Goal: Task Accomplishment & Management: Use online tool/utility

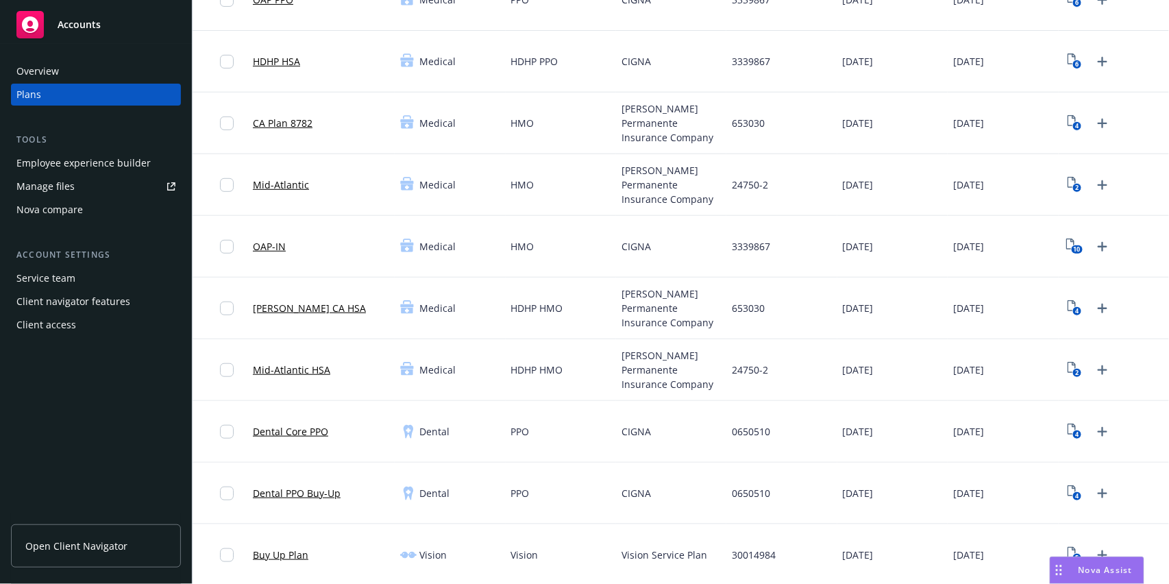
scroll to position [25, 0]
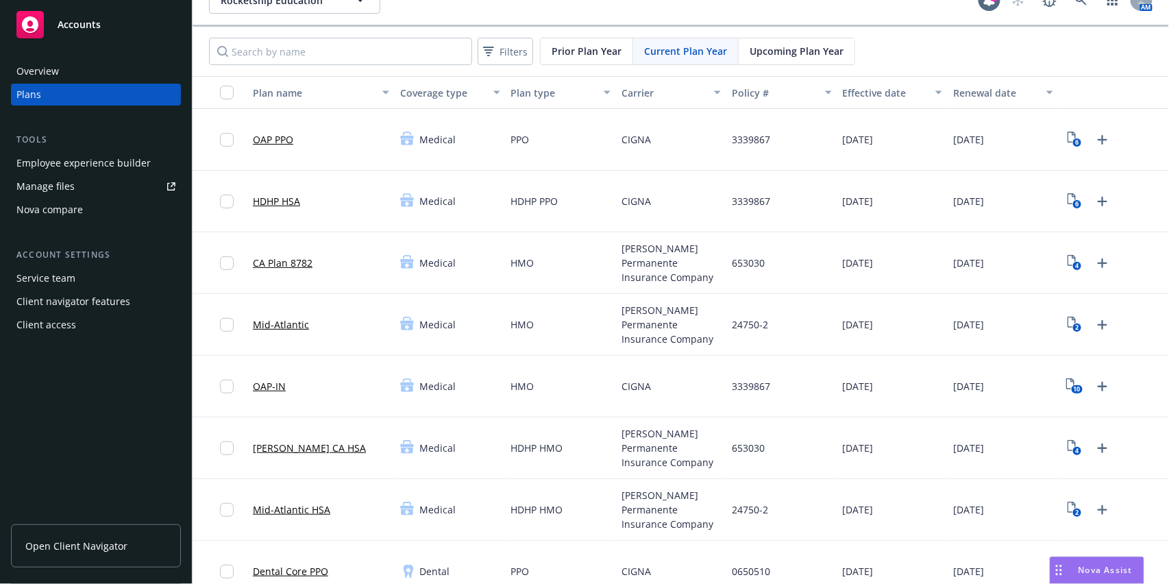
click at [75, 182] on link "Manage files" at bounding box center [96, 186] width 170 height 22
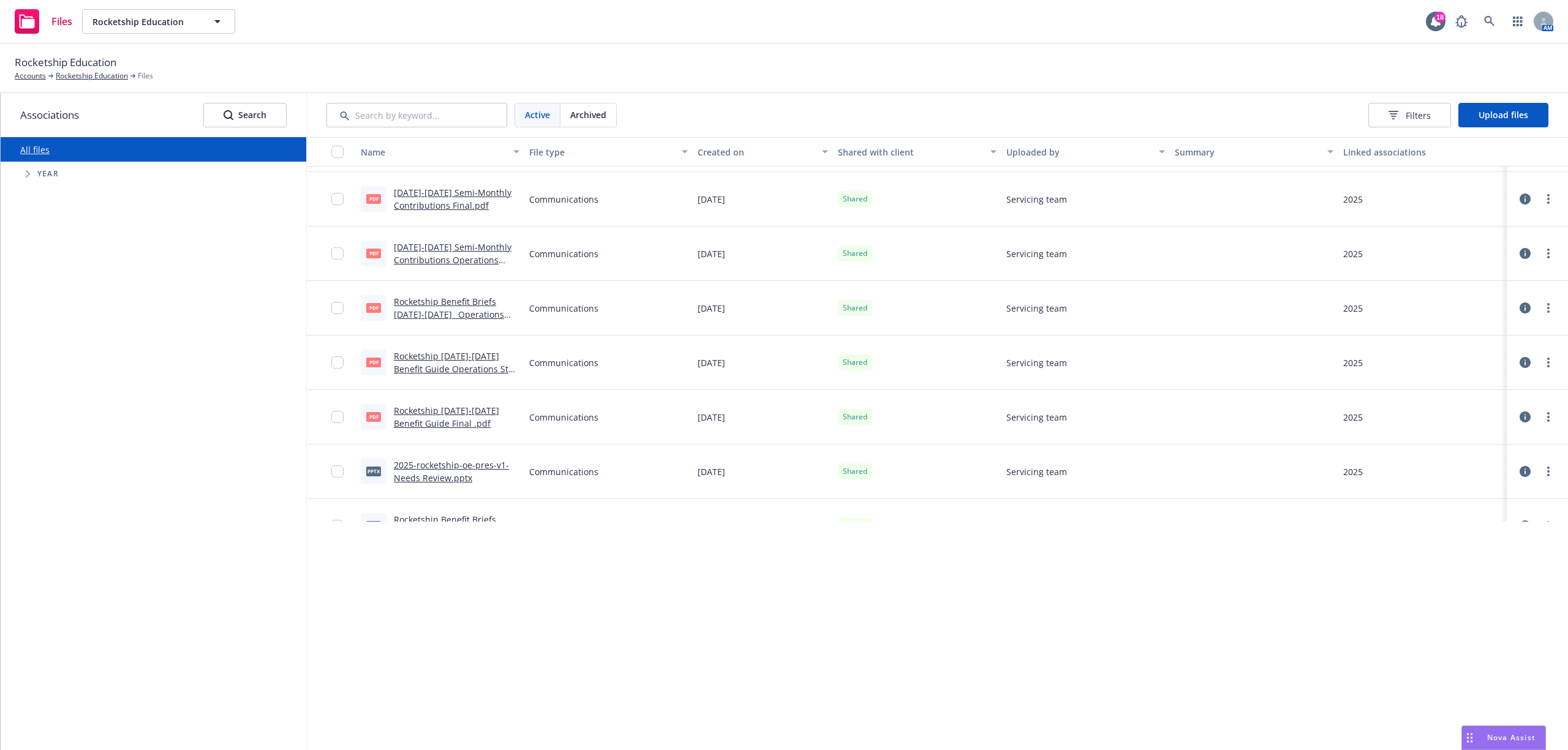
scroll to position [408, 0]
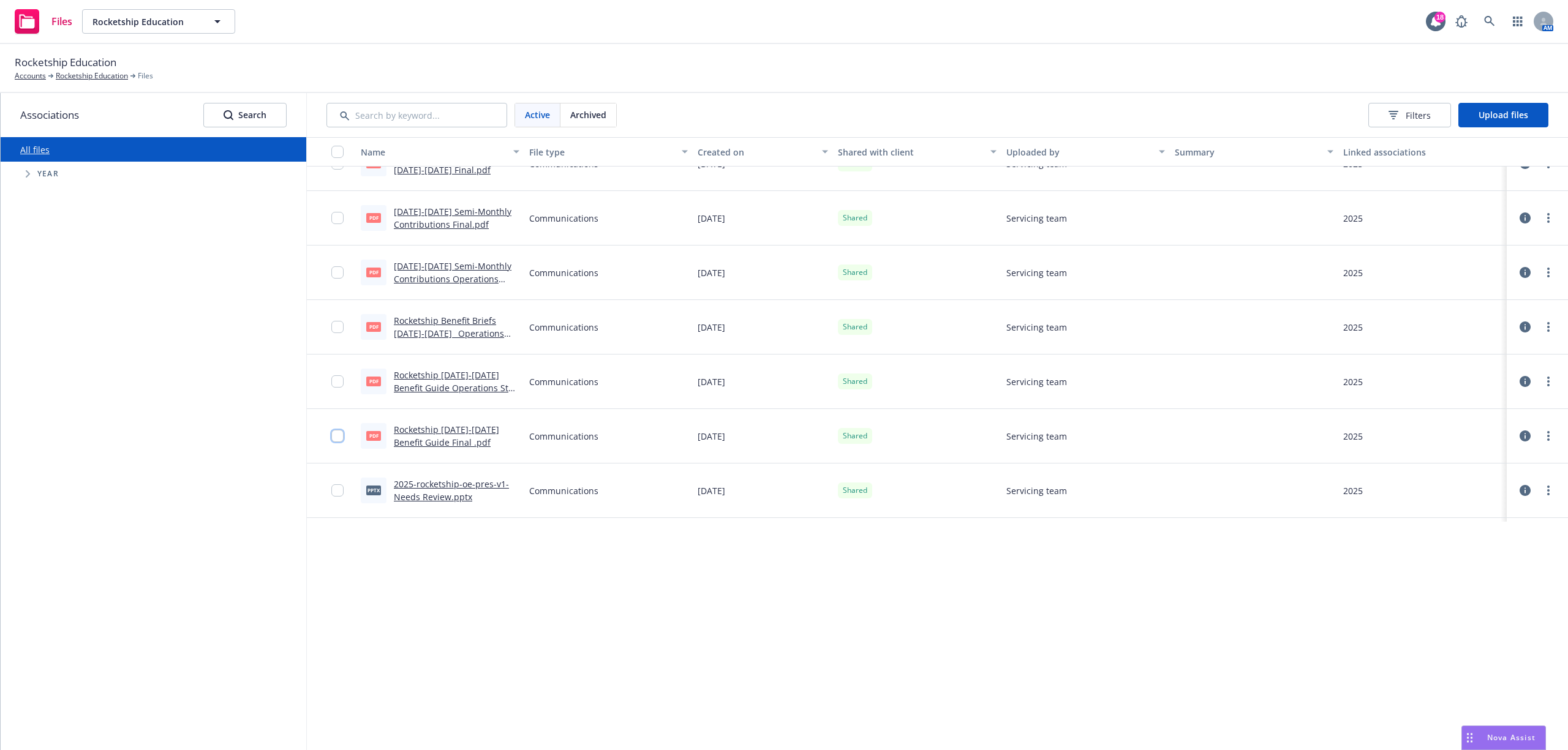
drag, startPoint x: 341, startPoint y: 442, endPoint x: 359, endPoint y: 403, distance: 43.0
click at [341, 442] on input "checkbox" at bounding box center [338, 436] width 13 height 13
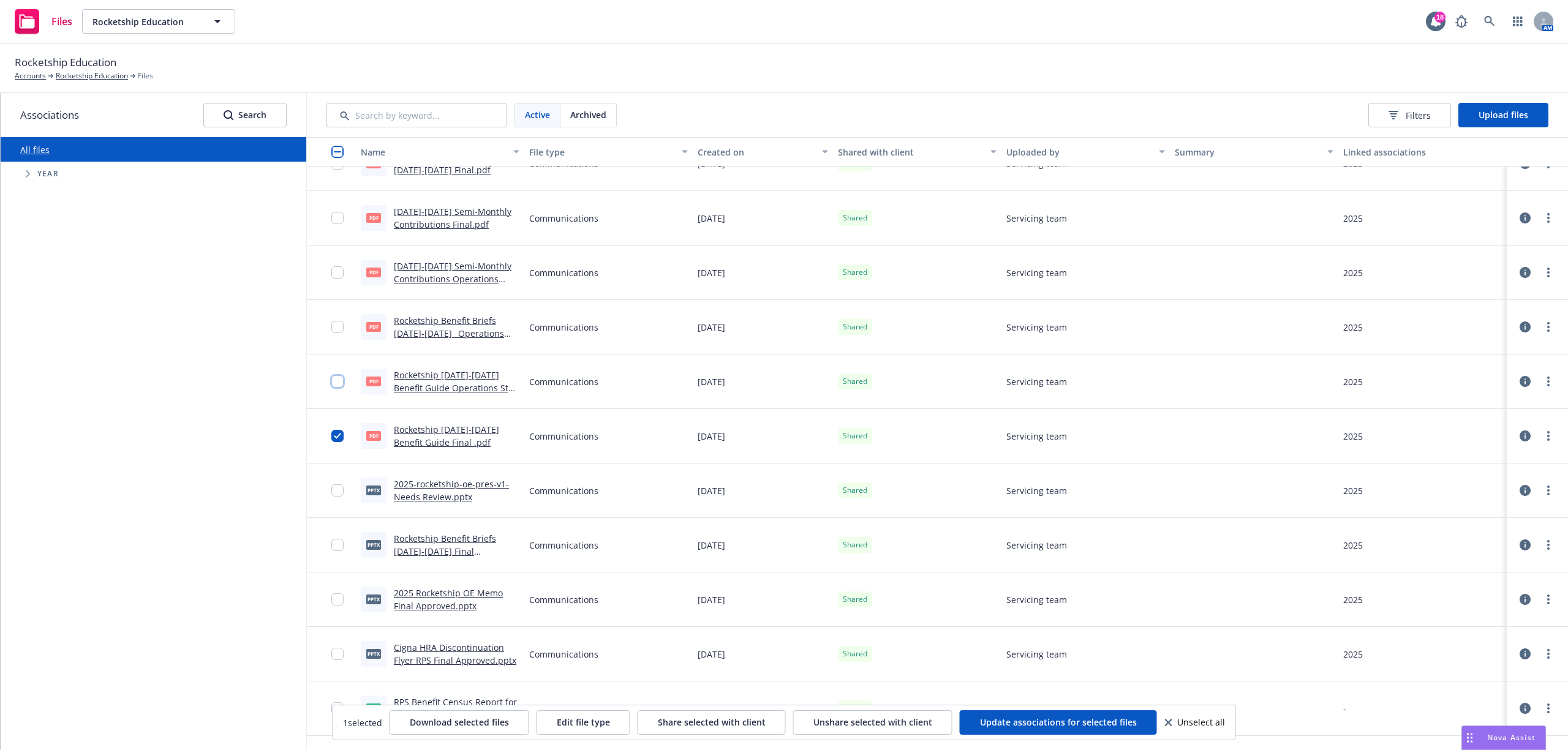
click at [336, 384] on input "checkbox" at bounding box center [338, 382] width 13 height 13
click at [1044, 381] on link "more" at bounding box center [1548, 382] width 14 height 14
click at [1044, 433] on link "Archive" at bounding box center [1482, 432] width 122 height 24
click at [1044, 383] on link "more" at bounding box center [1548, 382] width 14 height 14
click at [1044, 427] on link "Archive" at bounding box center [1482, 432] width 122 height 24
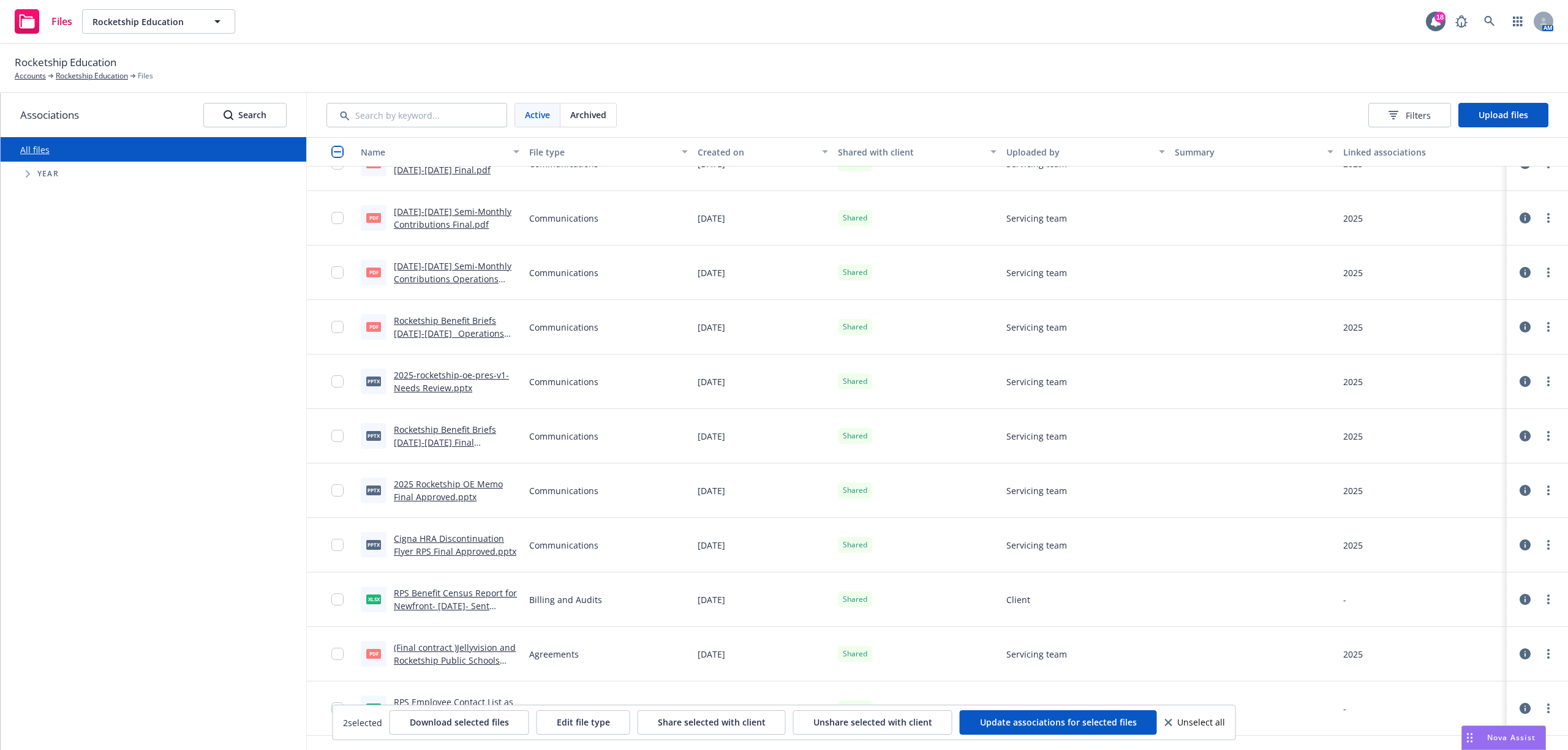
click at [1044, 100] on div "Active Archived Filters Upload files" at bounding box center [937, 114] width 1261 height 44
click at [1044, 106] on button "Upload files" at bounding box center [1504, 114] width 90 height 24
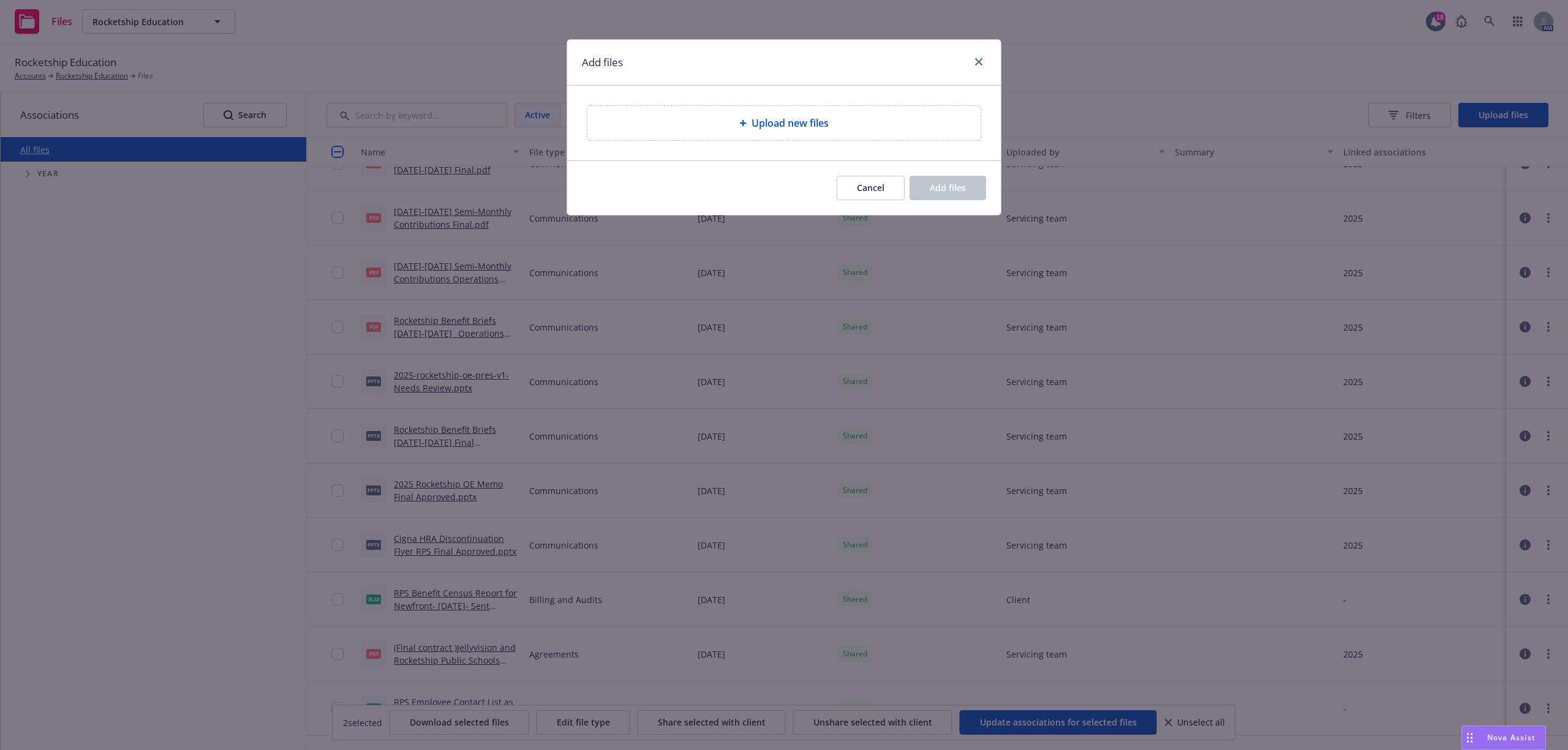
click at [776, 135] on div "Upload new files" at bounding box center [784, 123] width 393 height 34
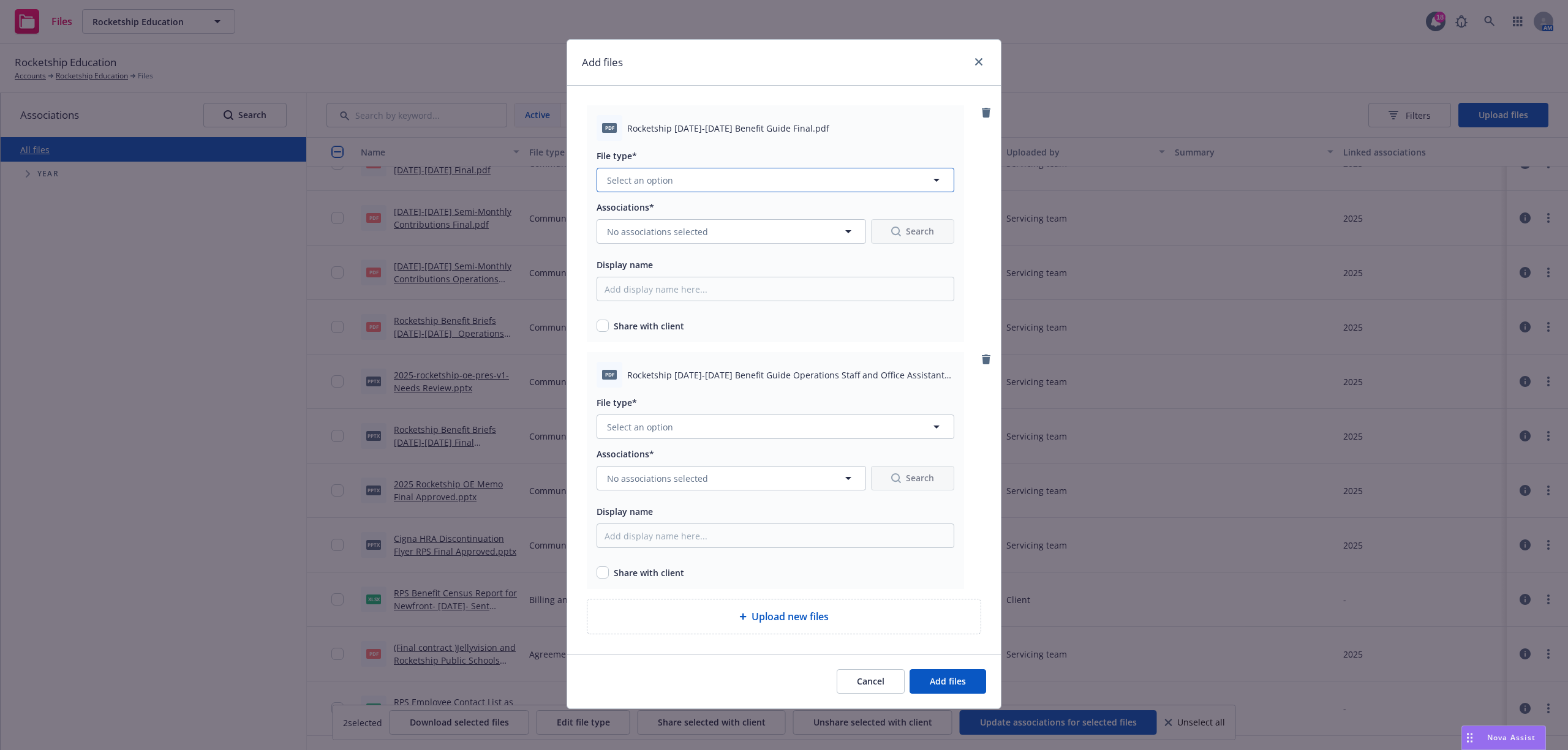
click at [823, 180] on button "Select an option" at bounding box center [775, 180] width 358 height 24
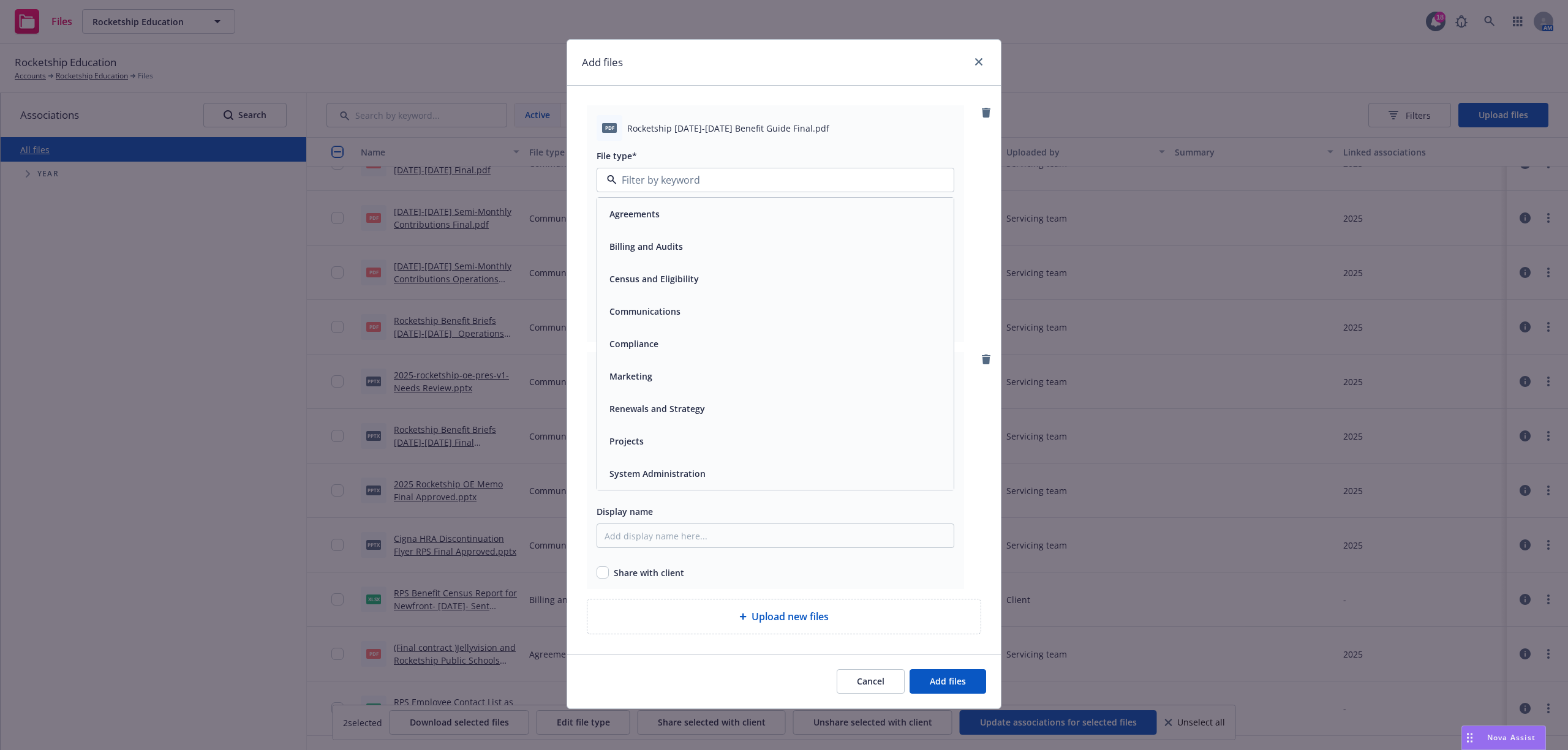
click at [653, 316] on span "Communications" at bounding box center [645, 311] width 71 height 13
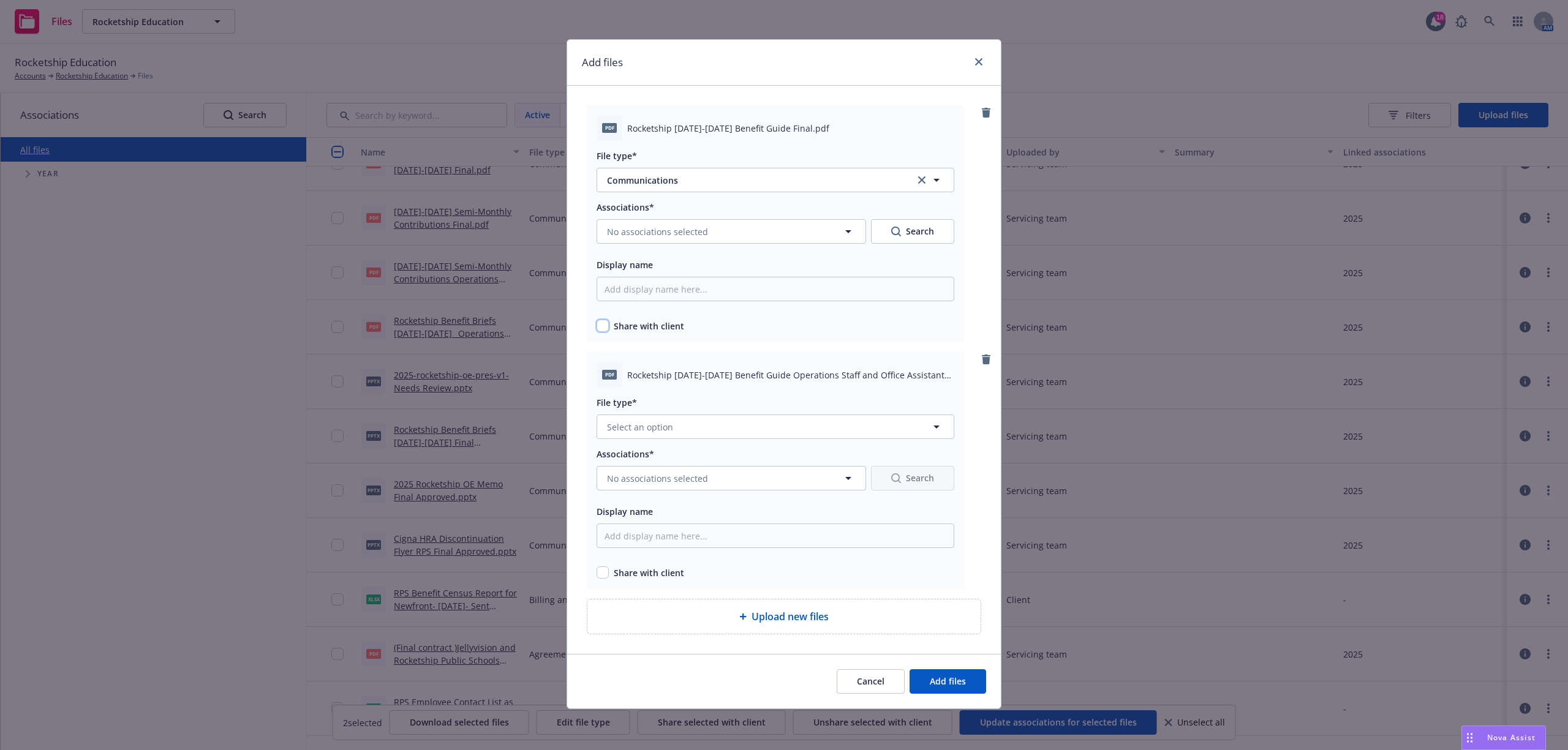
click at [603, 331] on input "checkbox" at bounding box center [603, 326] width 13 height 13
checkbox input "true"
click at [669, 427] on span "Select an option" at bounding box center [640, 427] width 66 height 13
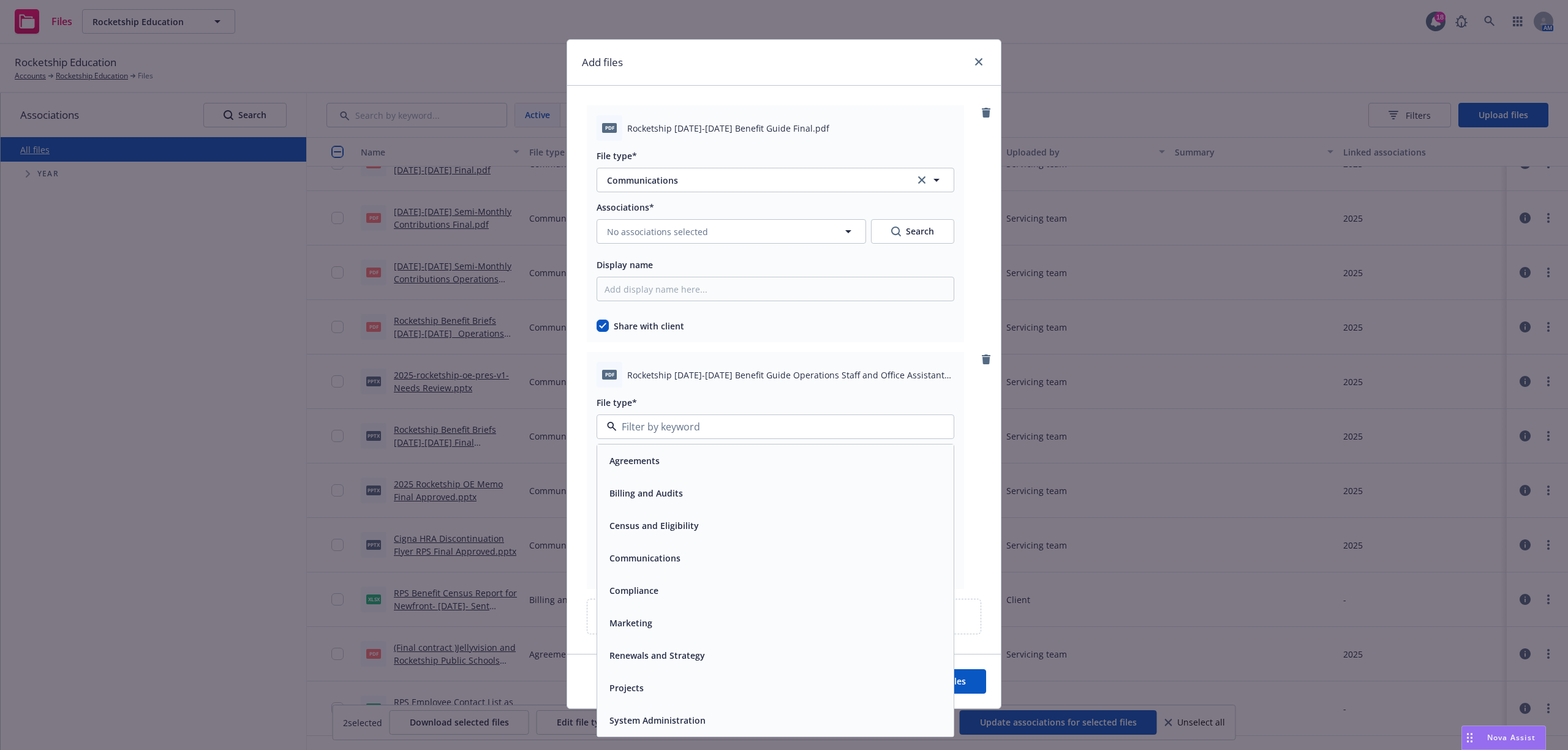
click at [655, 521] on div "Communications" at bounding box center [644, 559] width 79 height 18
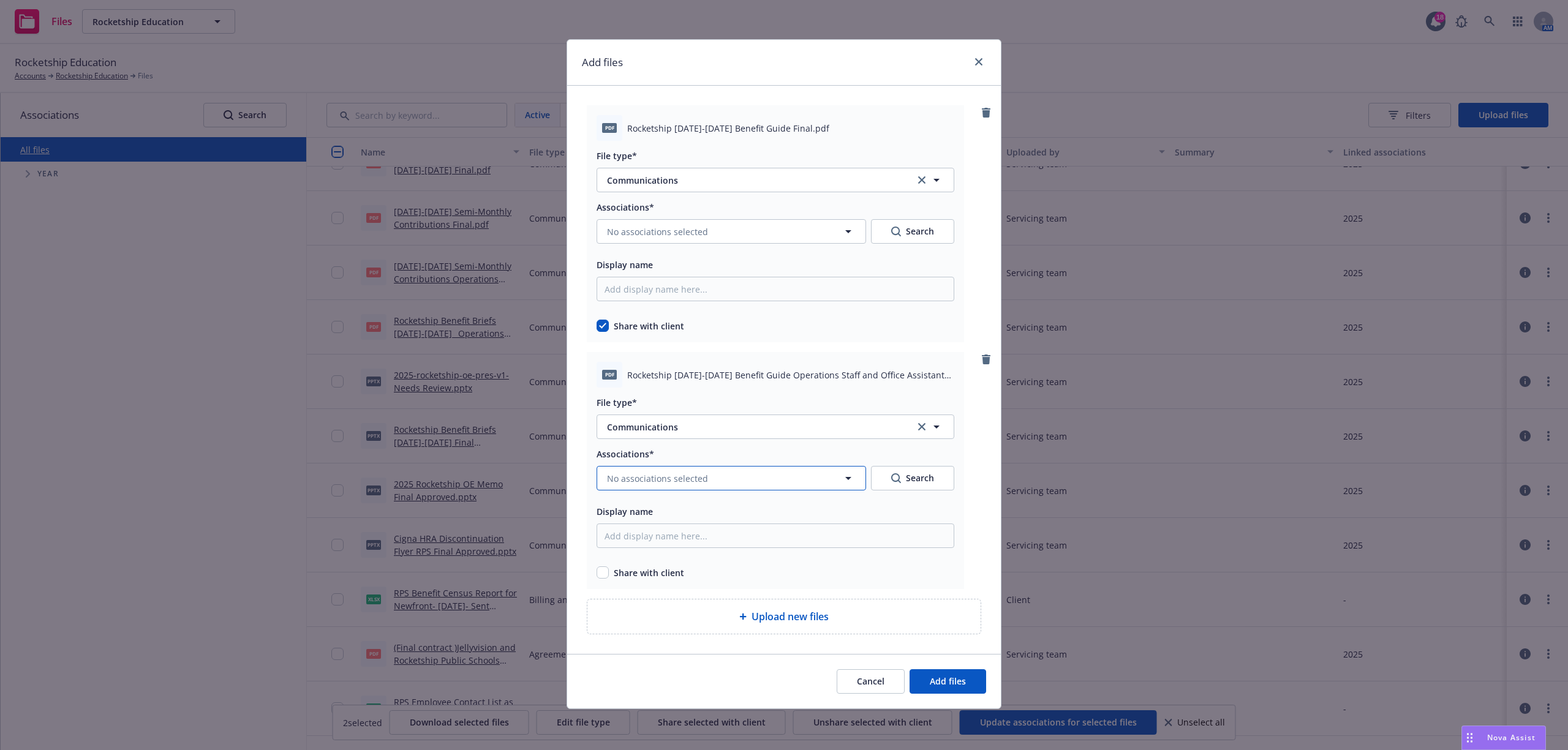
click at [653, 483] on span "No associations selected" at bounding box center [657, 478] width 101 height 13
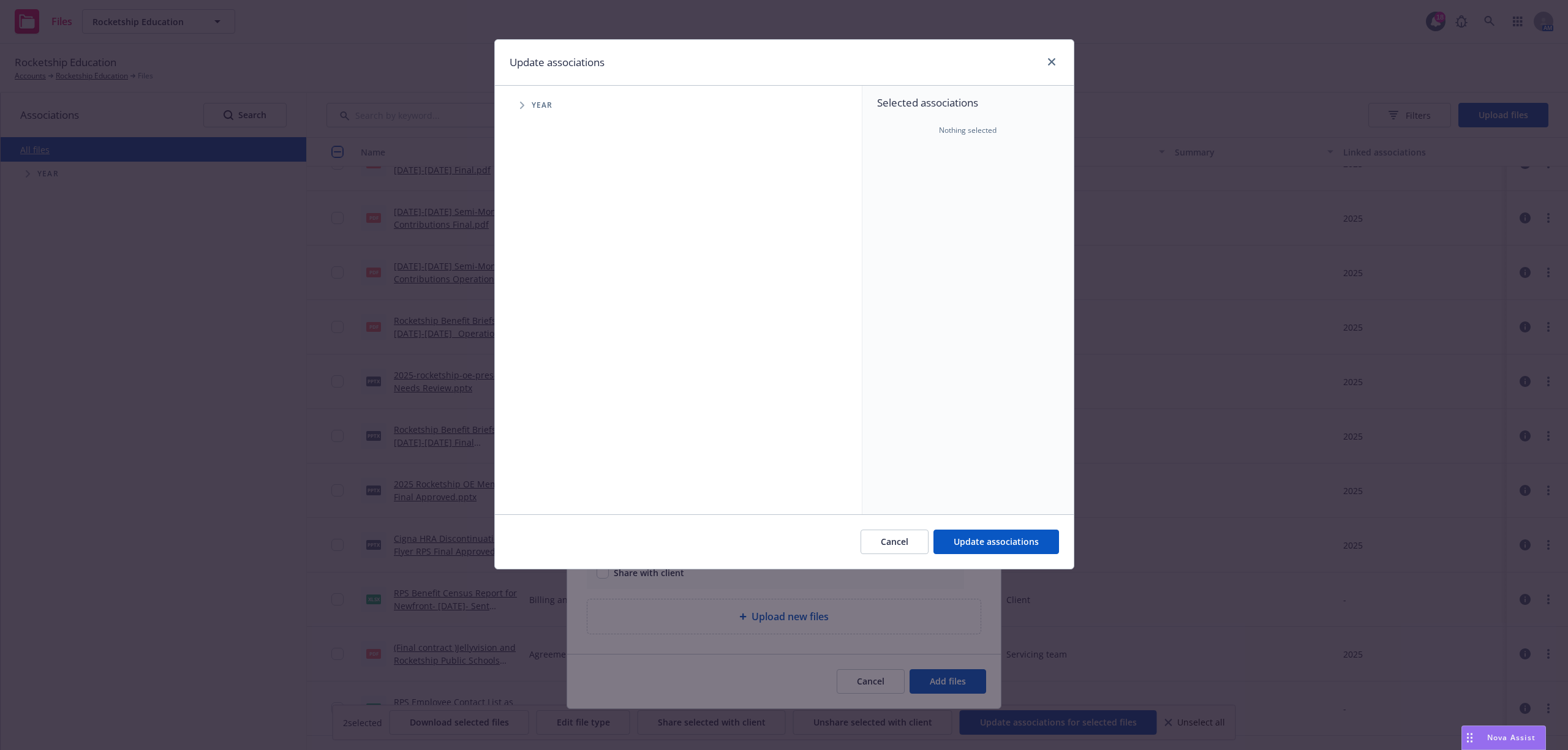
click at [527, 108] on span "Tree Example" at bounding box center [522, 105] width 20 height 20
click at [558, 274] on input "Tree Example" at bounding box center [553, 274] width 13 height 13
checkbox input "true"
click at [966, 521] on button "Update associations" at bounding box center [996, 542] width 125 height 24
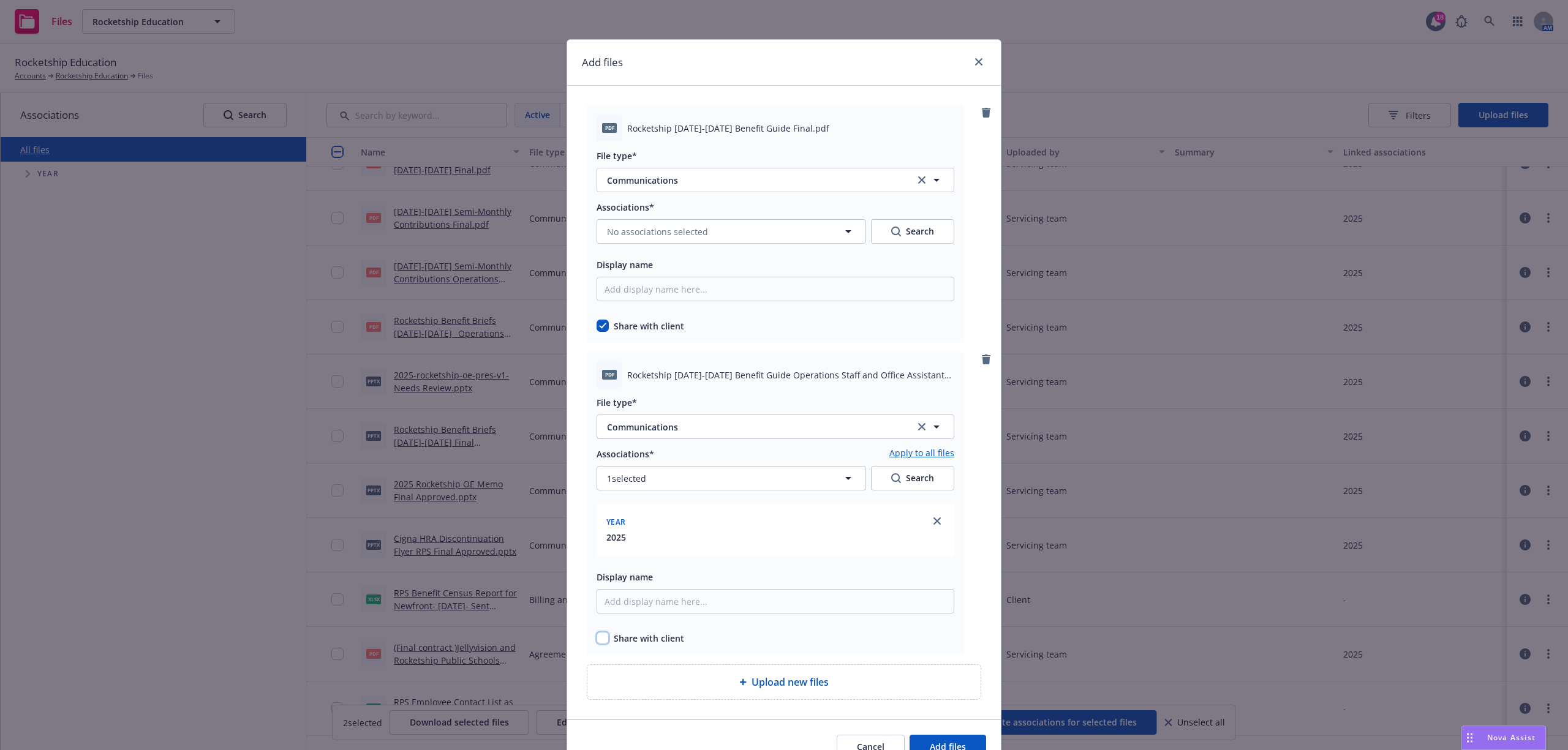
click at [596, 521] on input "checkbox" at bounding box center [603, 638] width 13 height 13
checkbox input "true"
click at [746, 240] on button "No associations selected" at bounding box center [731, 231] width 270 height 24
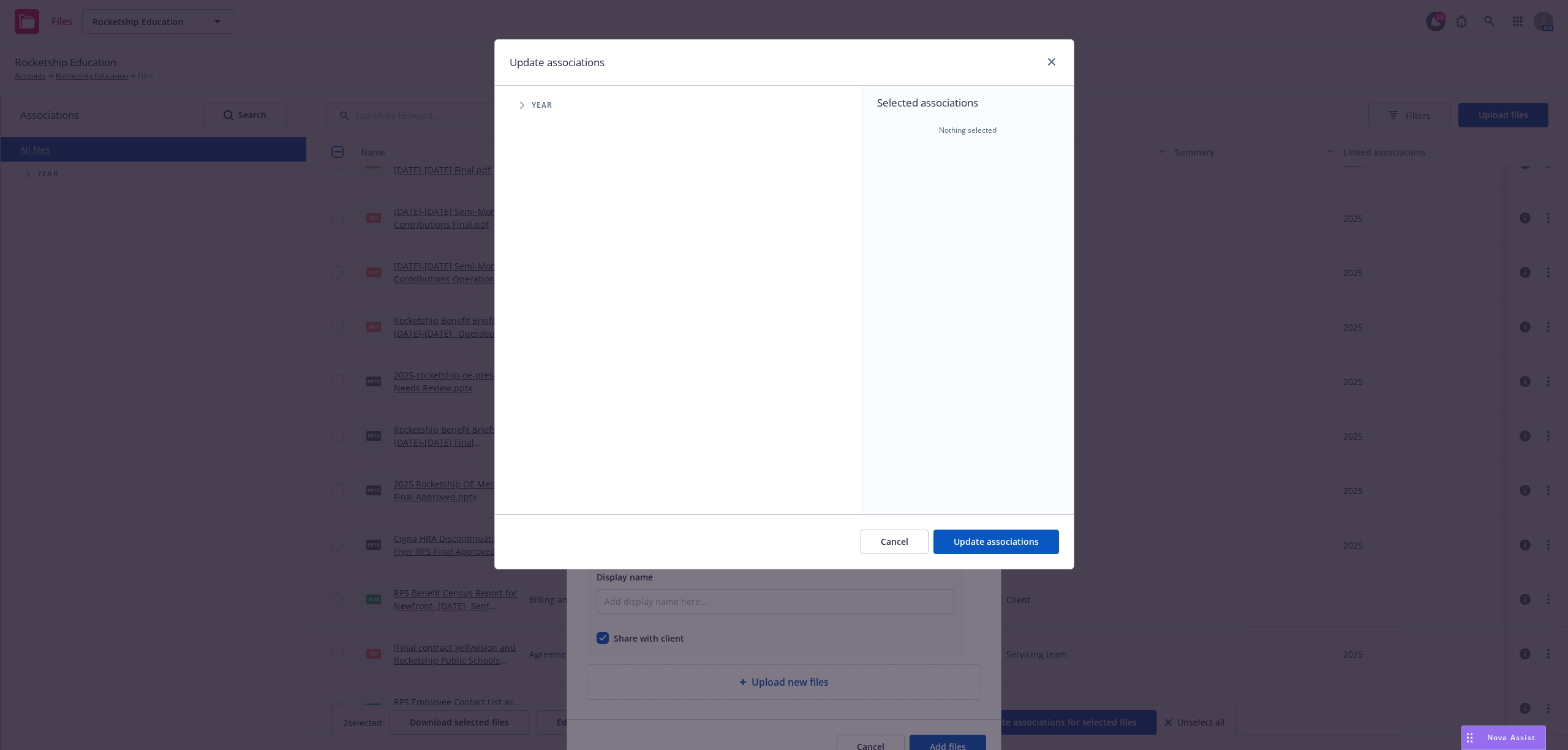
click at [525, 100] on span "Tree Example" at bounding box center [522, 105] width 20 height 20
click at [550, 271] on input "Tree Example" at bounding box center [553, 274] width 13 height 13
checkbox input "true"
click at [1024, 521] on button "Update associations" at bounding box center [996, 542] width 125 height 24
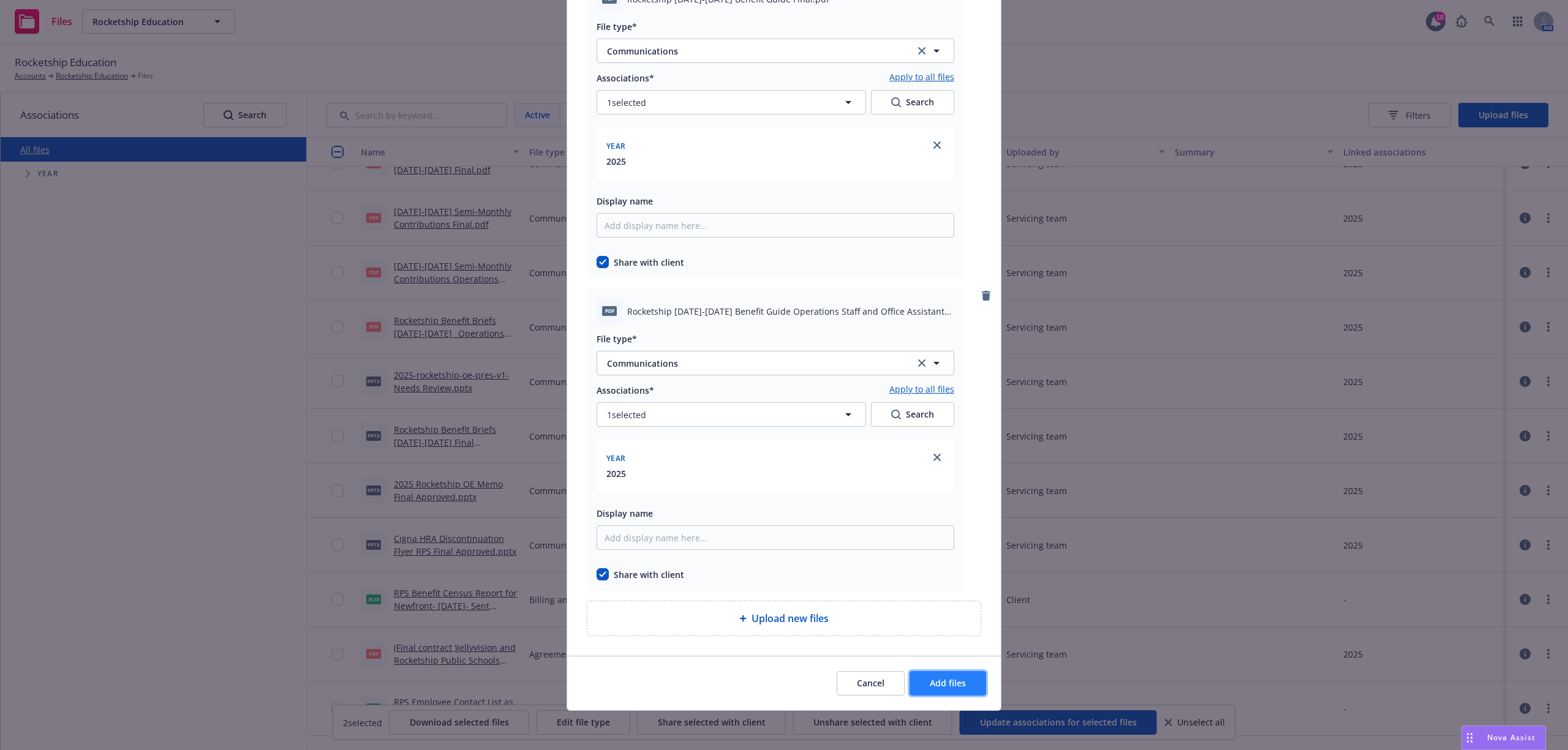
click at [937, 521] on span "Add files" at bounding box center [948, 683] width 36 height 12
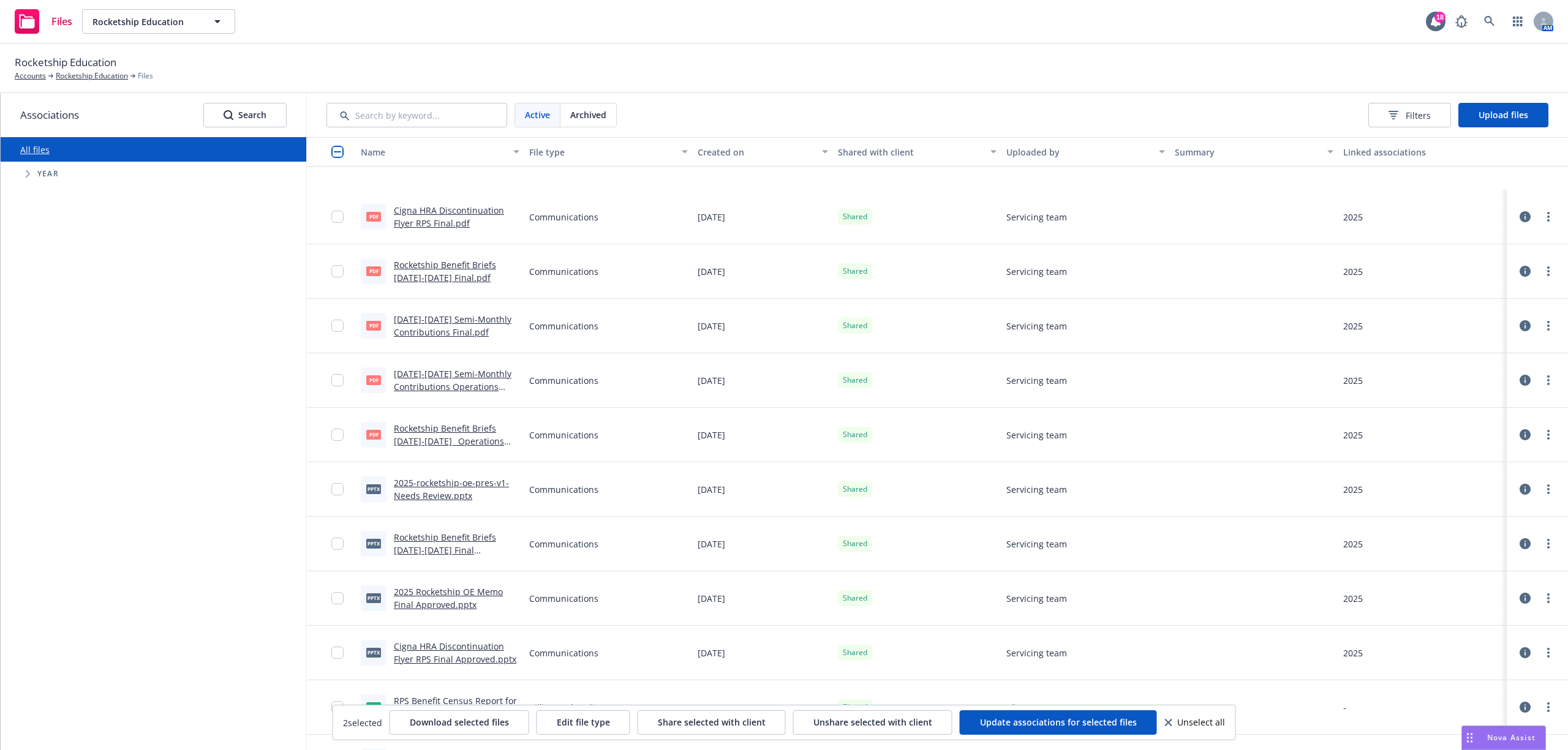
scroll to position [518, 0]
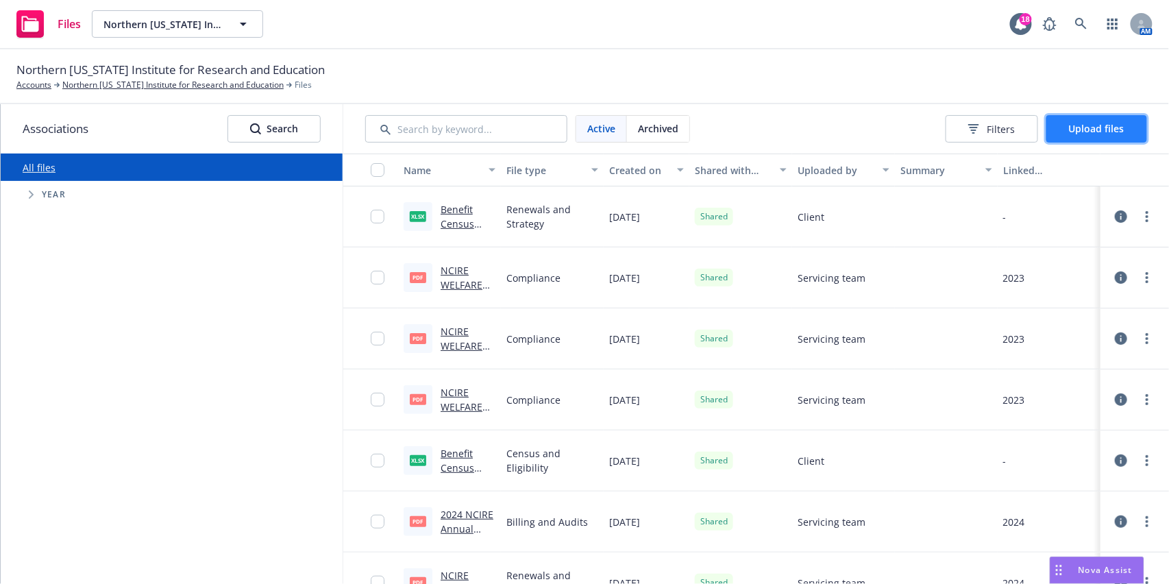
click at [1079, 136] on button "Upload files" at bounding box center [1096, 128] width 101 height 27
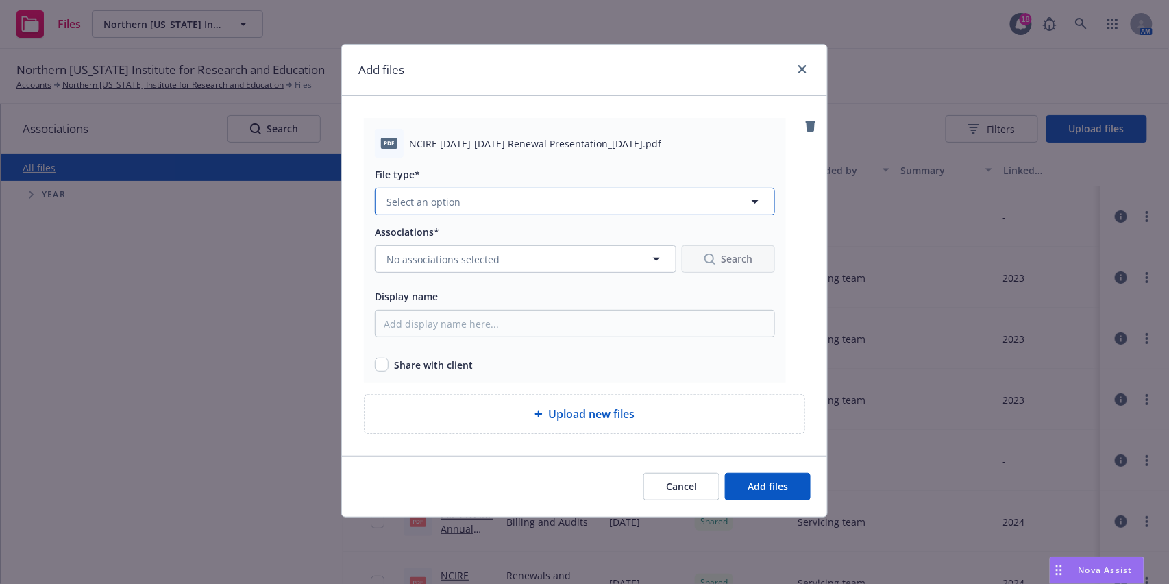
click at [626, 197] on button "Select an option" at bounding box center [575, 201] width 400 height 27
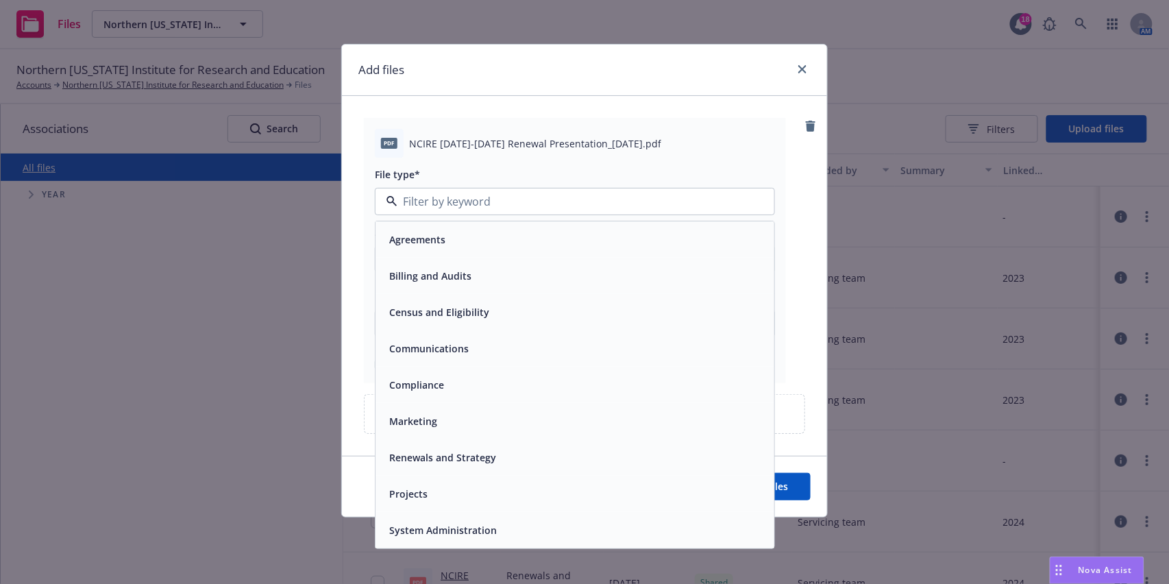
click at [428, 465] on div "Renewals and Strategy" at bounding box center [441, 457] width 115 height 20
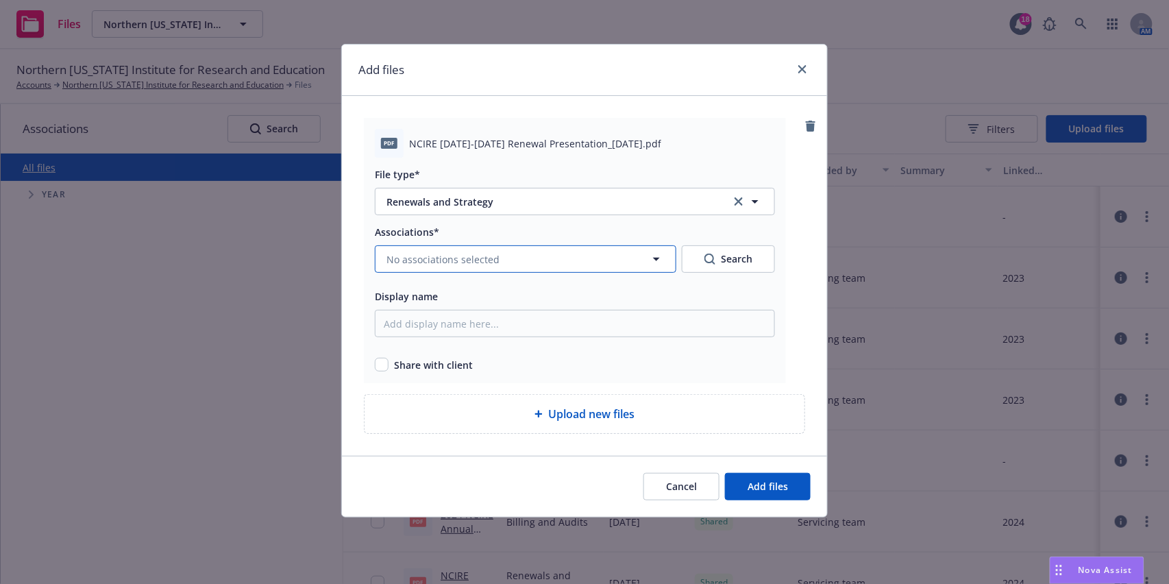
click at [468, 263] on span "No associations selected" at bounding box center [442, 259] width 113 height 14
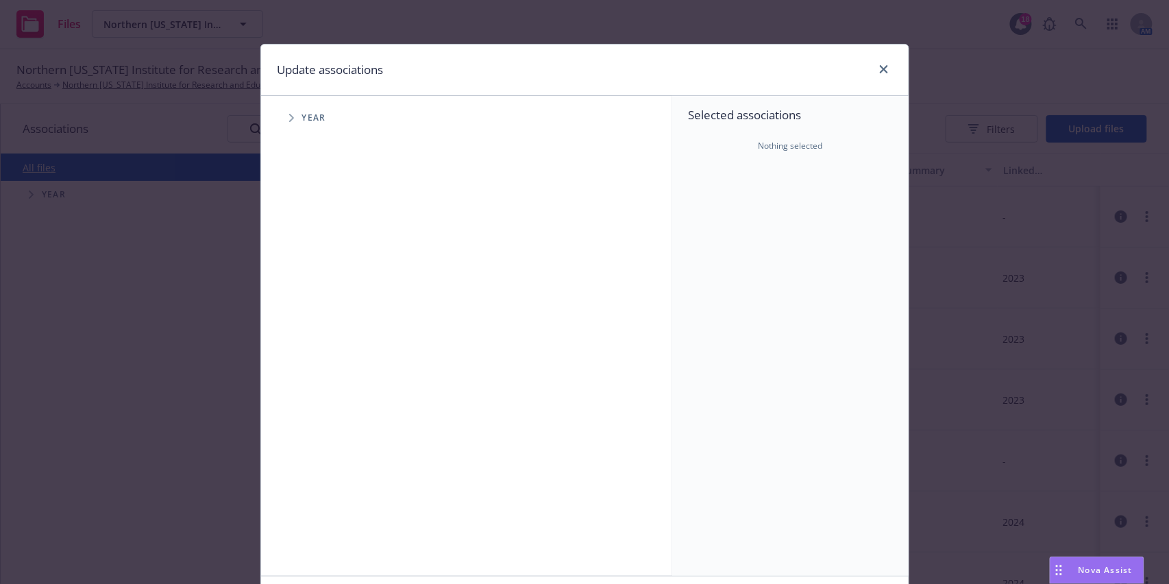
click at [280, 108] on span "Tree Example" at bounding box center [291, 118] width 22 height 22
click at [319, 336] on input "Tree Example" at bounding box center [326, 337] width 14 height 14
checkbox input "true"
click at [319, 310] on input "Tree Example" at bounding box center [326, 306] width 14 height 14
checkbox input "true"
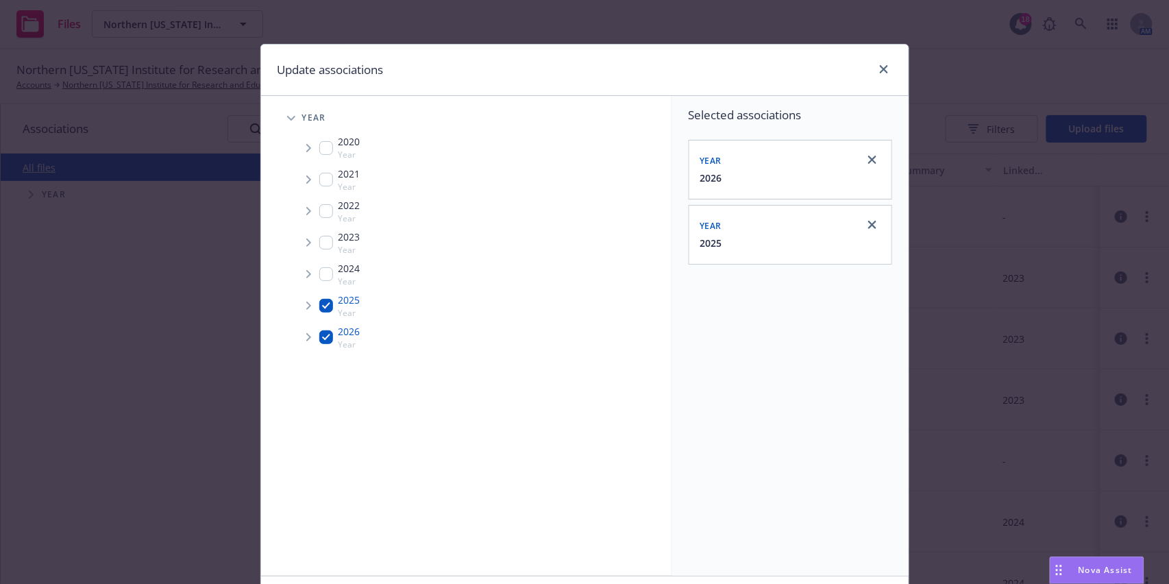
drag, startPoint x: 319, startPoint y: 339, endPoint x: 331, endPoint y: 330, distance: 14.7
click at [319, 337] on input "Tree Example" at bounding box center [326, 337] width 14 height 14
checkbox input "false"
click at [876, 69] on link "close" at bounding box center [884, 69] width 16 height 16
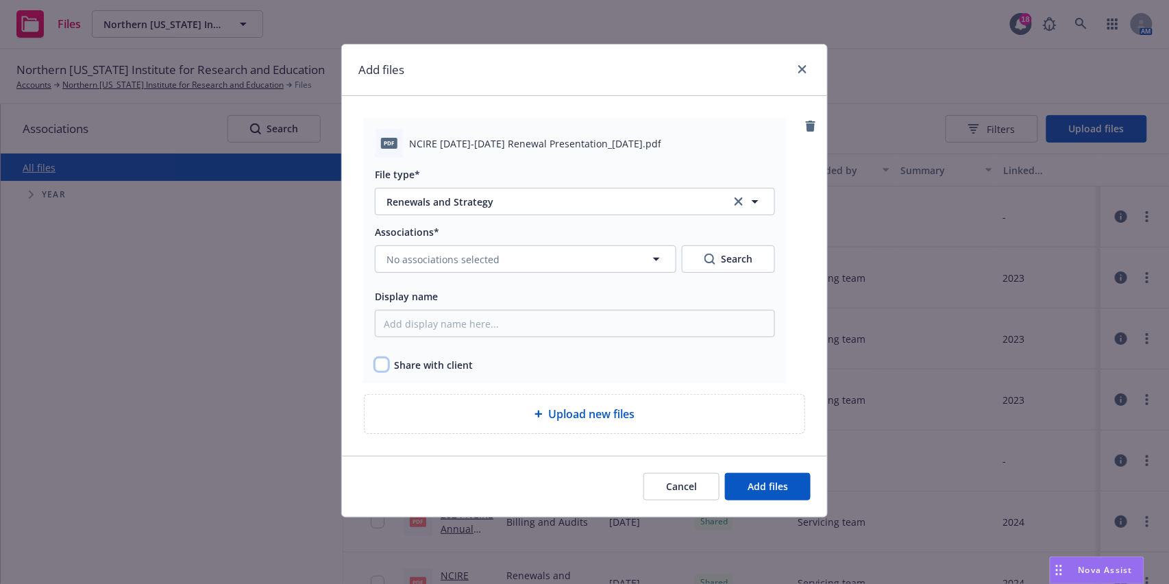
click at [378, 367] on input "checkbox" at bounding box center [382, 365] width 14 height 14
checkbox input "true"
click at [606, 252] on button "No associations selected" at bounding box center [526, 258] width 302 height 27
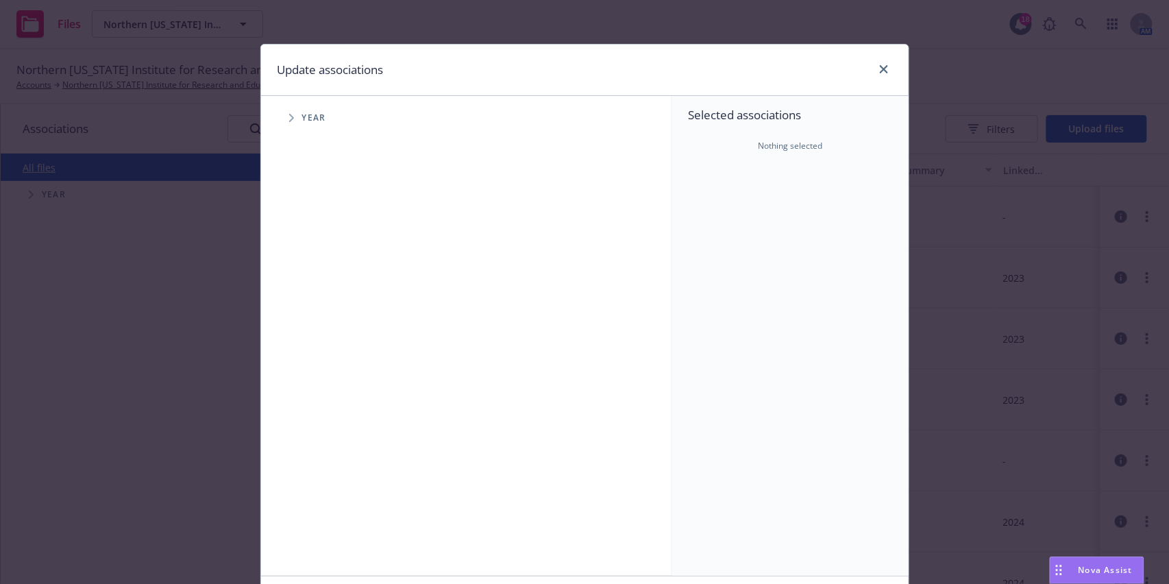
click at [302, 114] on span "Year" at bounding box center [314, 118] width 24 height 8
click at [275, 114] on div "Year" at bounding box center [473, 117] width 397 height 27
click at [280, 116] on span "Tree Example" at bounding box center [291, 118] width 22 height 22
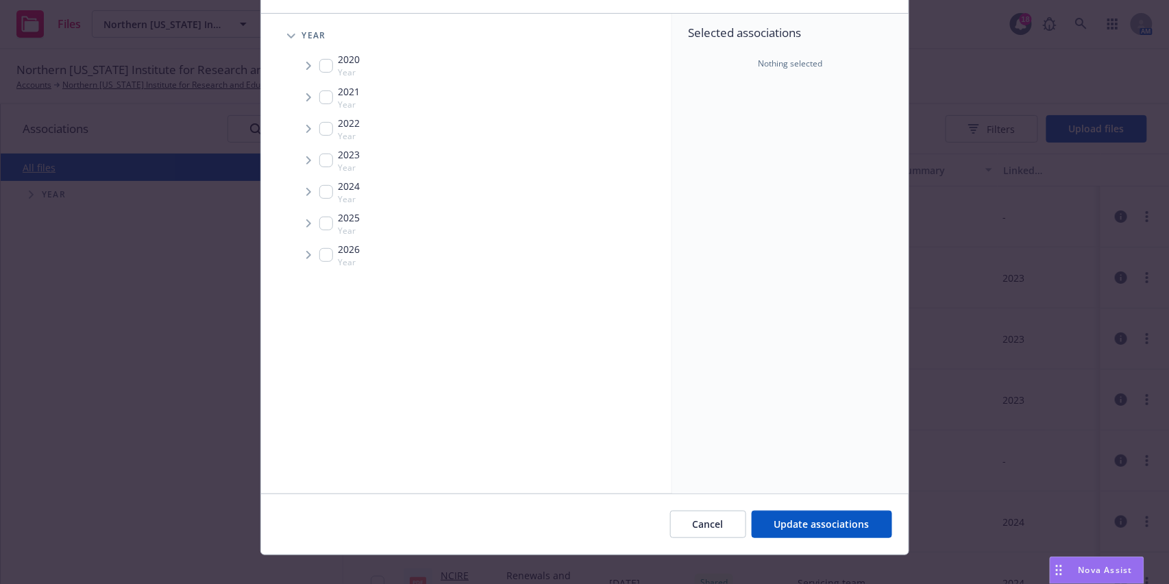
scroll to position [97, 0]
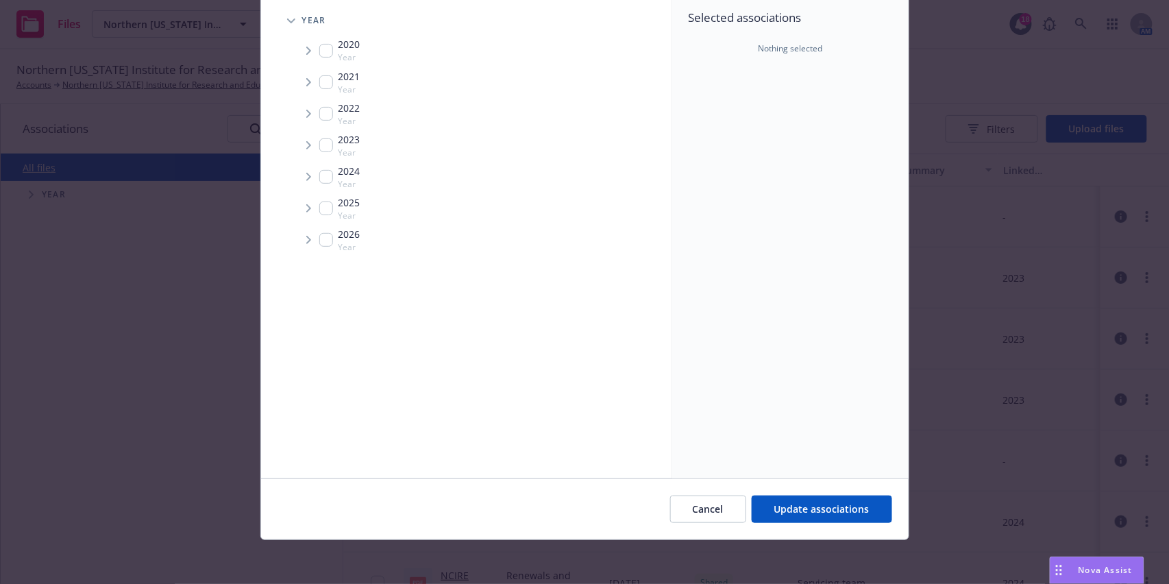
click at [319, 206] on input "Tree Example" at bounding box center [326, 208] width 14 height 14
checkbox input "true"
click at [790, 511] on span "Update associations" at bounding box center [821, 508] width 95 height 13
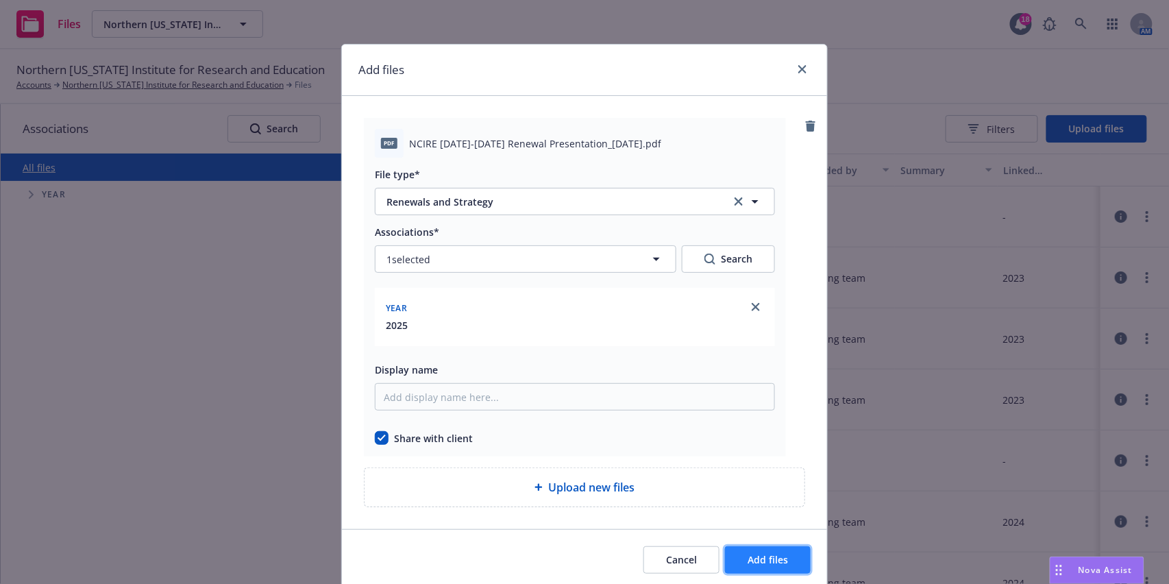
click at [752, 567] on button "Add files" at bounding box center [768, 559] width 86 height 27
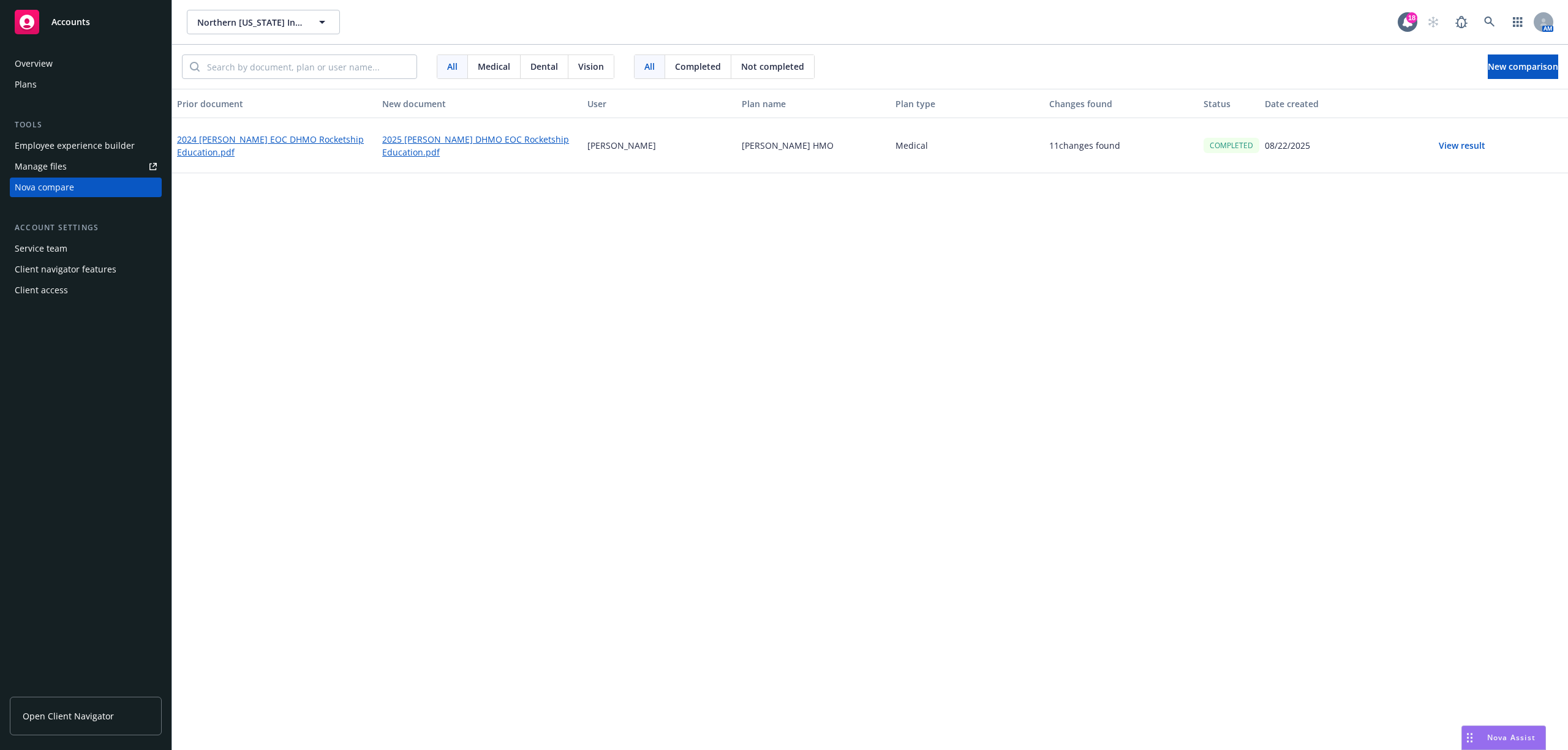
click at [1480, 147] on button "View result" at bounding box center [1463, 145] width 86 height 24
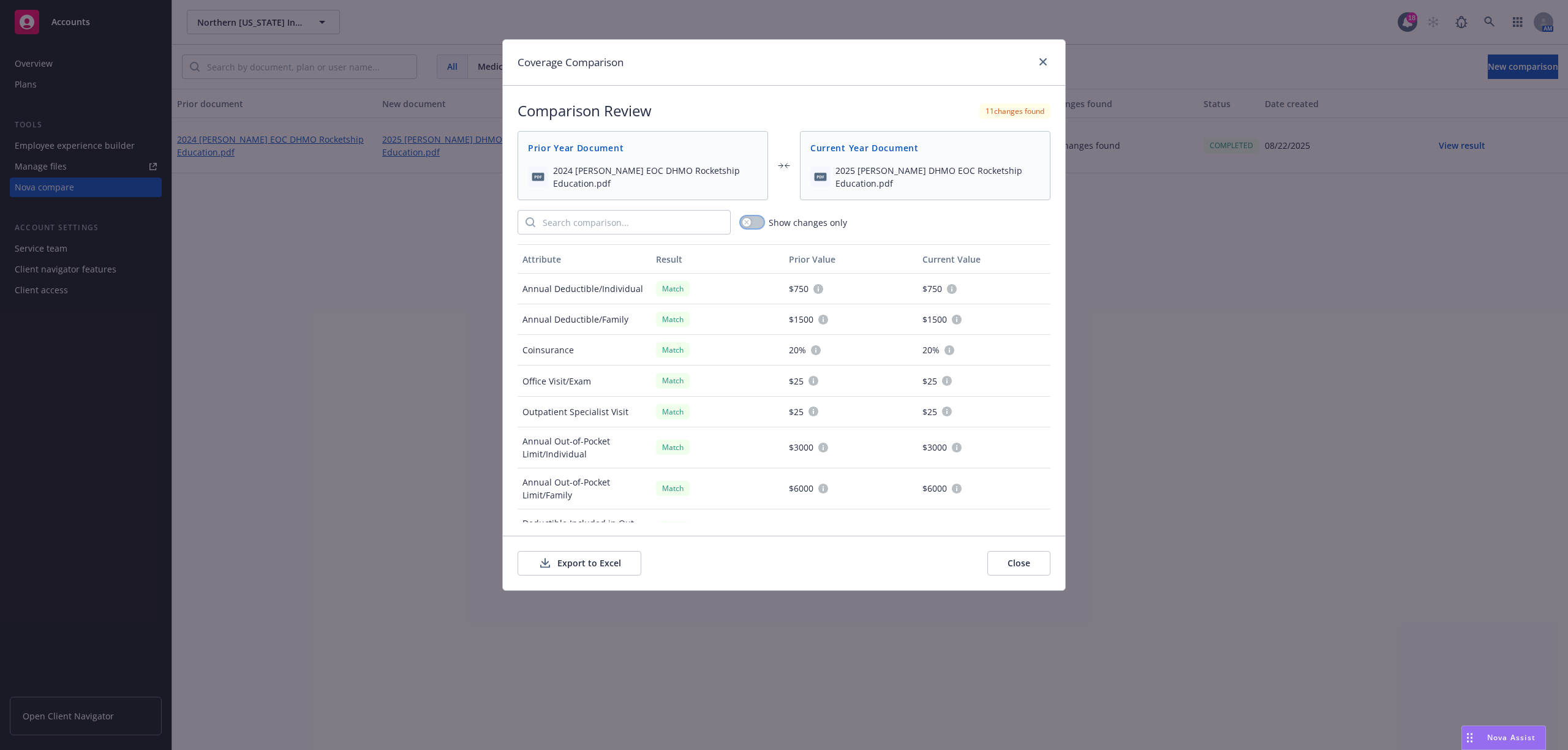
click at [746, 223] on icon "button" at bounding box center [746, 222] width 4 height 4
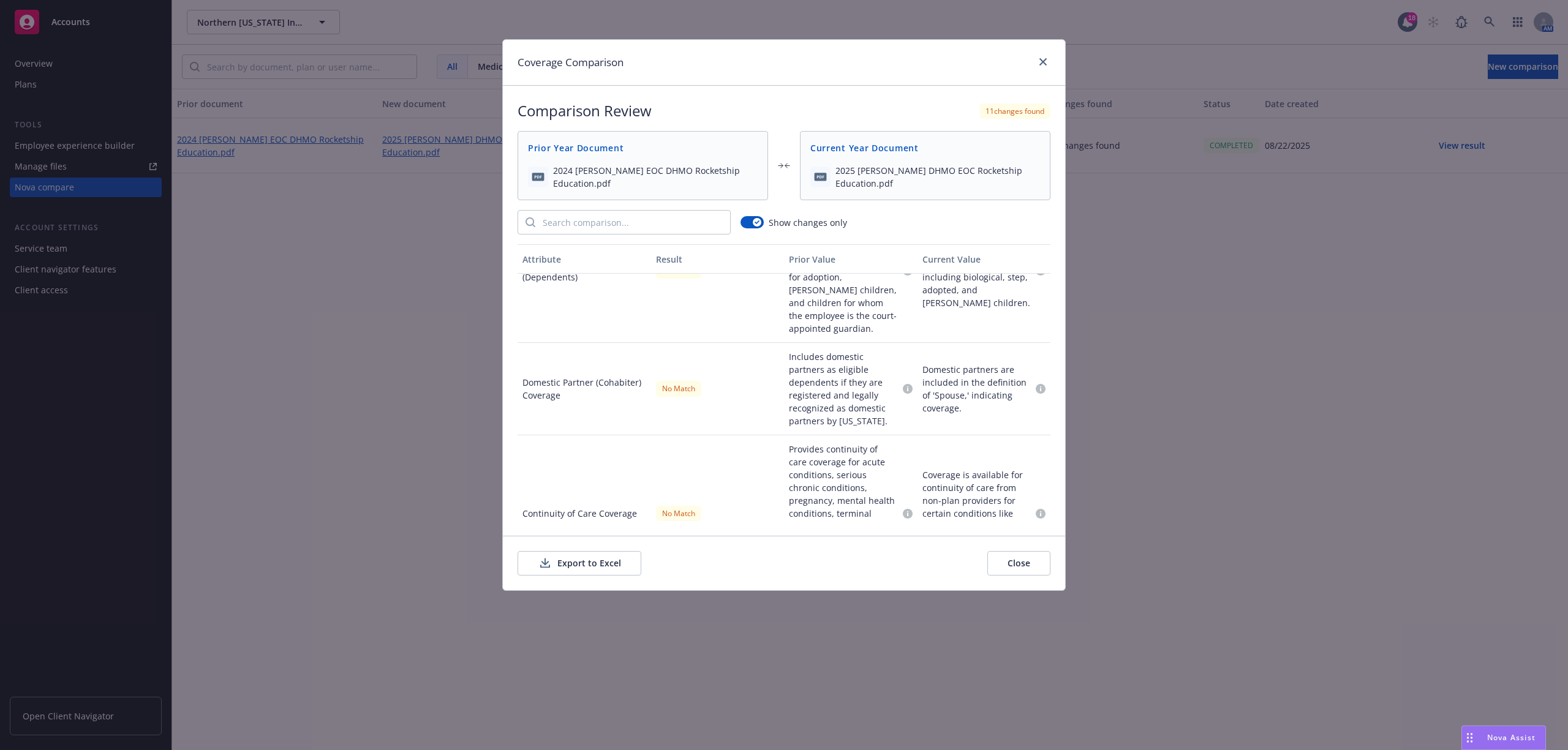
scroll to position [264, 0]
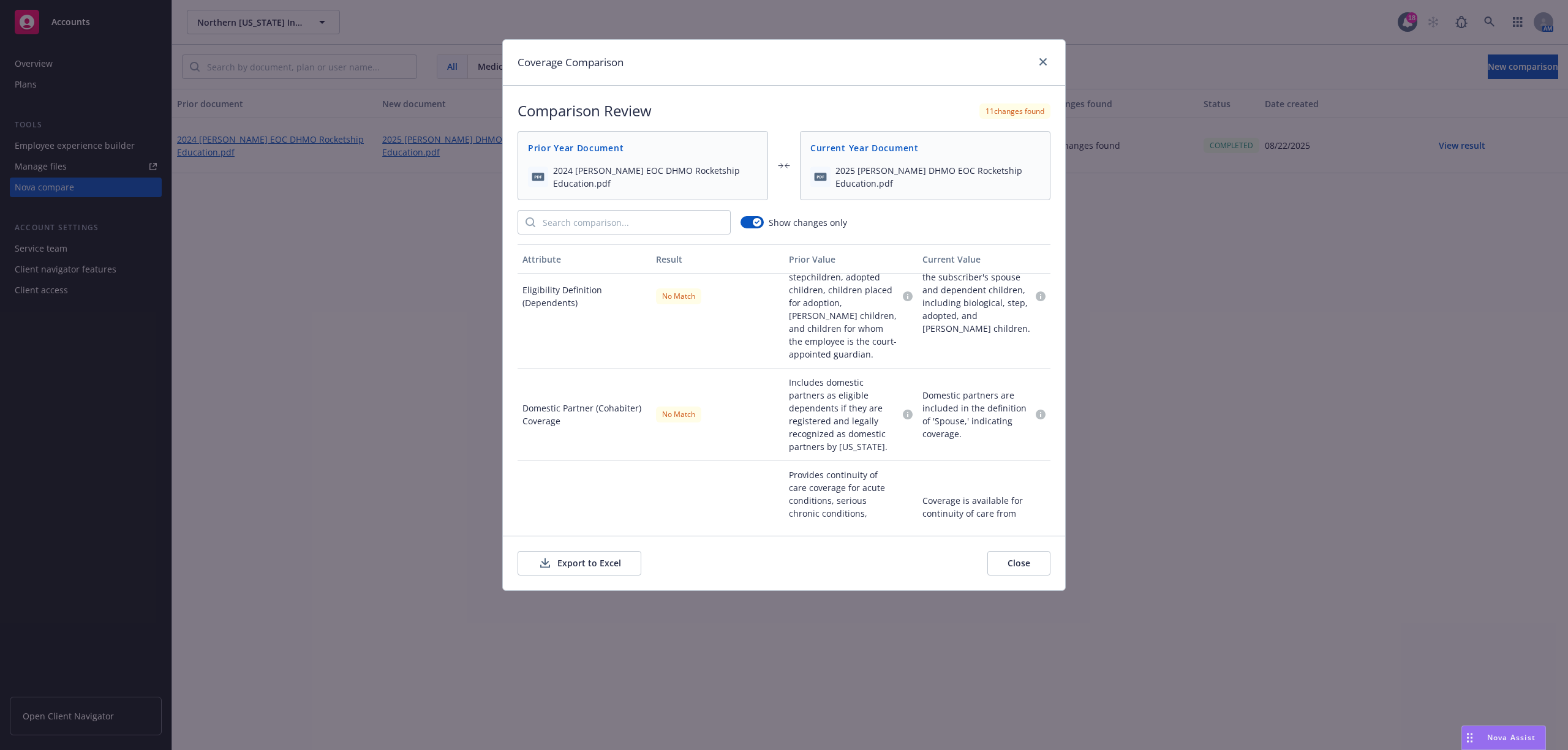
click at [750, 215] on div "Show changes only" at bounding box center [784, 222] width 533 height 24
click at [751, 221] on button "button" at bounding box center [752, 223] width 23 height 13
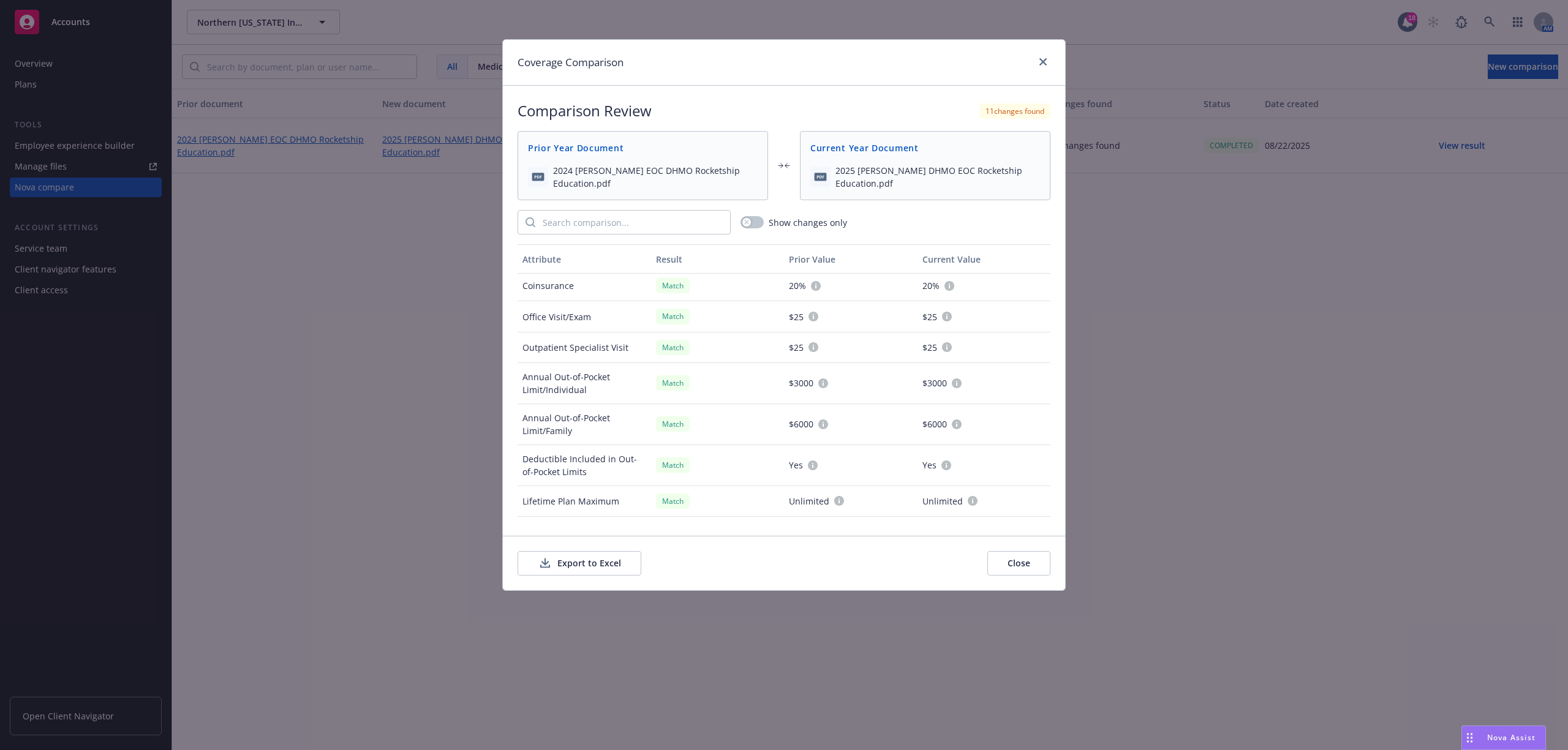
scroll to position [0, 0]
click at [1044, 59] on icon "close" at bounding box center [1043, 62] width 7 height 7
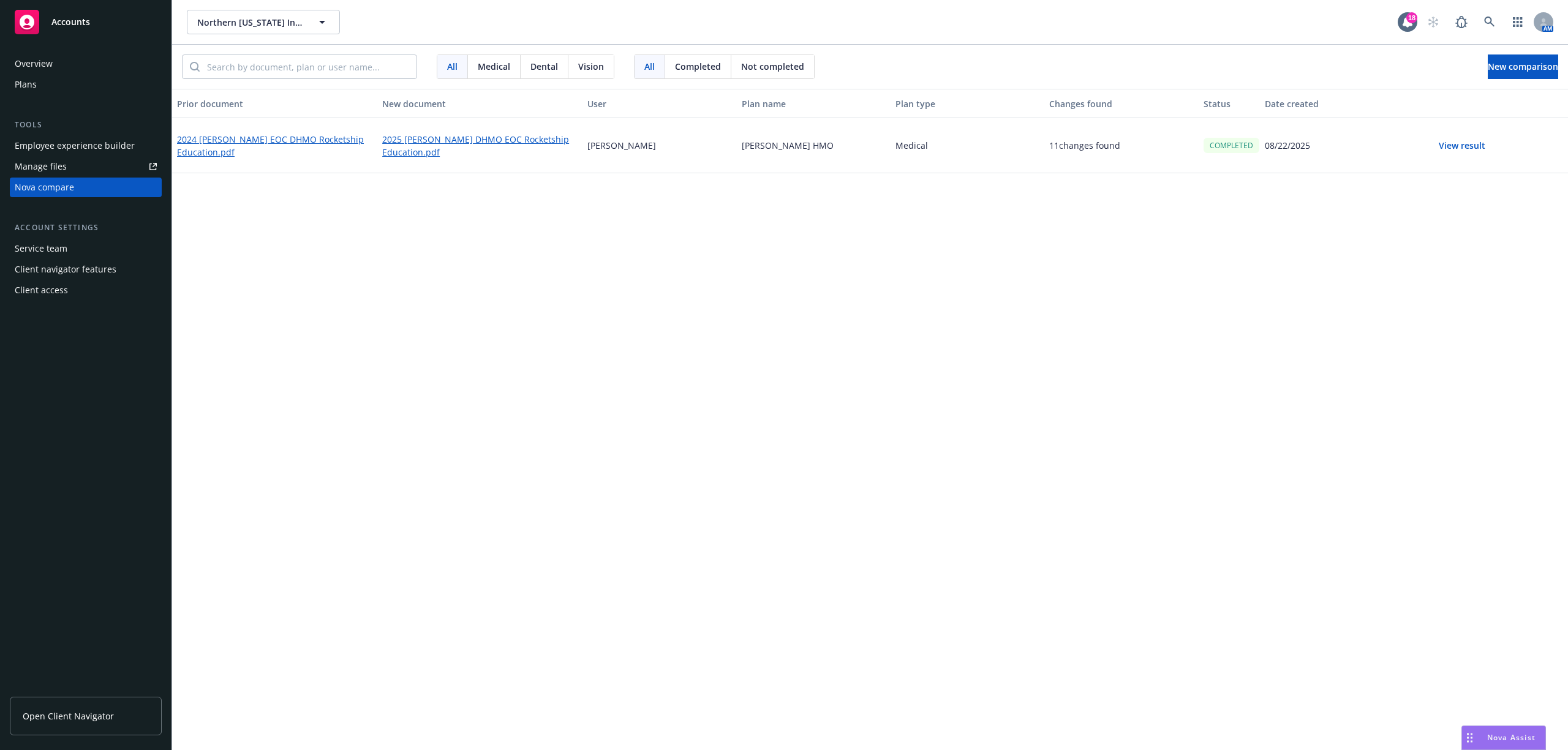
click at [1469, 140] on button "View result" at bounding box center [1463, 145] width 86 height 24
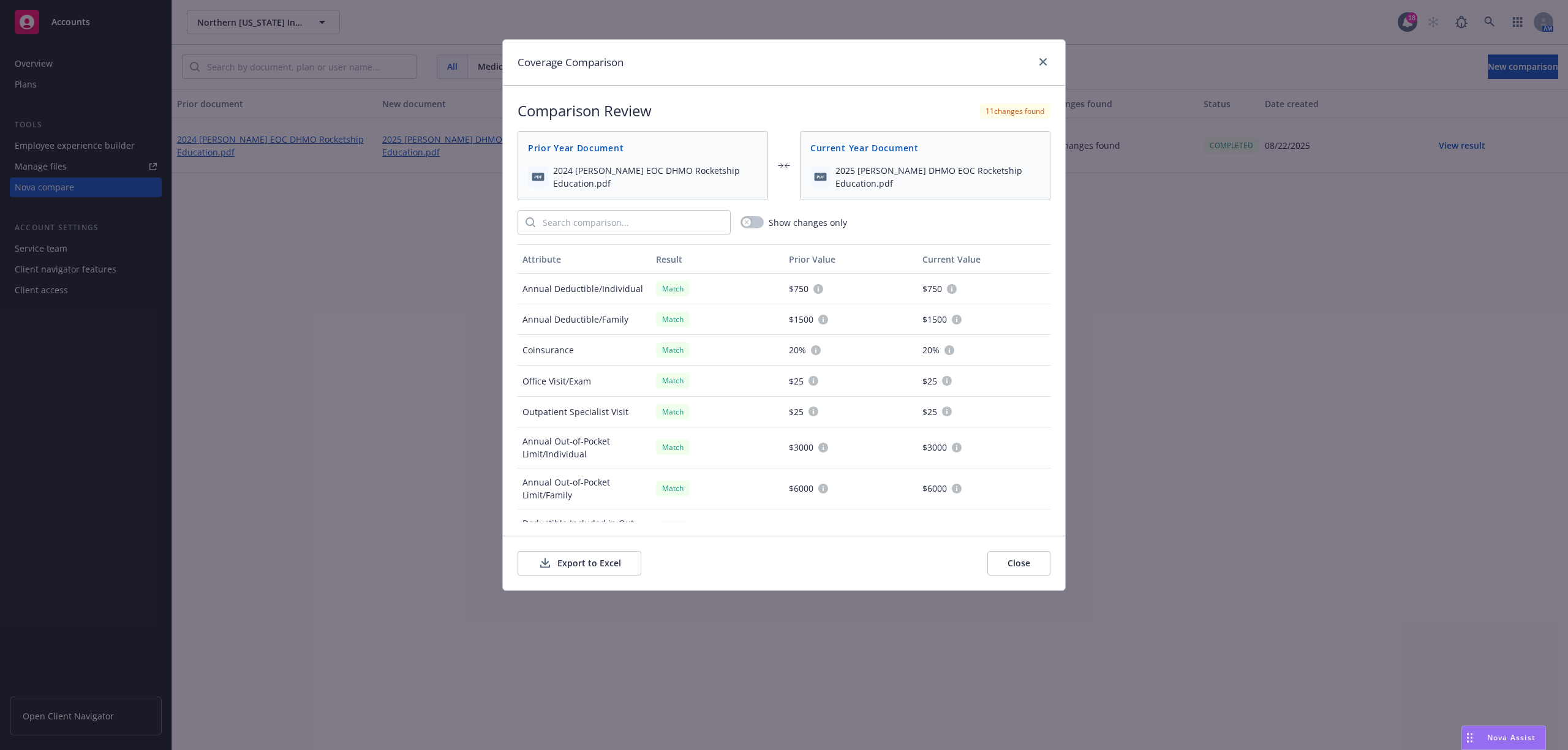
click at [620, 552] on button "Export to Excel" at bounding box center [579, 563] width 123 height 24
click at [1011, 561] on button "Close" at bounding box center [1019, 563] width 63 height 24
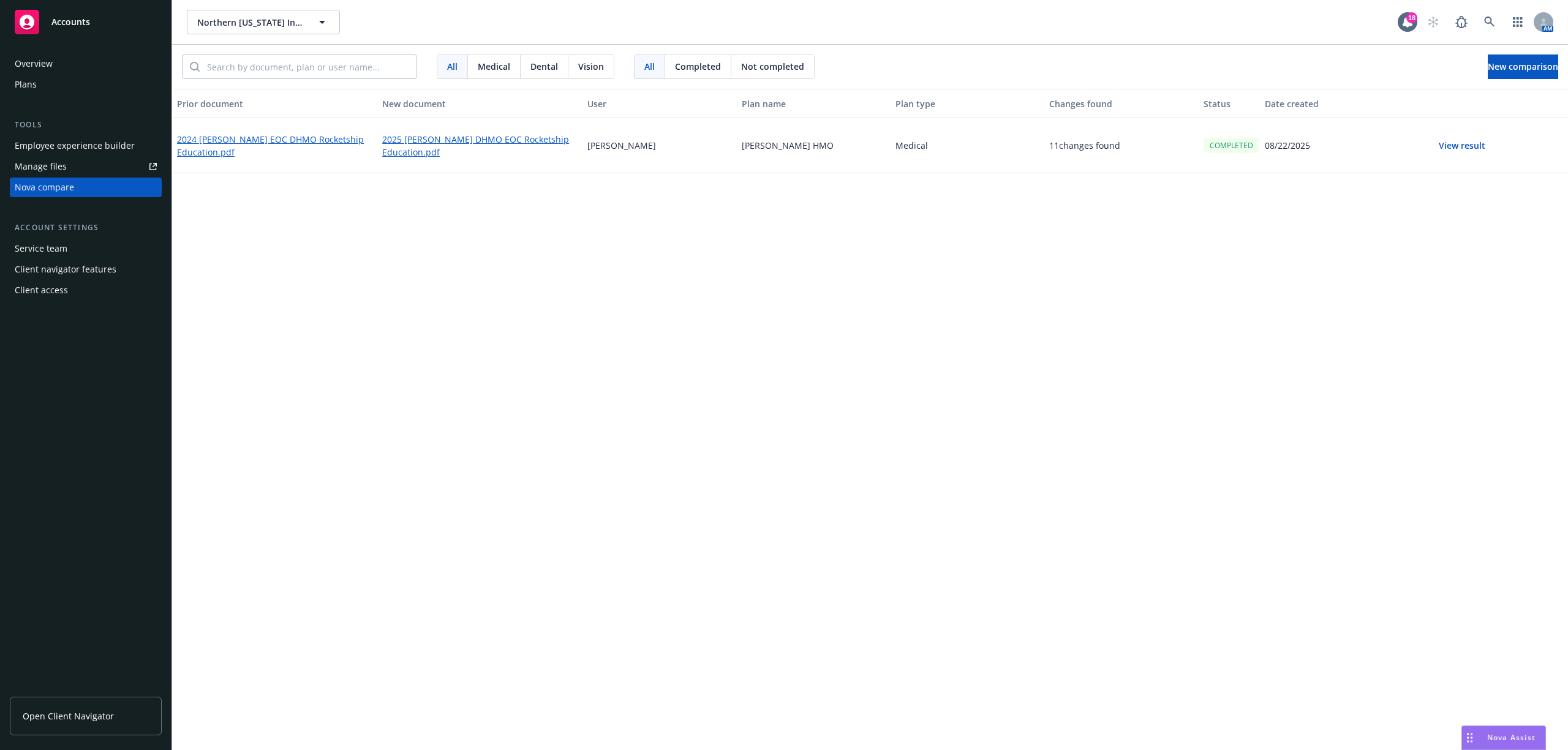
click at [679, 354] on div "Prior document New document User Plan name Plan type Changes found Status Date …" at bounding box center [871, 418] width 1396 height 661
click at [79, 89] on div "Plans" at bounding box center [85, 85] width 142 height 20
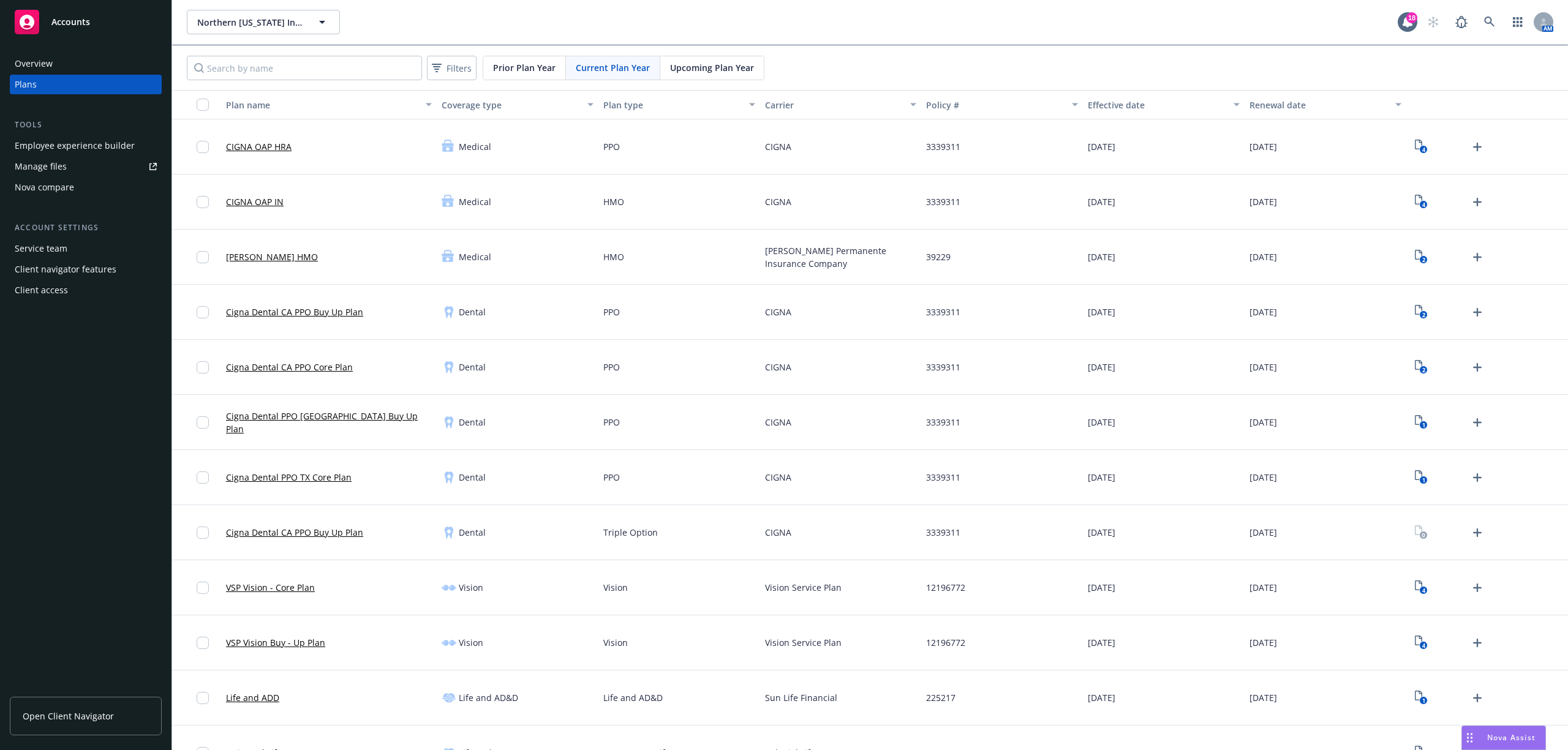
click at [533, 69] on span "Prior Plan Year" at bounding box center [525, 68] width 63 height 13
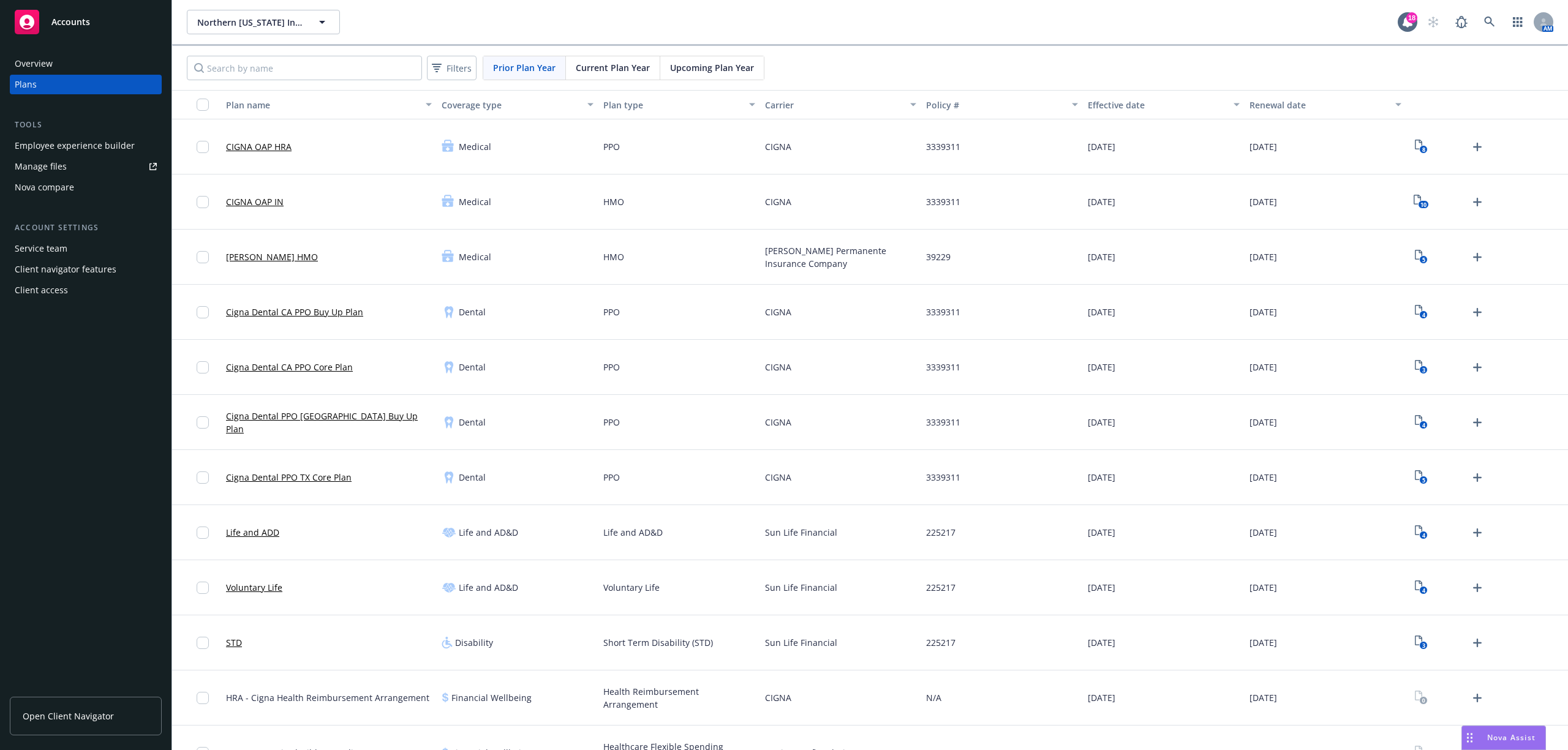
click at [611, 65] on span "Current Plan Year" at bounding box center [612, 68] width 74 height 13
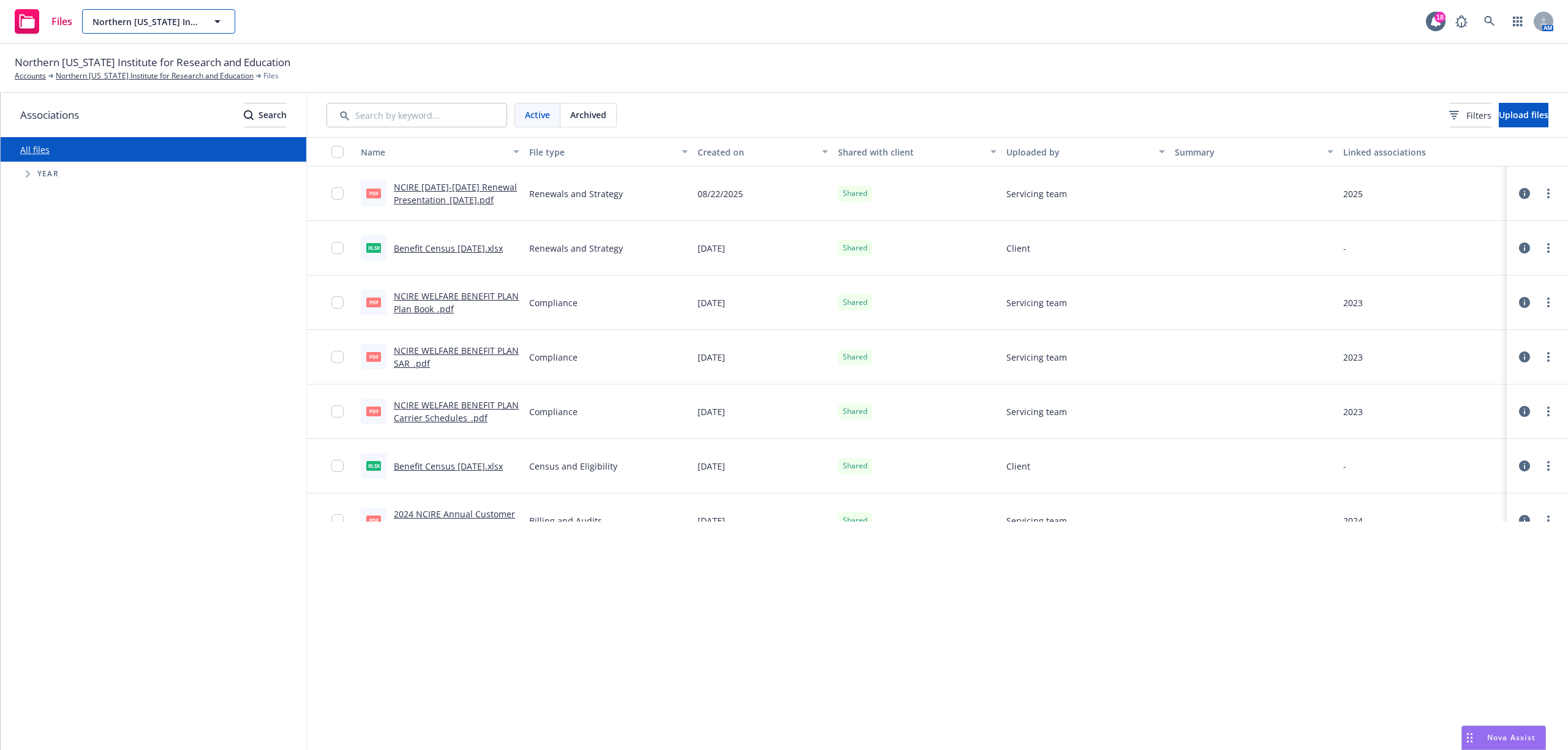
click at [224, 26] on icon "button" at bounding box center [217, 21] width 14 height 14
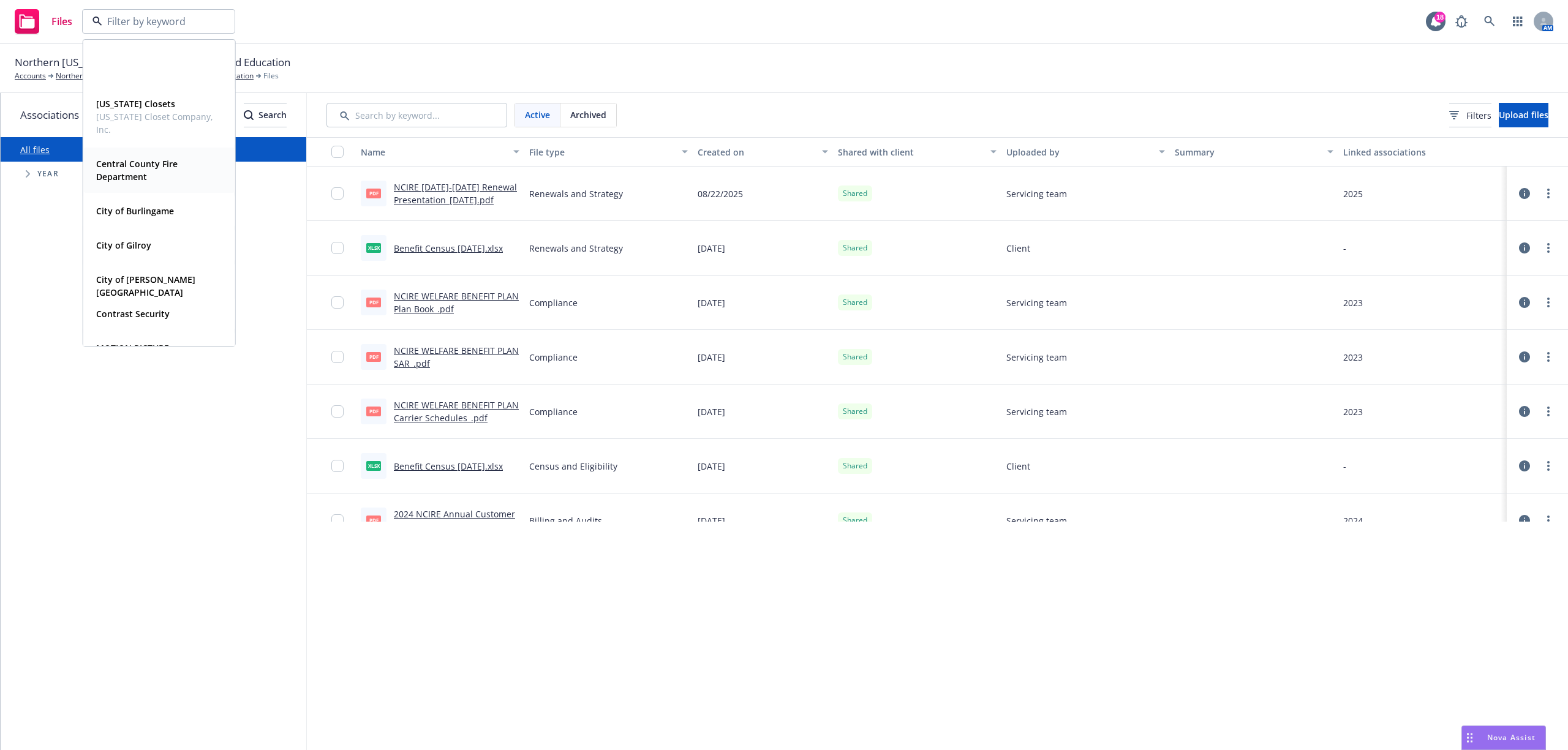
scroll to position [324, 0]
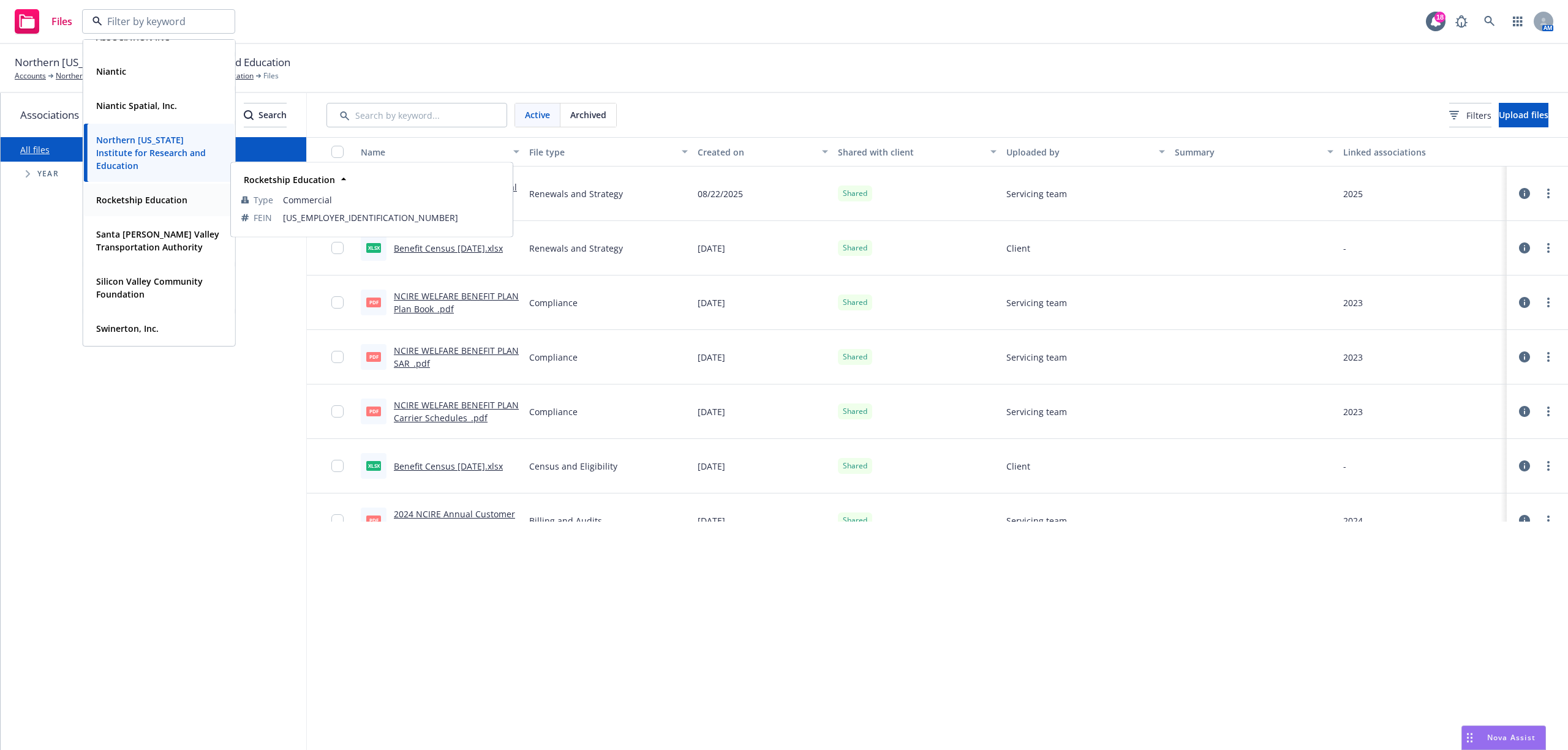
click at [161, 202] on strong "Rocketship Education" at bounding box center [142, 199] width 91 height 12
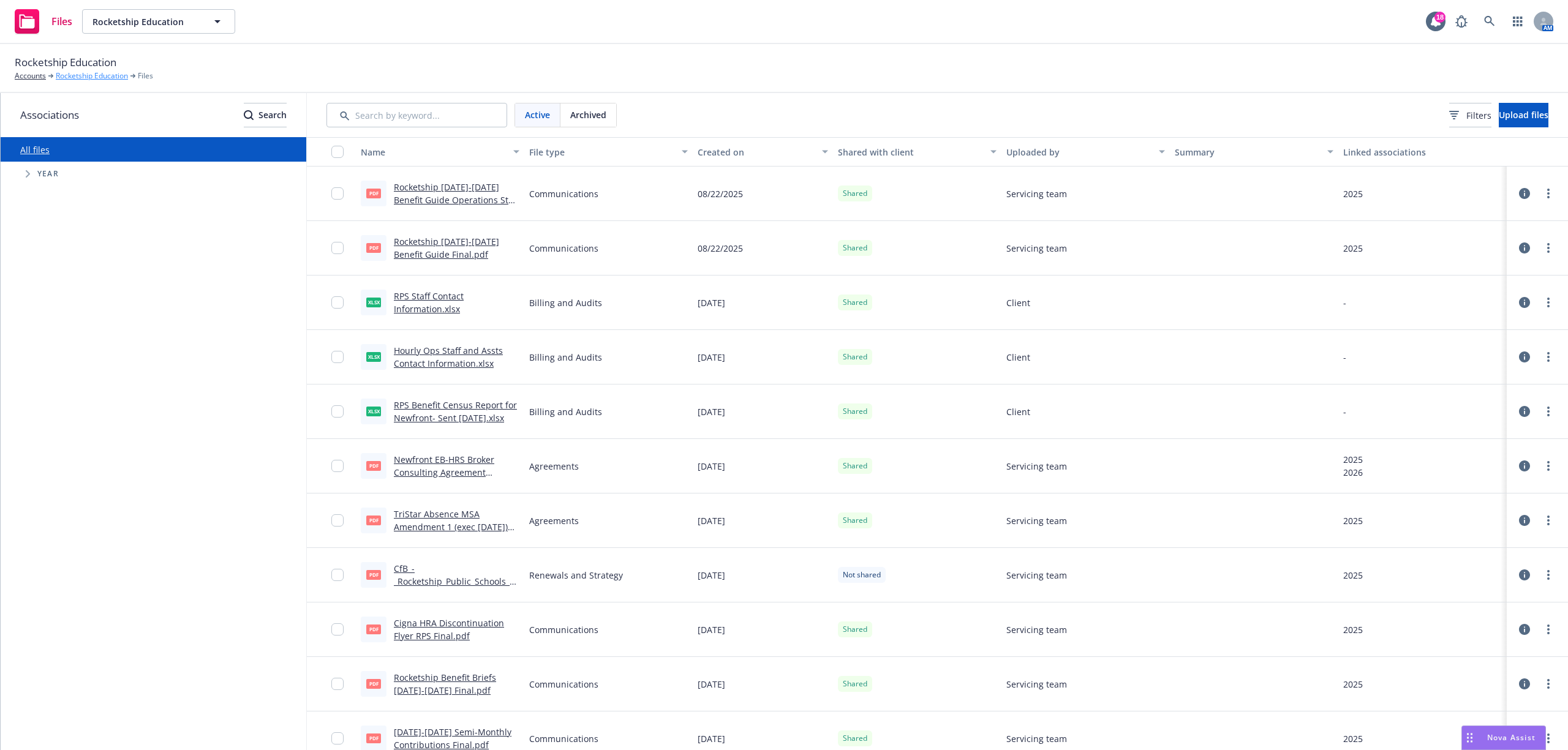
click at [87, 75] on link "Rocketship Education" at bounding box center [91, 76] width 72 height 11
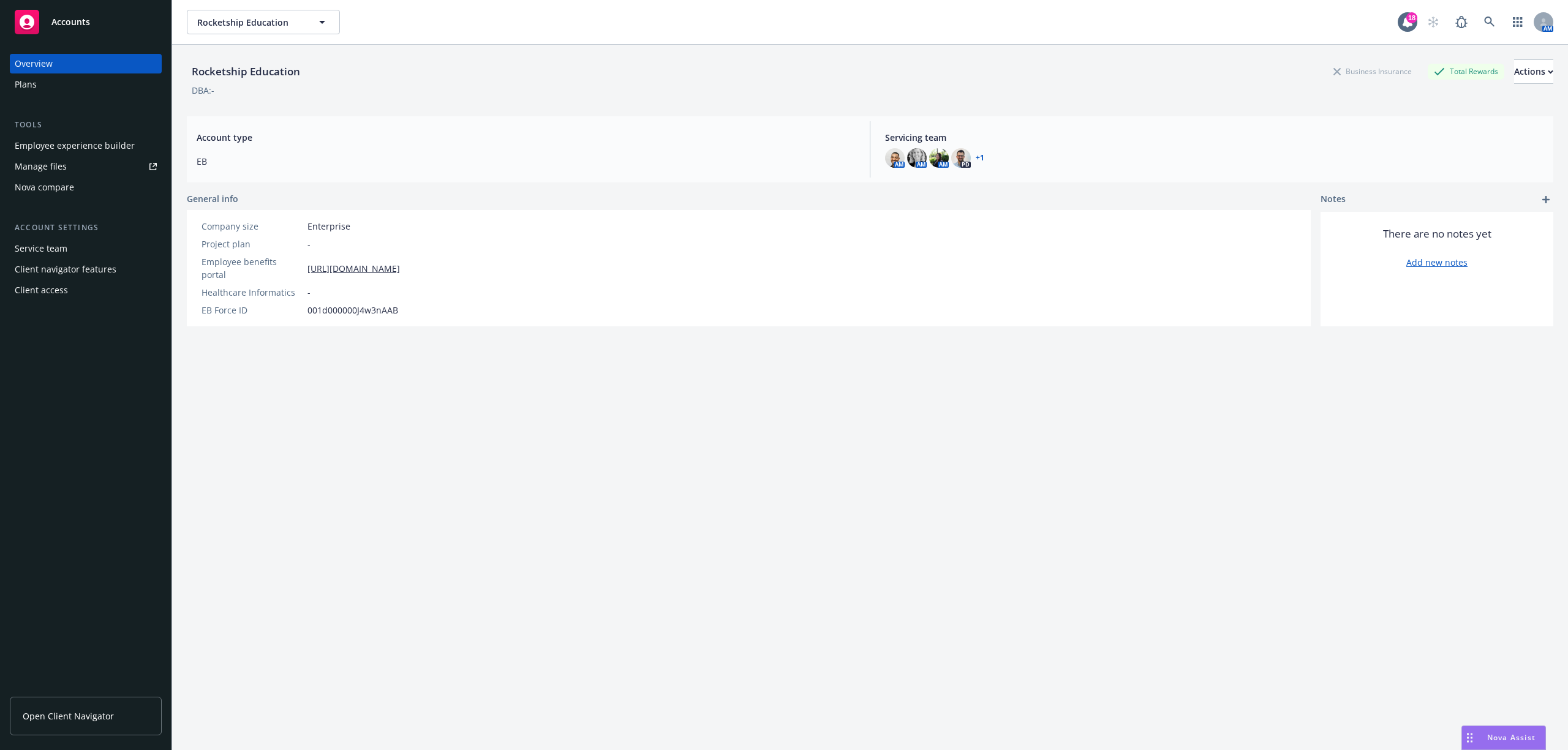
click at [37, 82] on div "Plans" at bounding box center [85, 85] width 142 height 20
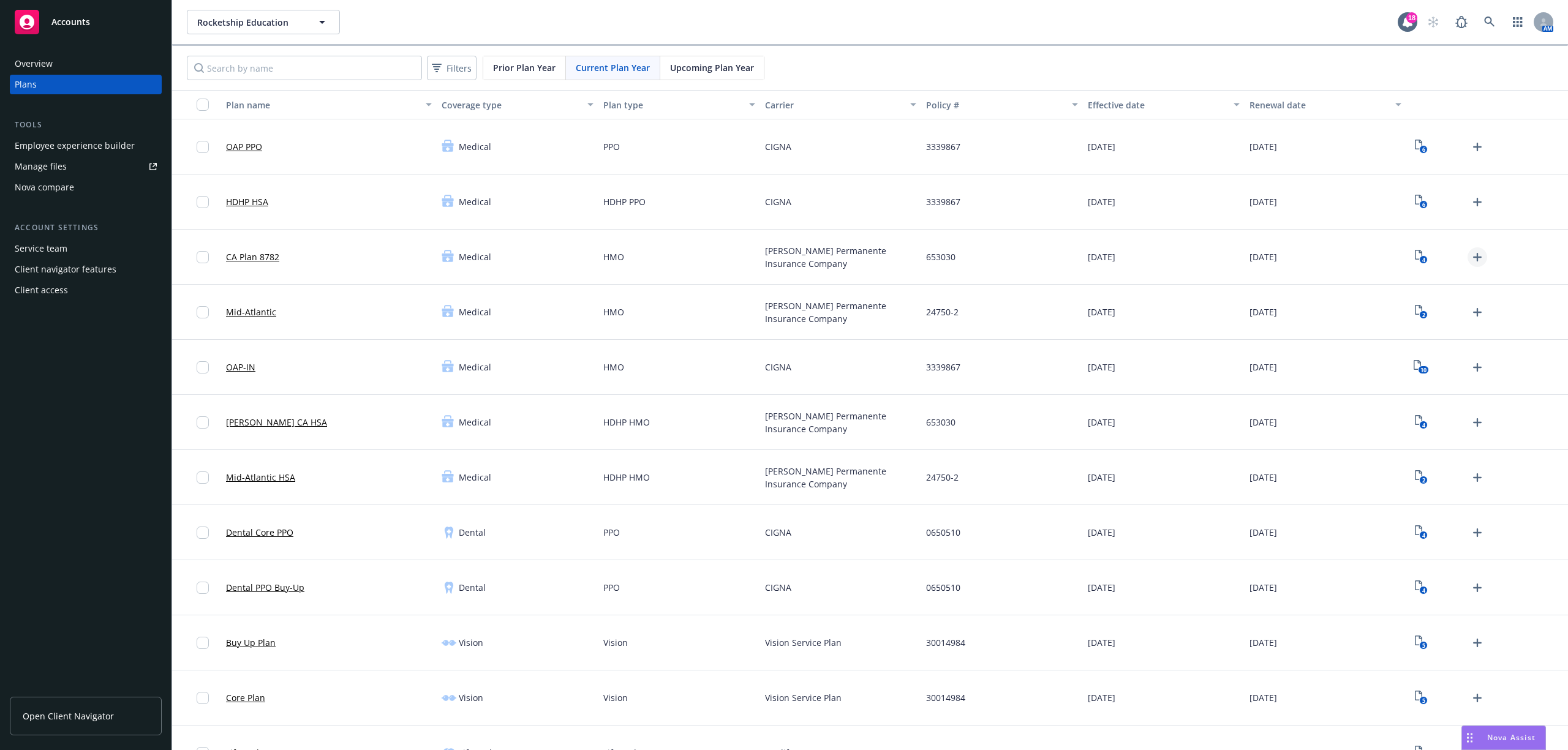
click at [1471, 263] on icon "Upload Plan Documents" at bounding box center [1478, 257] width 14 height 14
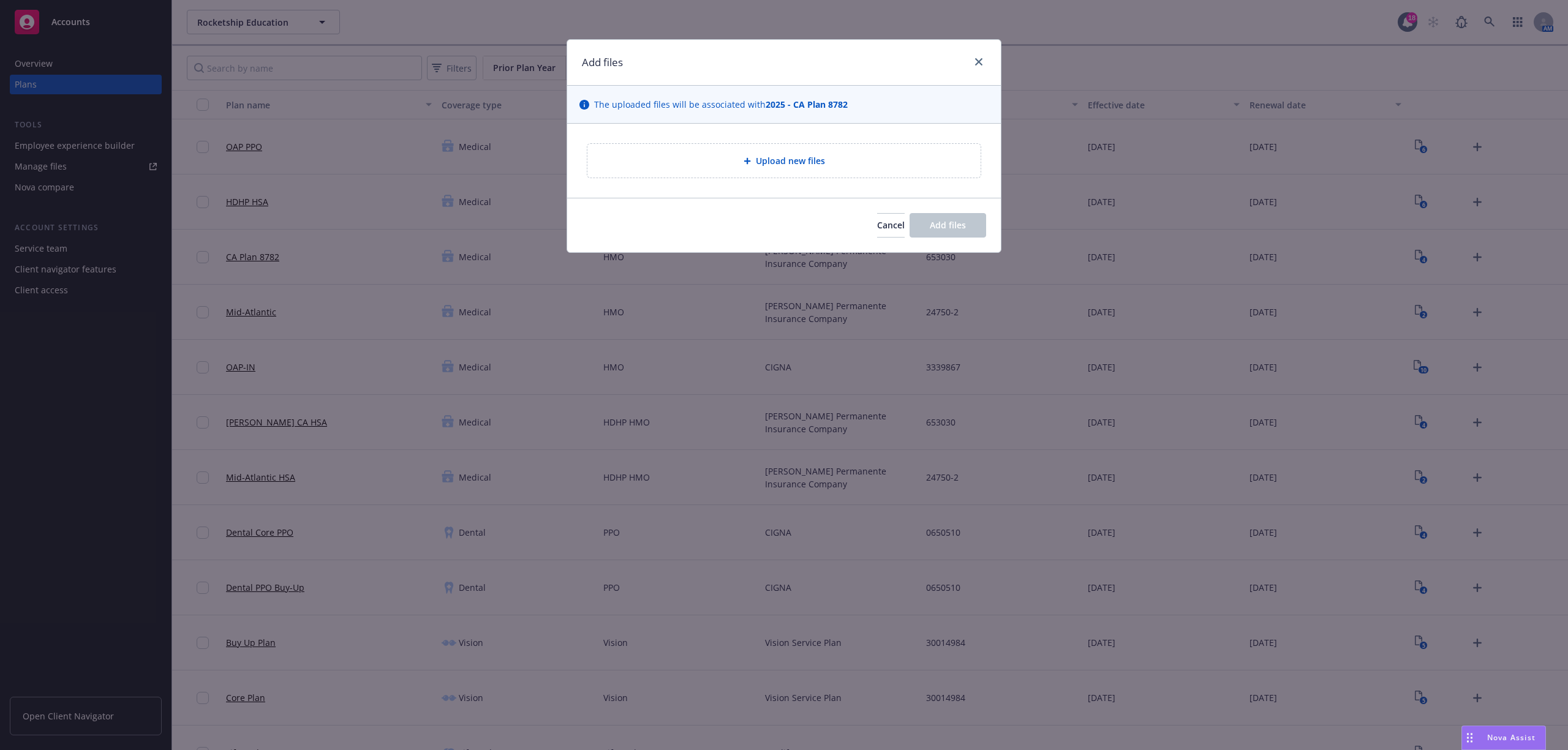
click at [721, 158] on div "Upload new files" at bounding box center [784, 161] width 374 height 14
click at [877, 232] on button "Cancel" at bounding box center [890, 224] width 28 height 24
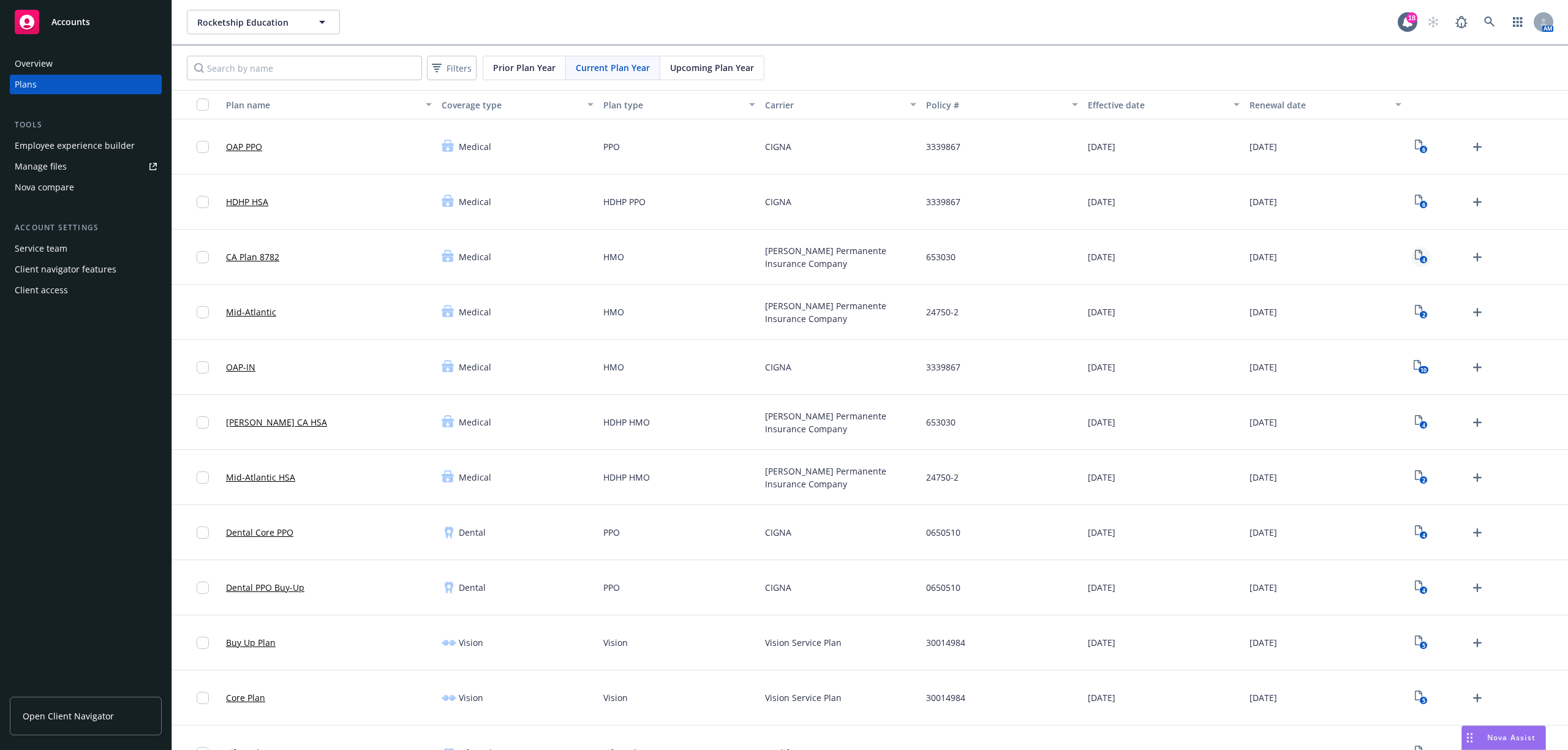
click at [1415, 252] on icon "4" at bounding box center [1421, 257] width 13 height 14
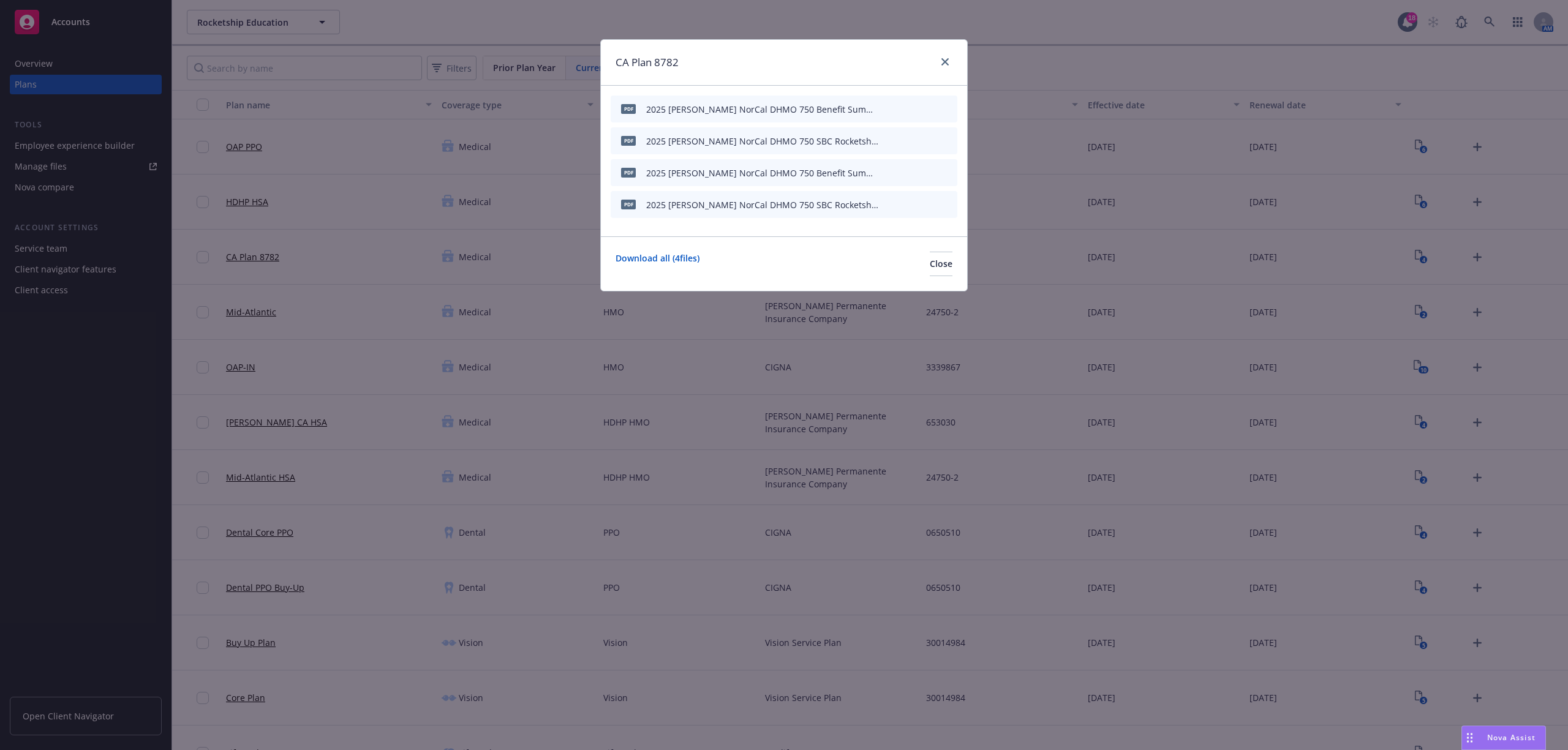
click at [889, 111] on icon "button" at bounding box center [888, 109] width 7 height 7
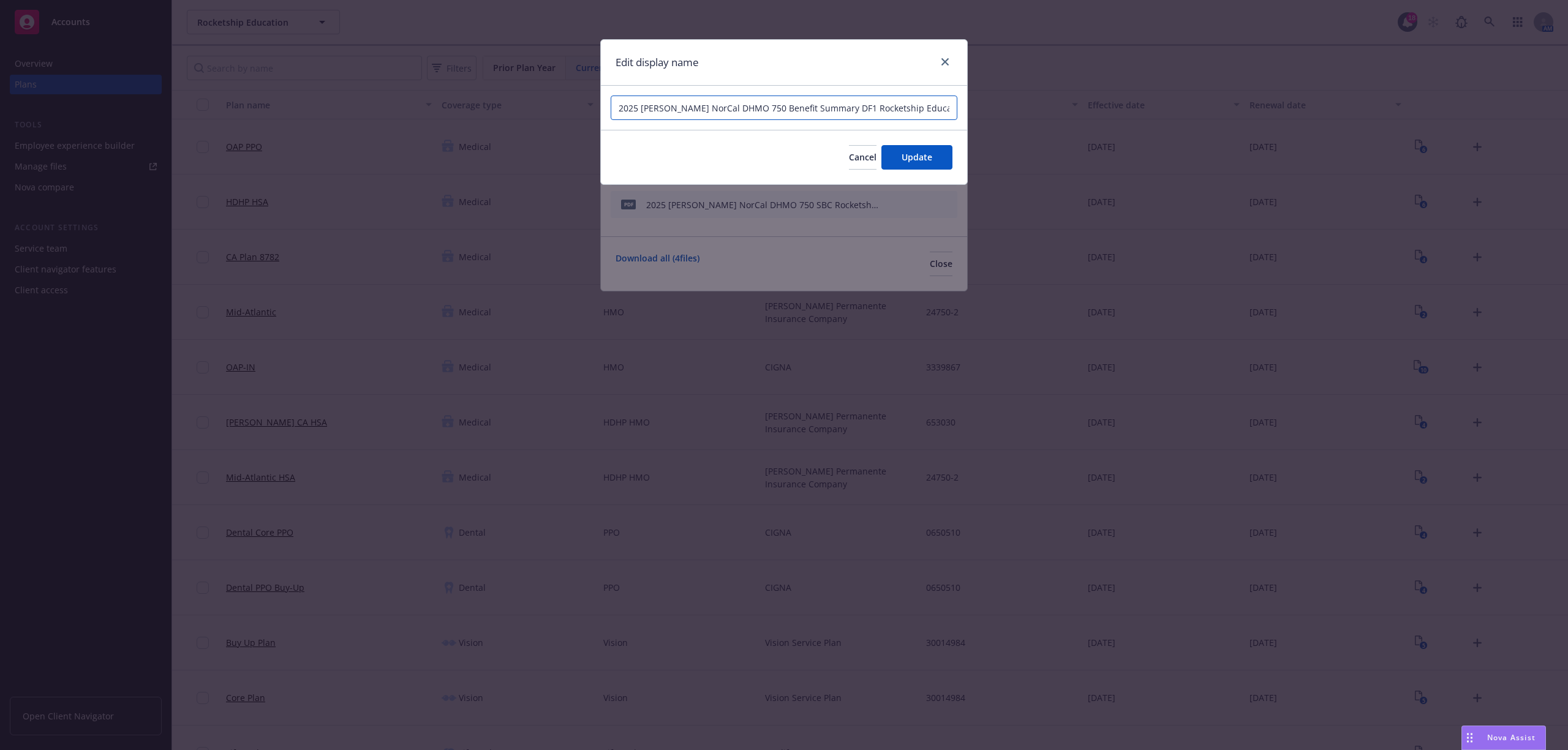
click at [675, 109] on input "2025 [PERSON_NAME] NorCal DHMO 750 Benefit Summary DF1 Rocketship Education" at bounding box center [784, 107] width 347 height 24
click at [849, 153] on span "Cancel" at bounding box center [863, 156] width 28 height 12
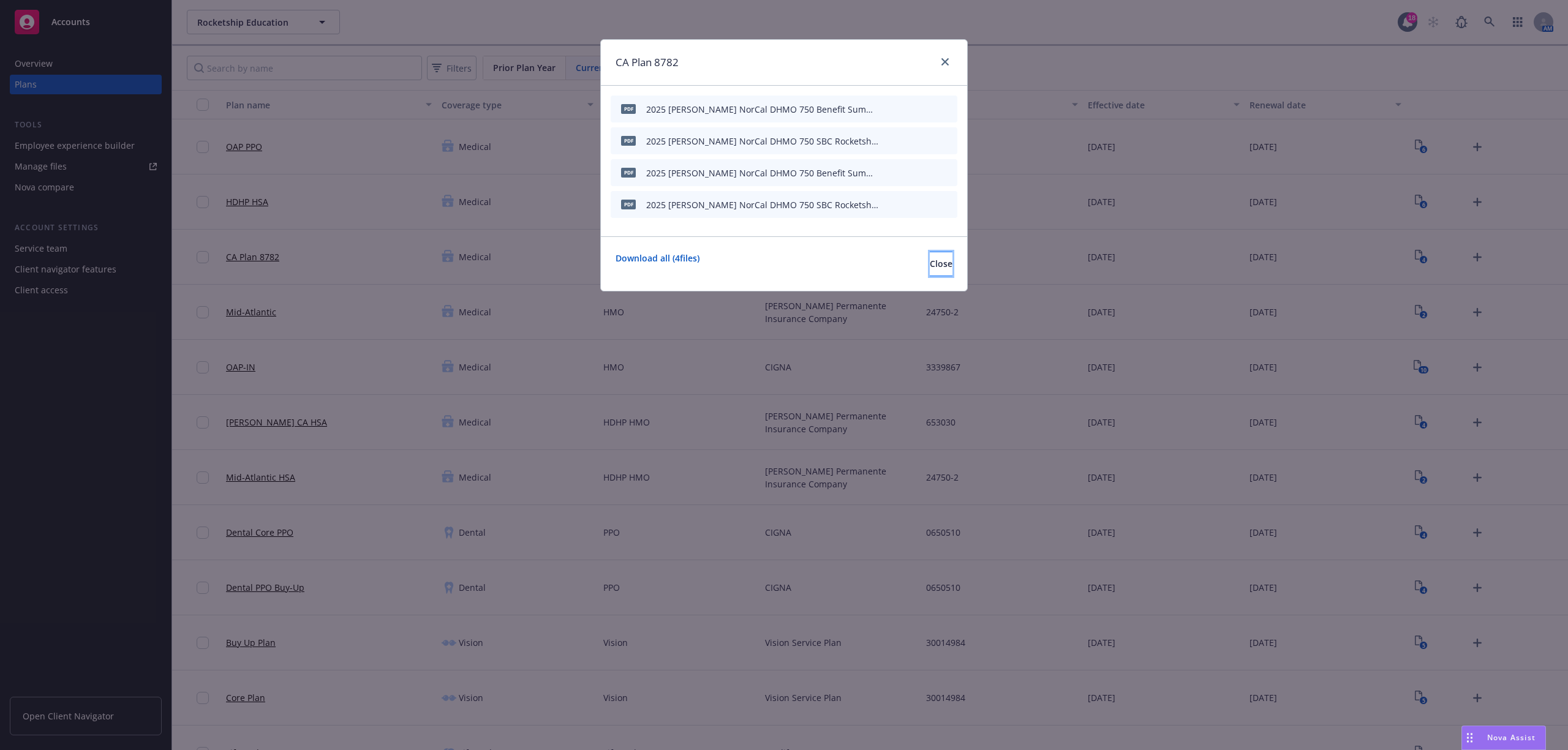
click at [930, 267] on span "Close" at bounding box center [940, 263] width 22 height 12
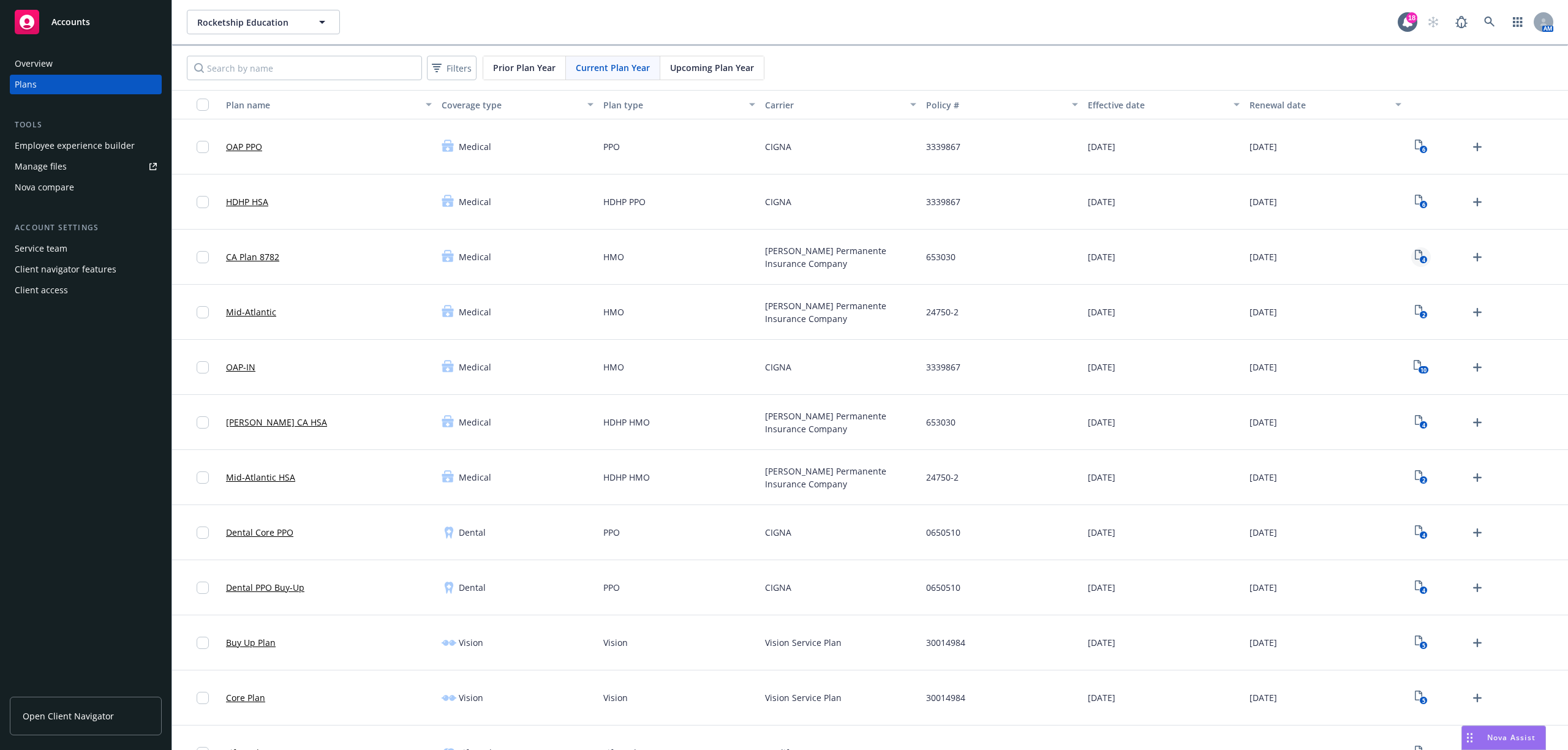
click at [1415, 262] on icon "4" at bounding box center [1421, 257] width 13 height 14
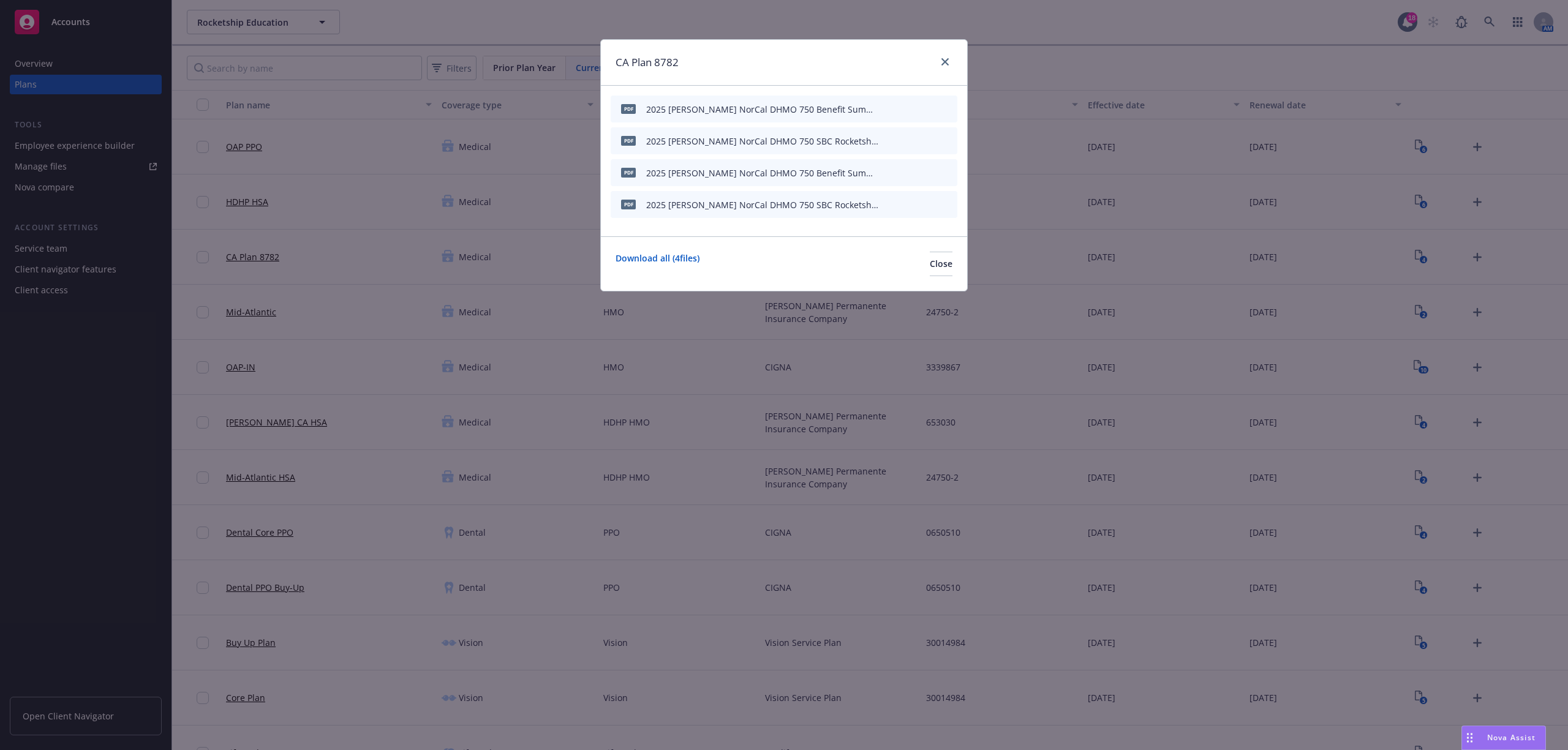
click at [890, 105] on icon "button" at bounding box center [888, 109] width 7 height 7
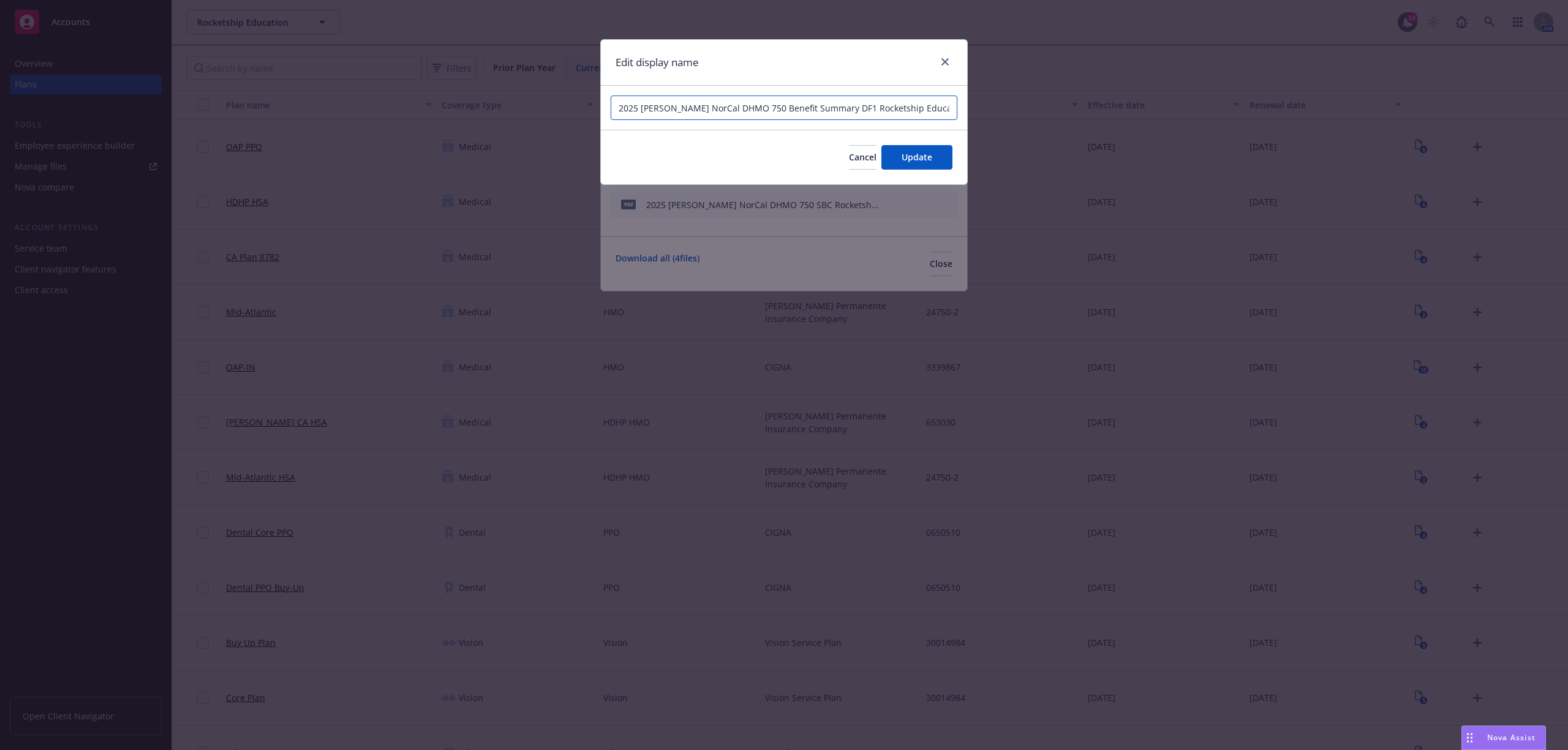
click at [682, 105] on input "2025 [PERSON_NAME] NorCal DHMO 750 Benefit Summary DF1 Rocketship Education" at bounding box center [784, 107] width 347 height 24
click at [708, 108] on input "2025 [PERSON_NAME] DHMO 750 Benefit Summary DF1 Rocketship Education" at bounding box center [784, 107] width 347 height 24
type input "2025 [PERSON_NAME] DHMO Benefit Summary DF1 Rocketship Education"
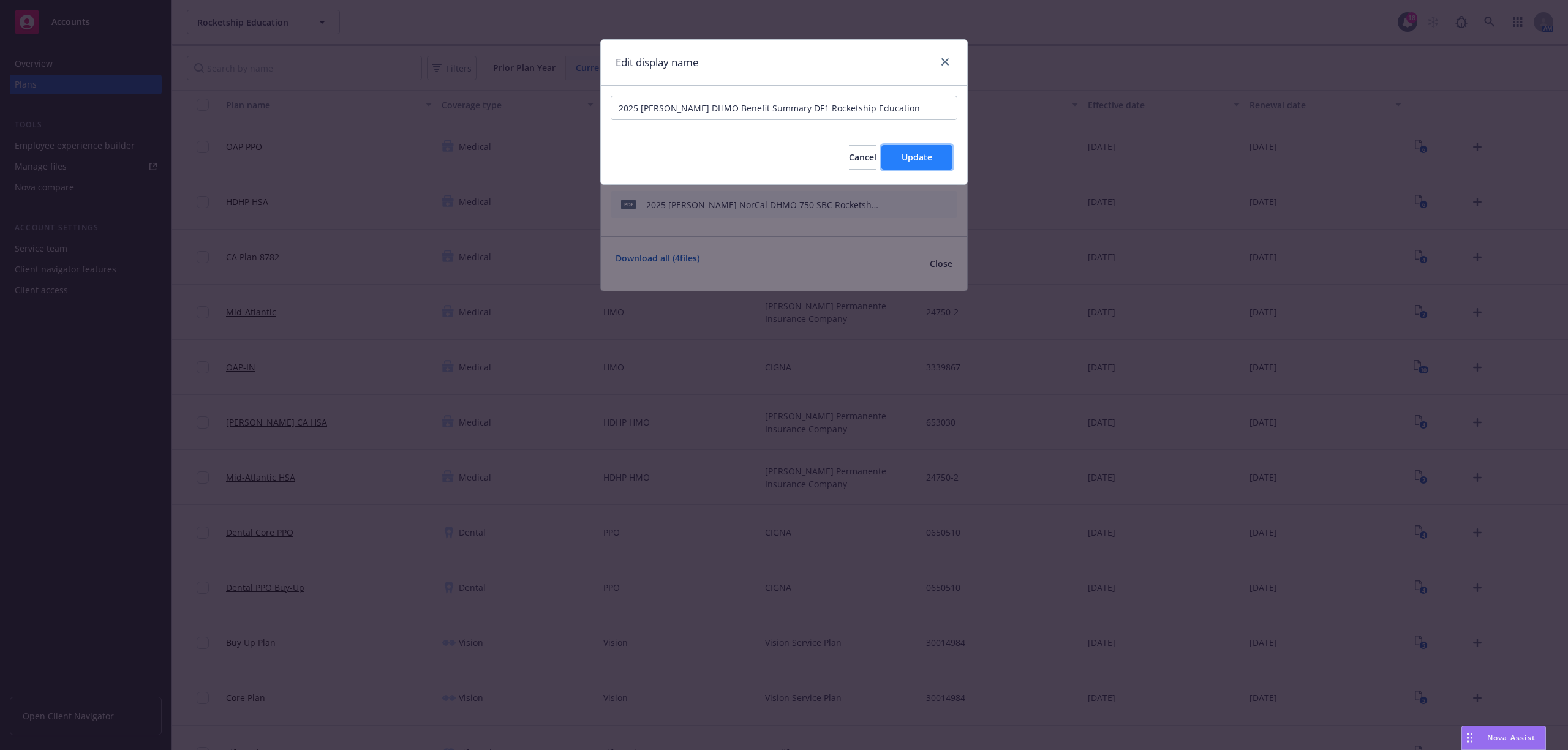
click at [936, 156] on button "Update" at bounding box center [916, 156] width 71 height 24
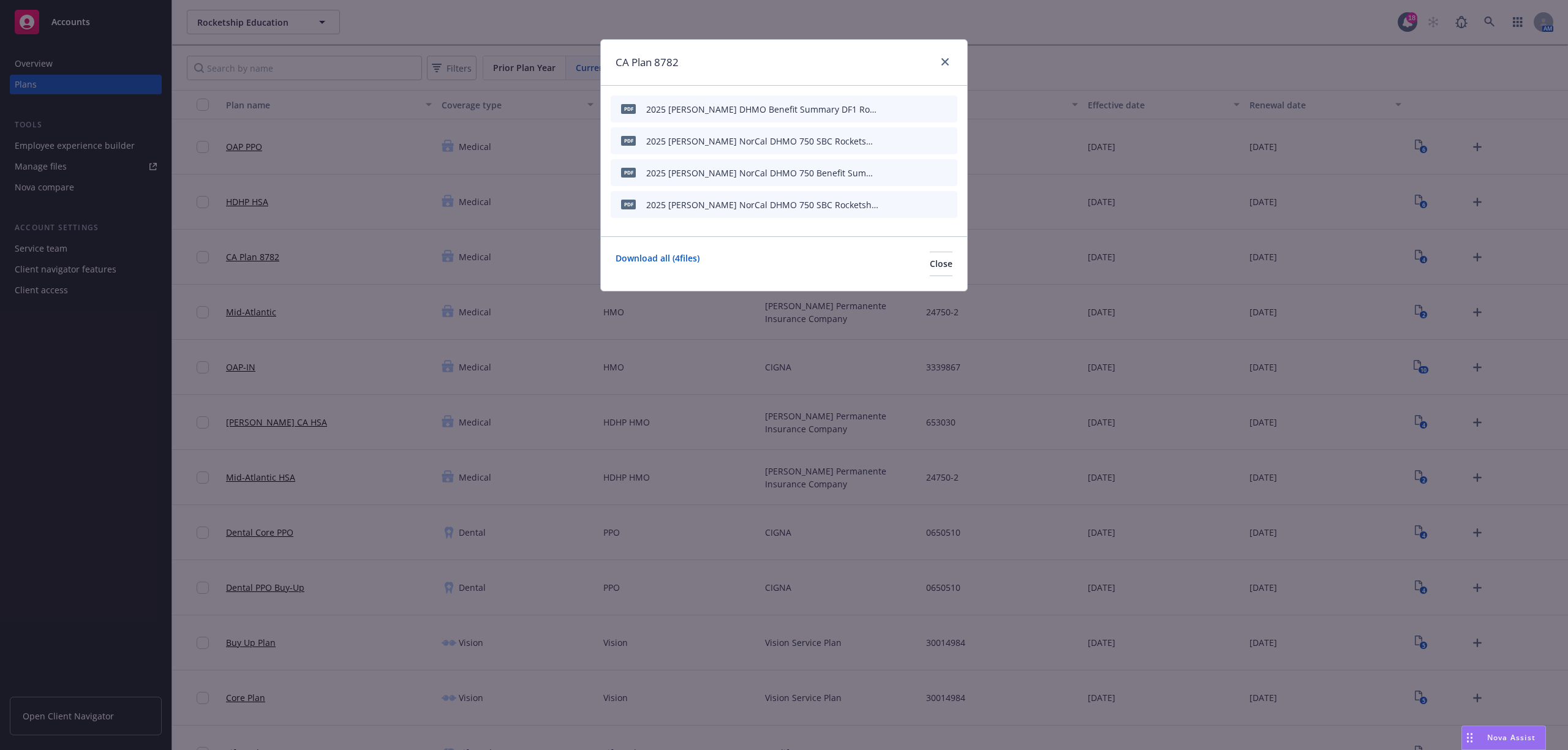
click at [890, 140] on icon "button" at bounding box center [888, 141] width 7 height 7
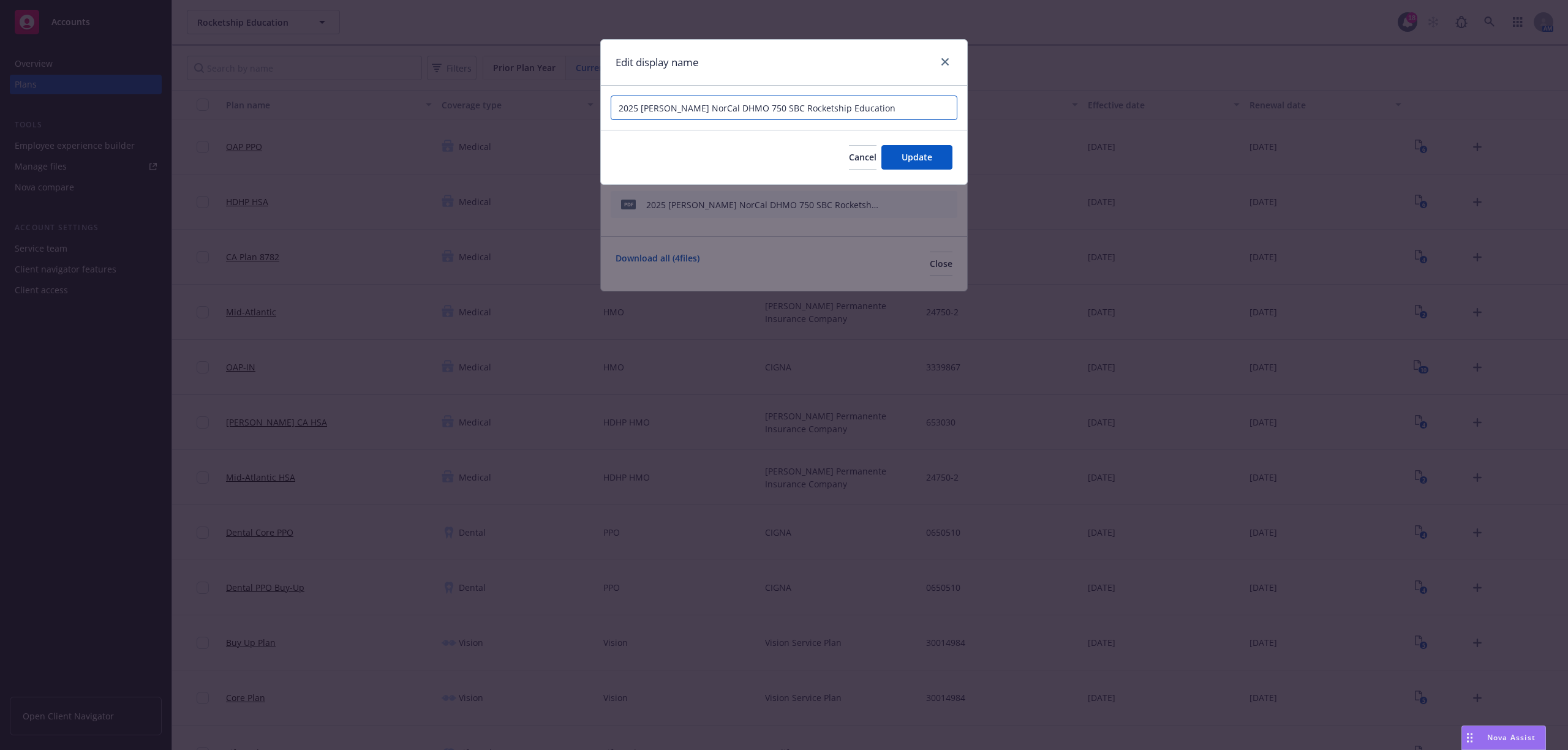
click at [680, 112] on input "2025 [PERSON_NAME] NorCal DHMO 750 SBC Rocketship Education" at bounding box center [784, 107] width 347 height 24
click at [706, 112] on input "2025 [PERSON_NAME] DHMO 750 SBC Rocketship Education" at bounding box center [784, 107] width 347 height 24
type input "2025 [PERSON_NAME] DHMO SBC Rocketship Education"
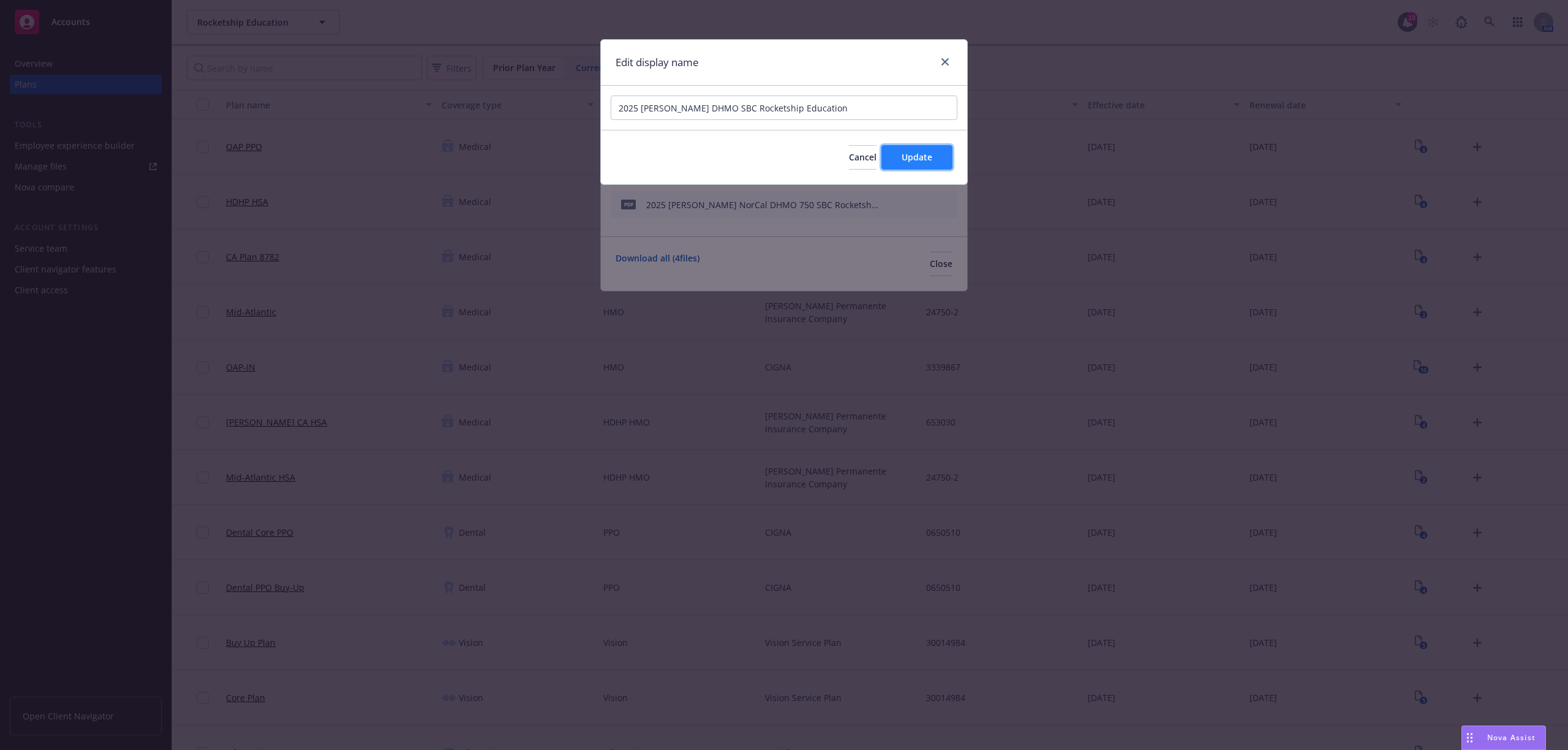
click at [934, 151] on button "Update" at bounding box center [916, 156] width 71 height 24
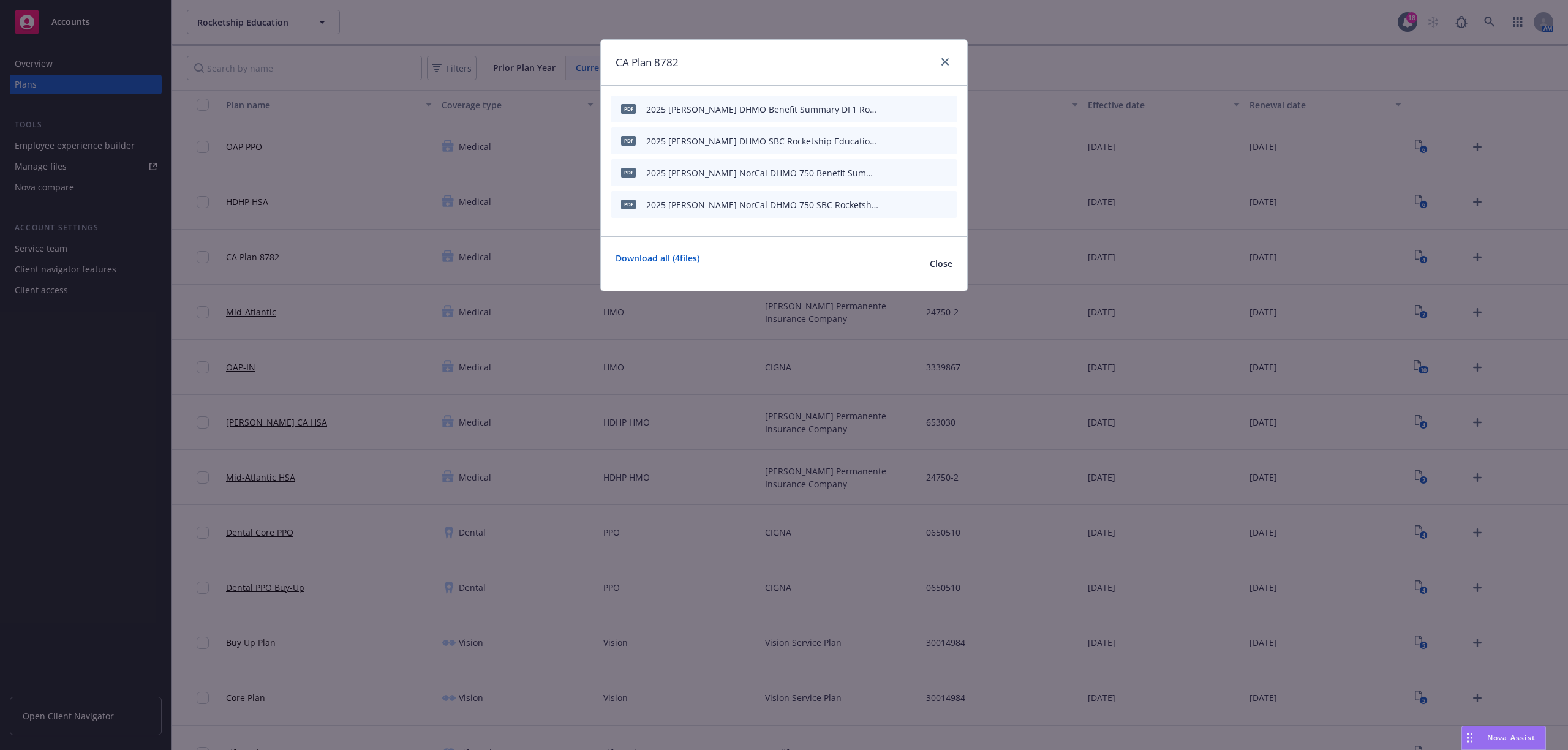
click at [885, 175] on icon "button" at bounding box center [887, 173] width 6 height 6
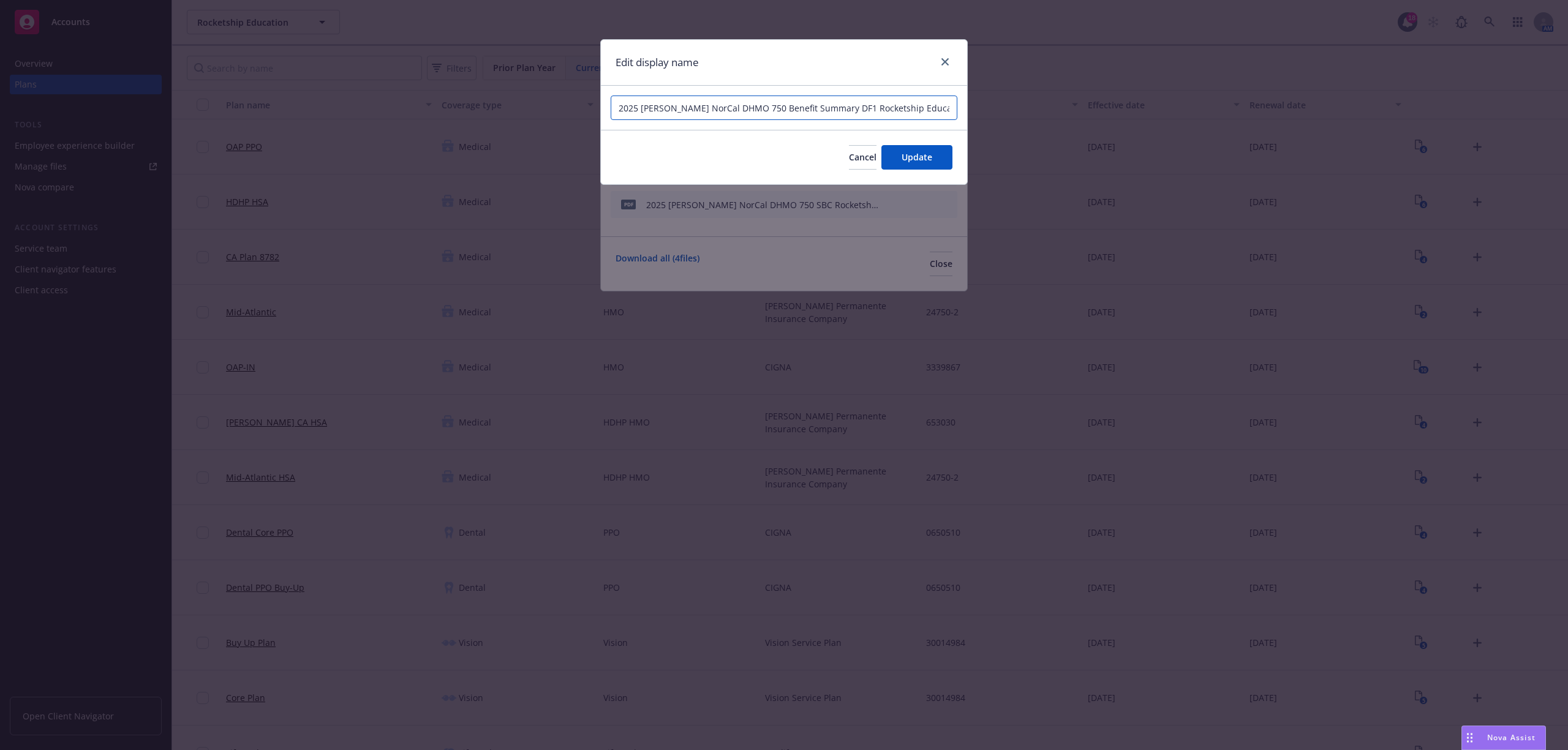
click at [674, 111] on input "2025 [PERSON_NAME] NorCal DHMO 750 Benefit Summary DF1 Rocketship Education Spa…" at bounding box center [784, 107] width 347 height 24
click at [709, 111] on input "2025 [PERSON_NAME] DHMO 750 Benefit Summary DF1 Rocketship Education Spanish" at bounding box center [784, 107] width 347 height 24
type input "2025 [PERSON_NAME] DHMO Benefit Summary DF1 Rocketship Education Spanish"
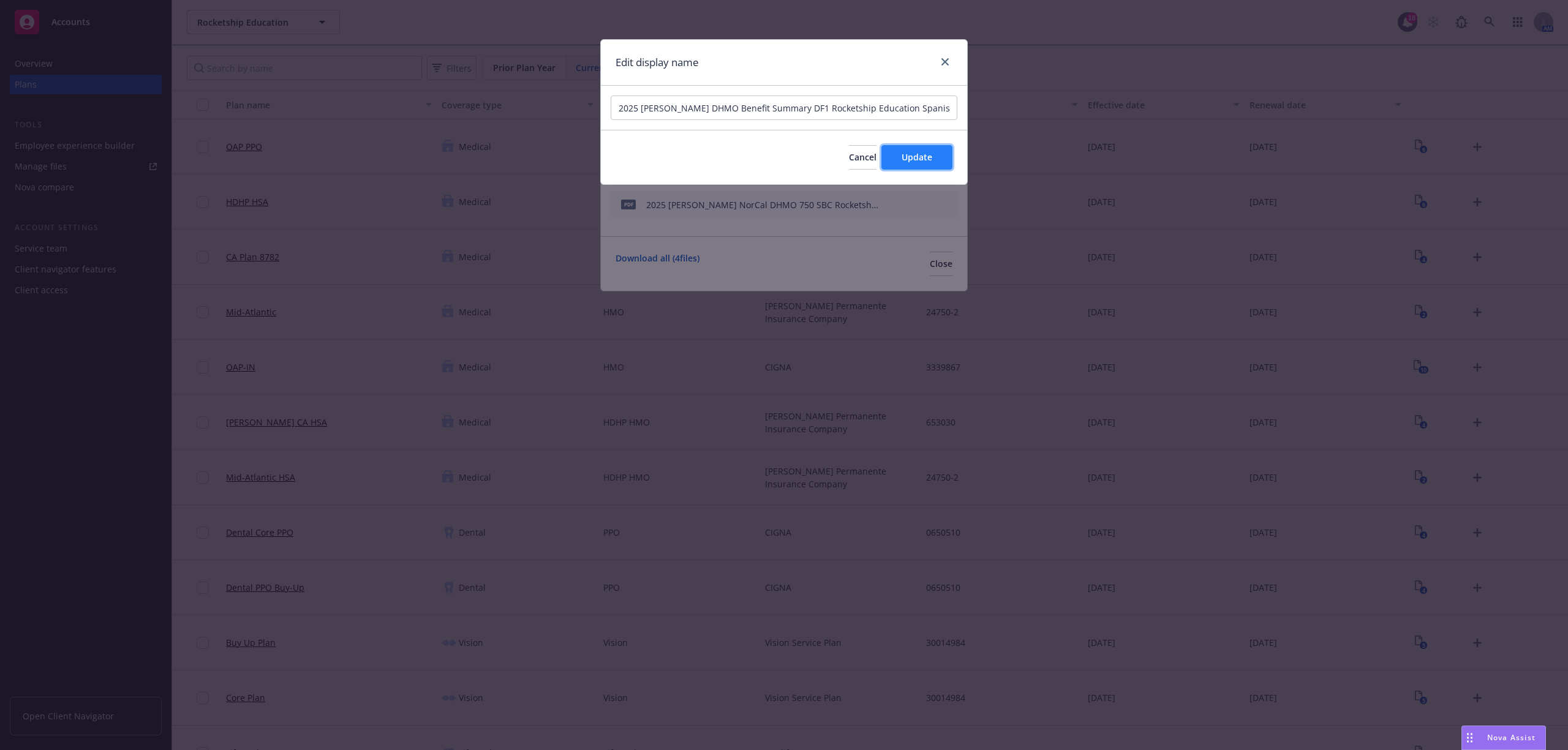
click at [937, 156] on button "Update" at bounding box center [916, 156] width 71 height 24
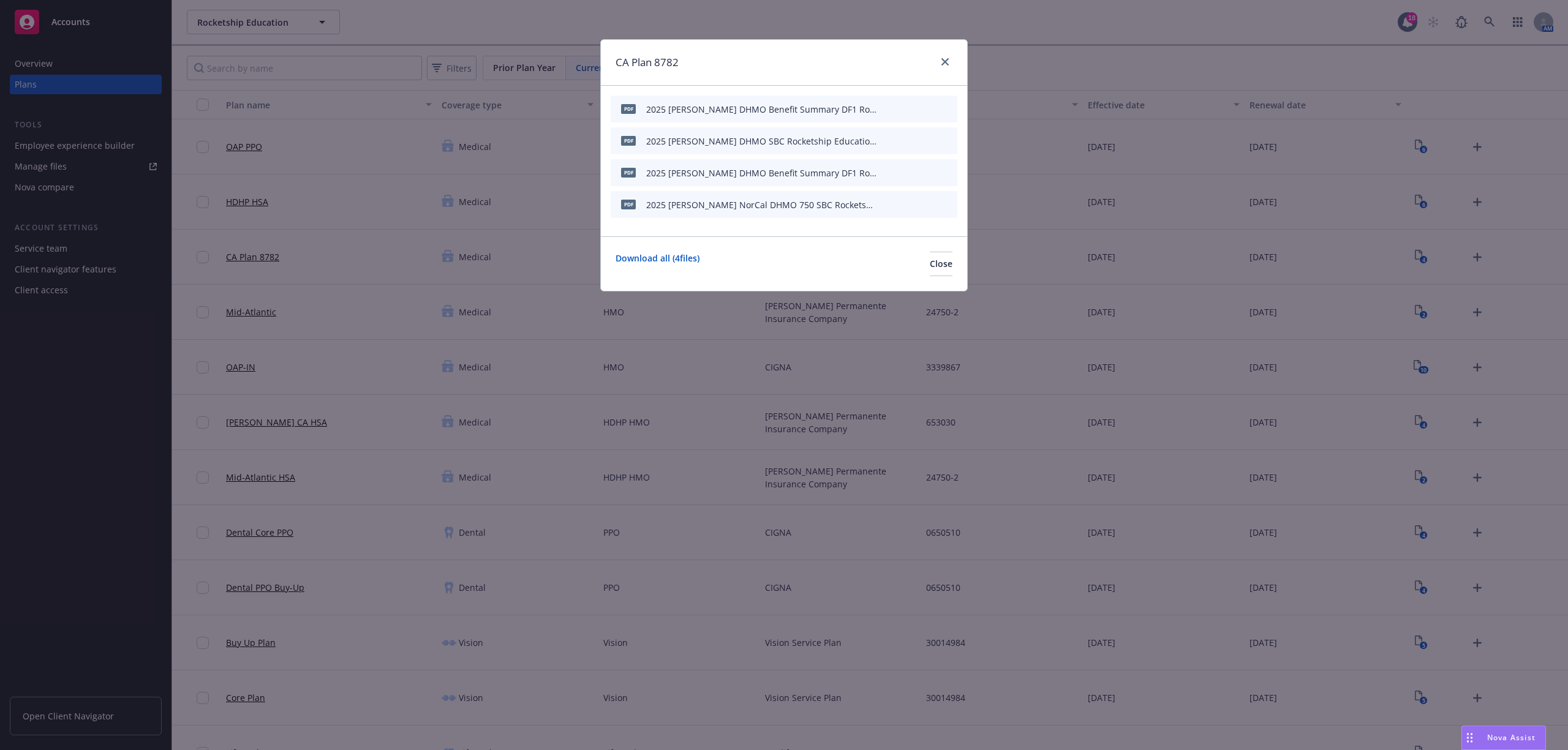
click at [889, 202] on icon "button" at bounding box center [887, 205] width 6 height 6
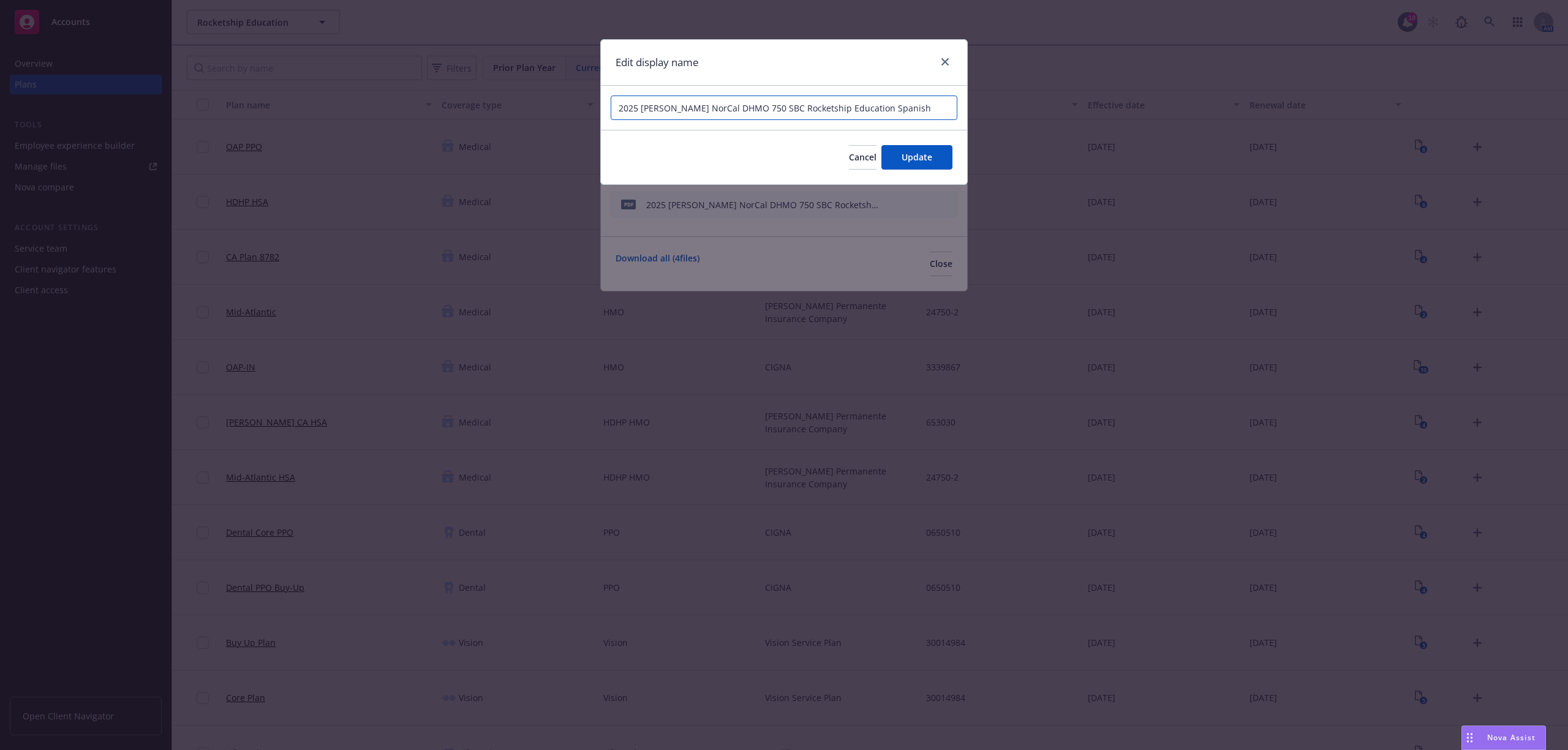
click at [679, 110] on input "2025 [PERSON_NAME] NorCal DHMO 750 SBC Rocketship Education Spanish" at bounding box center [784, 107] width 347 height 24
click at [710, 112] on input "2025 [PERSON_NAME] DHMO 750 SBC Rocketship Education Spanish" at bounding box center [784, 107] width 347 height 24
click at [702, 110] on input "2025 [PERSON_NAME] DHMO 750SBC Rocketship Education Spanish" at bounding box center [784, 107] width 347 height 24
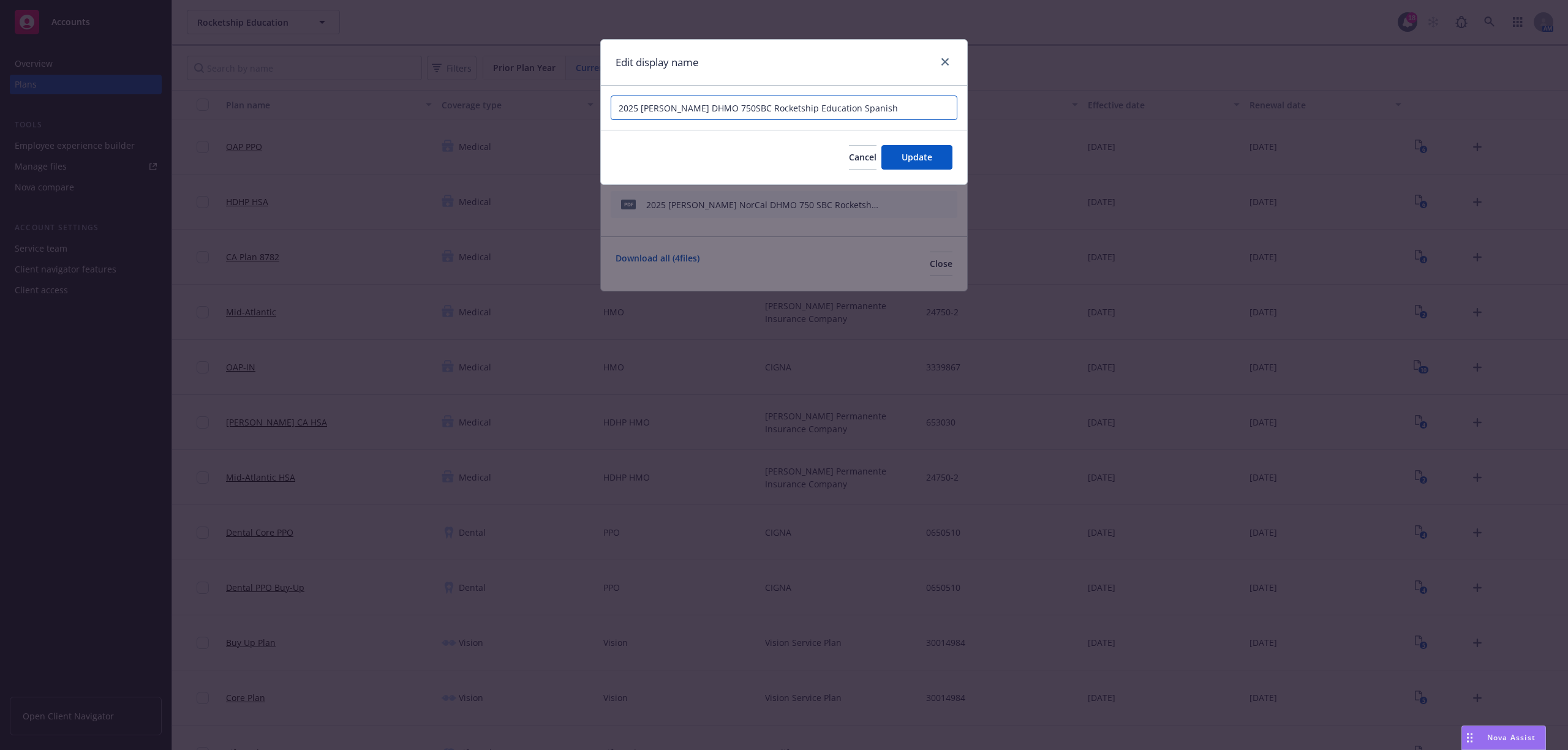
click at [702, 110] on input "2025 [PERSON_NAME] DHMO 750SBC Rocketship Education Spanish" at bounding box center [784, 107] width 347 height 24
click at [713, 110] on input "2025 [PERSON_NAME] DHMO 750SBC Rocketship Education Spanish" at bounding box center [784, 107] width 347 height 24
type input "2025 [PERSON_NAME] DHMO SBC Rocketship Education Spanish"
click at [897, 162] on button "Update" at bounding box center [916, 156] width 71 height 24
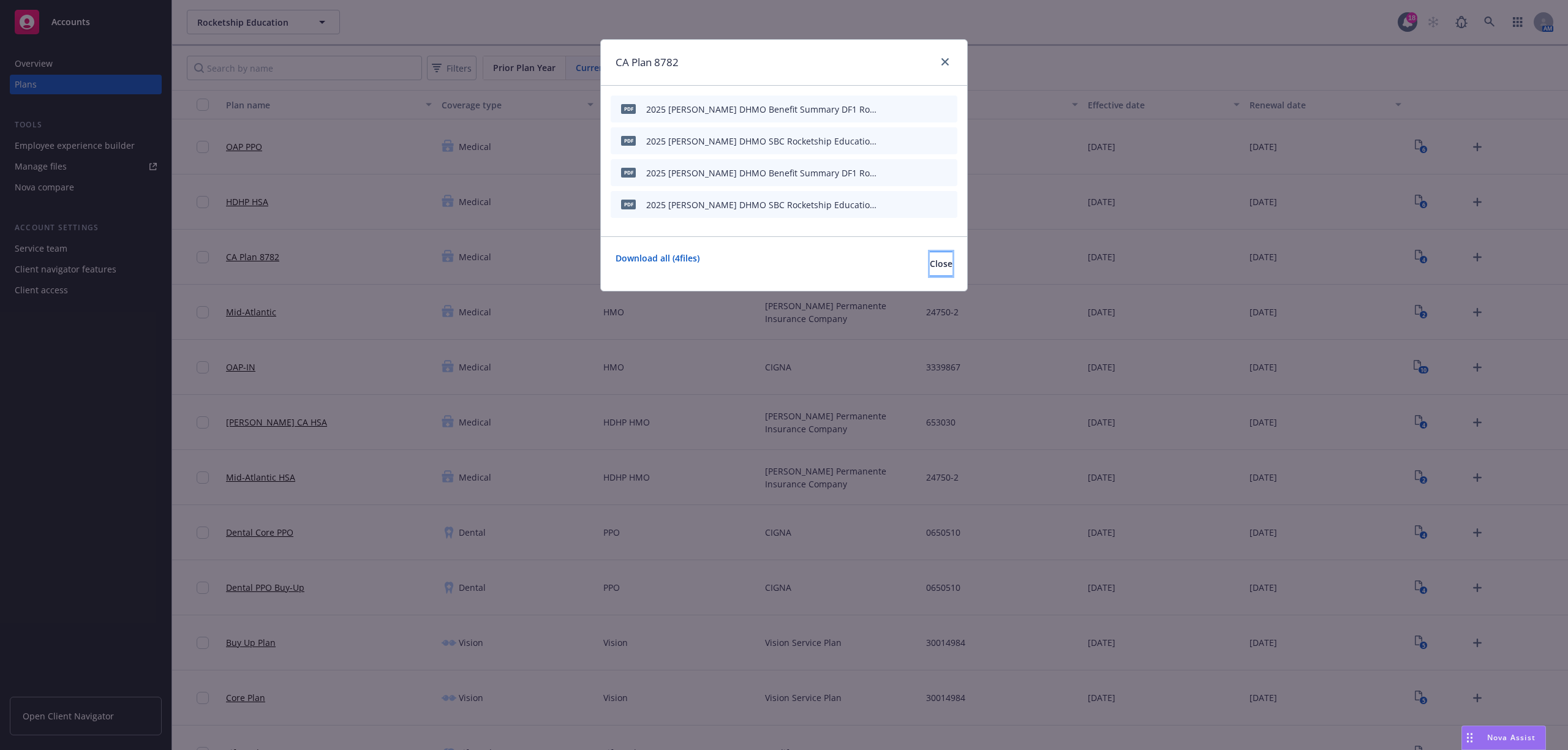
click at [930, 258] on span "Close" at bounding box center [940, 263] width 22 height 12
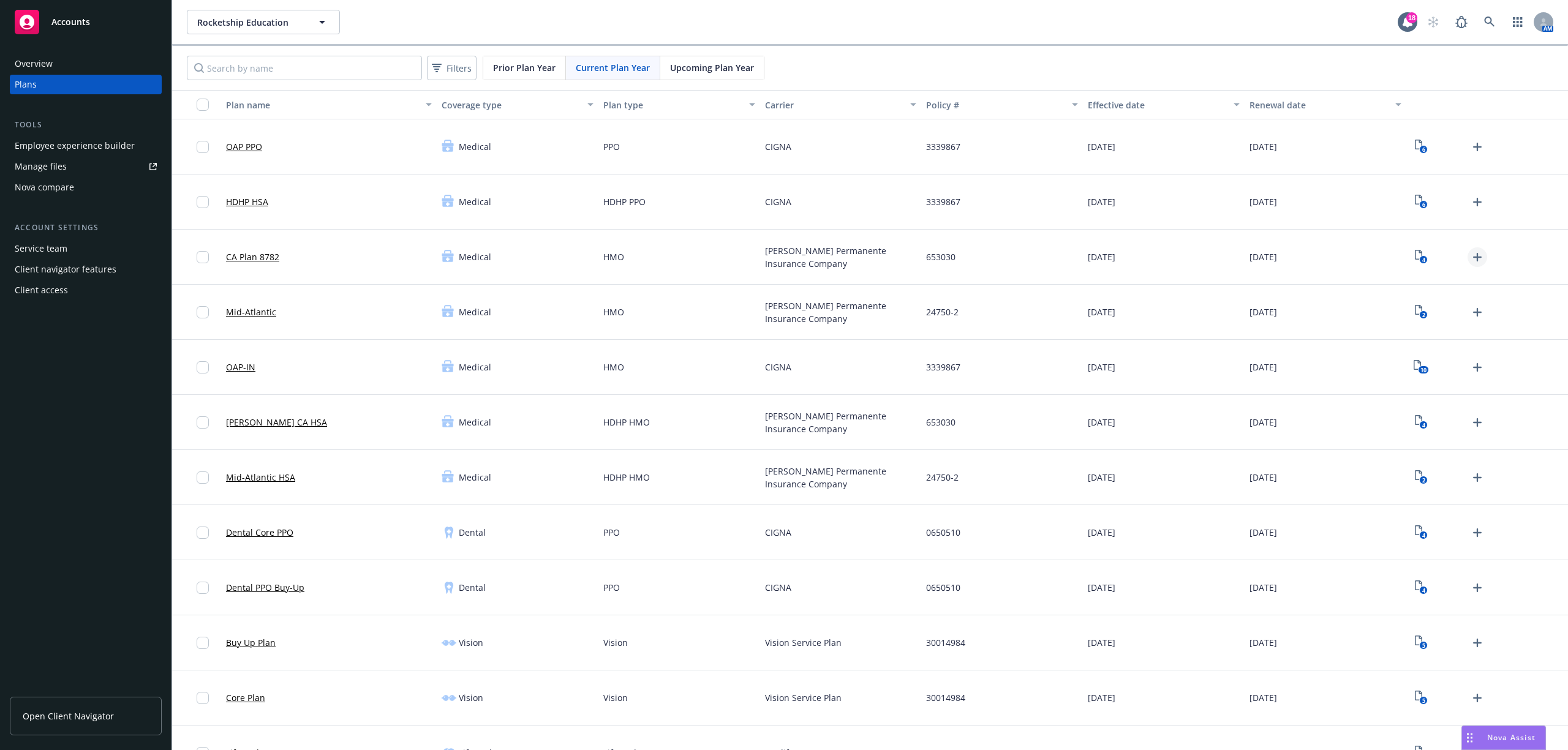
click at [1471, 255] on icon "Upload Plan Documents" at bounding box center [1478, 257] width 14 height 14
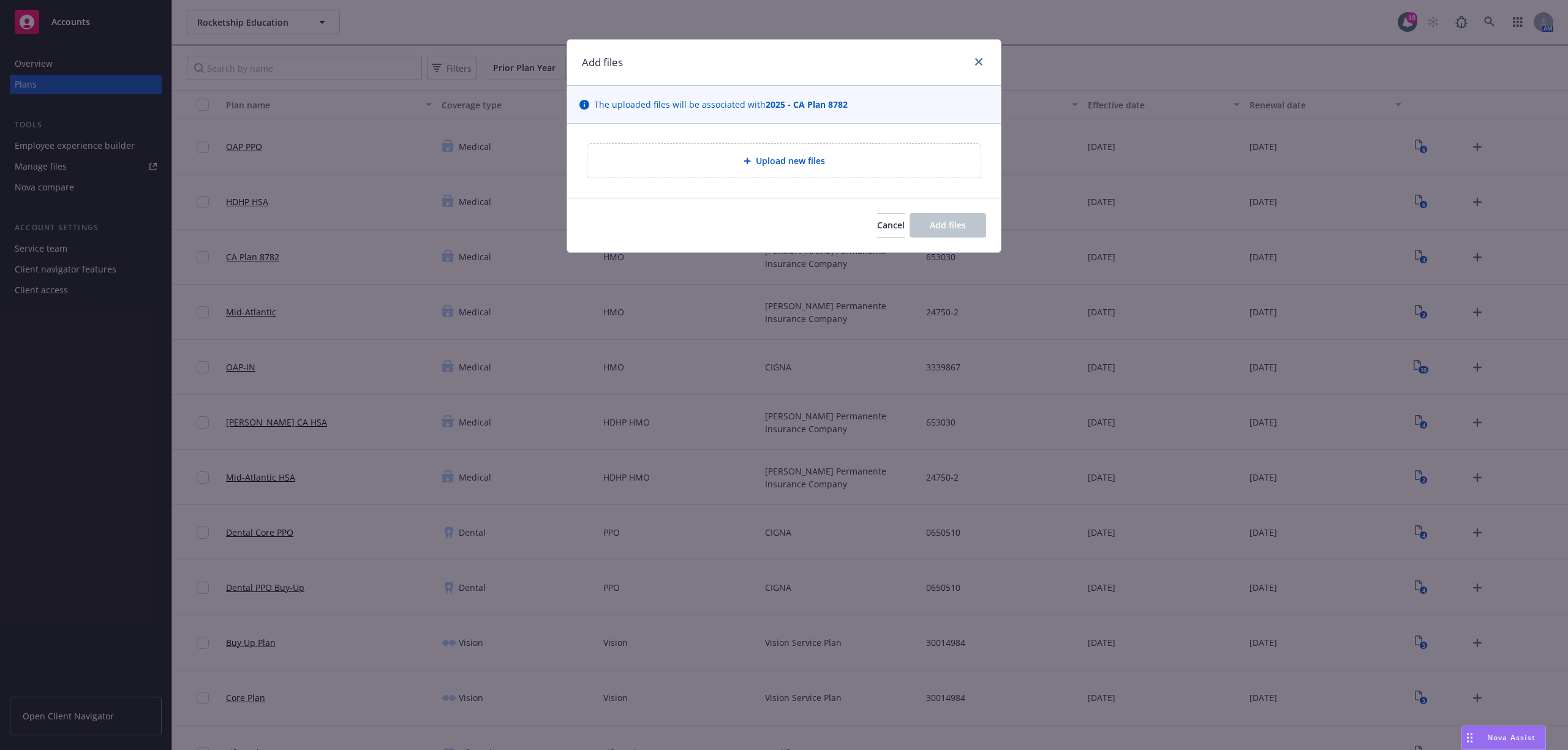
click at [830, 173] on div "Upload new files" at bounding box center [784, 161] width 393 height 34
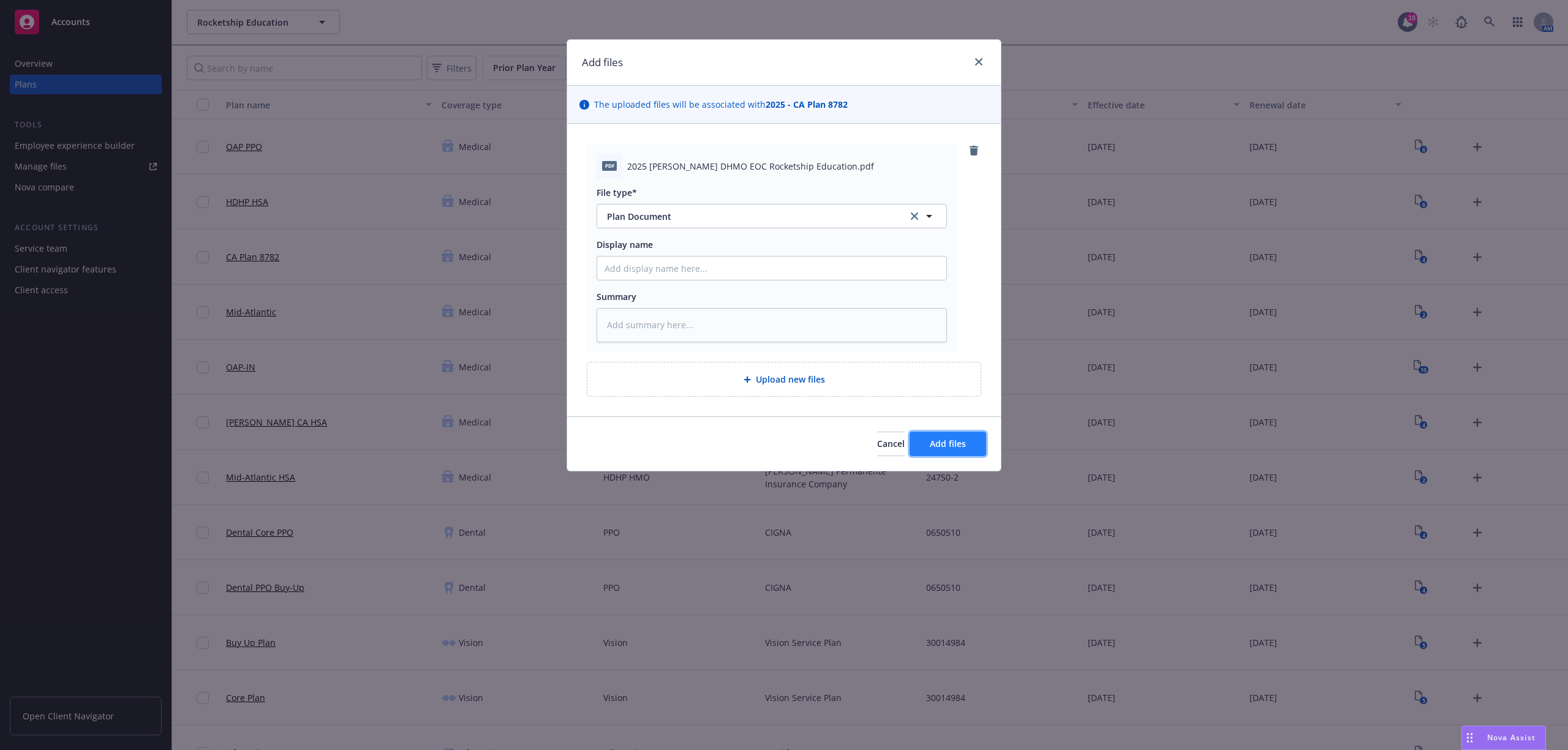
click at [949, 440] on span "Add files" at bounding box center [948, 443] width 36 height 12
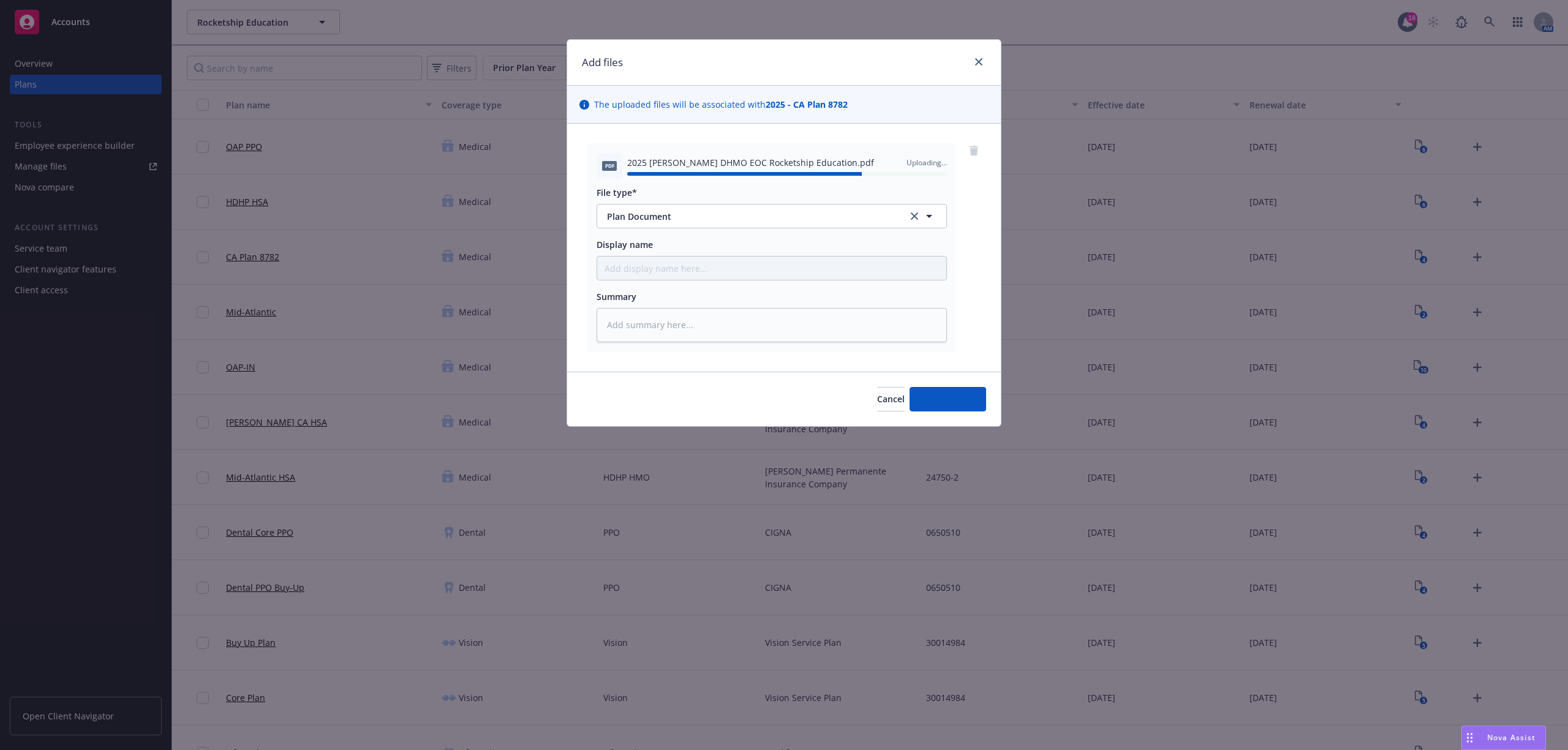
type textarea "x"
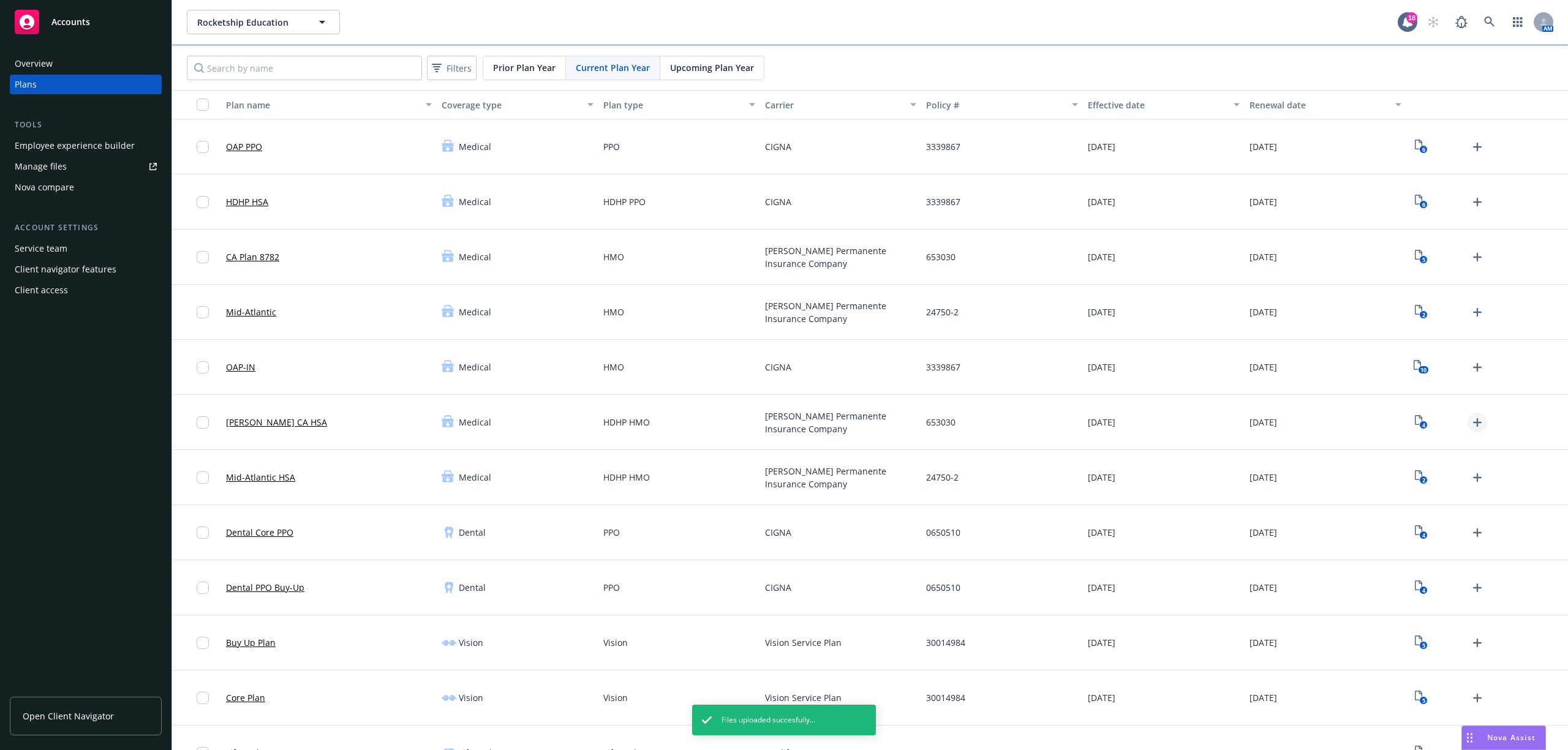
click at [1473, 422] on icon "Upload Plan Documents" at bounding box center [1478, 423] width 9 height 9
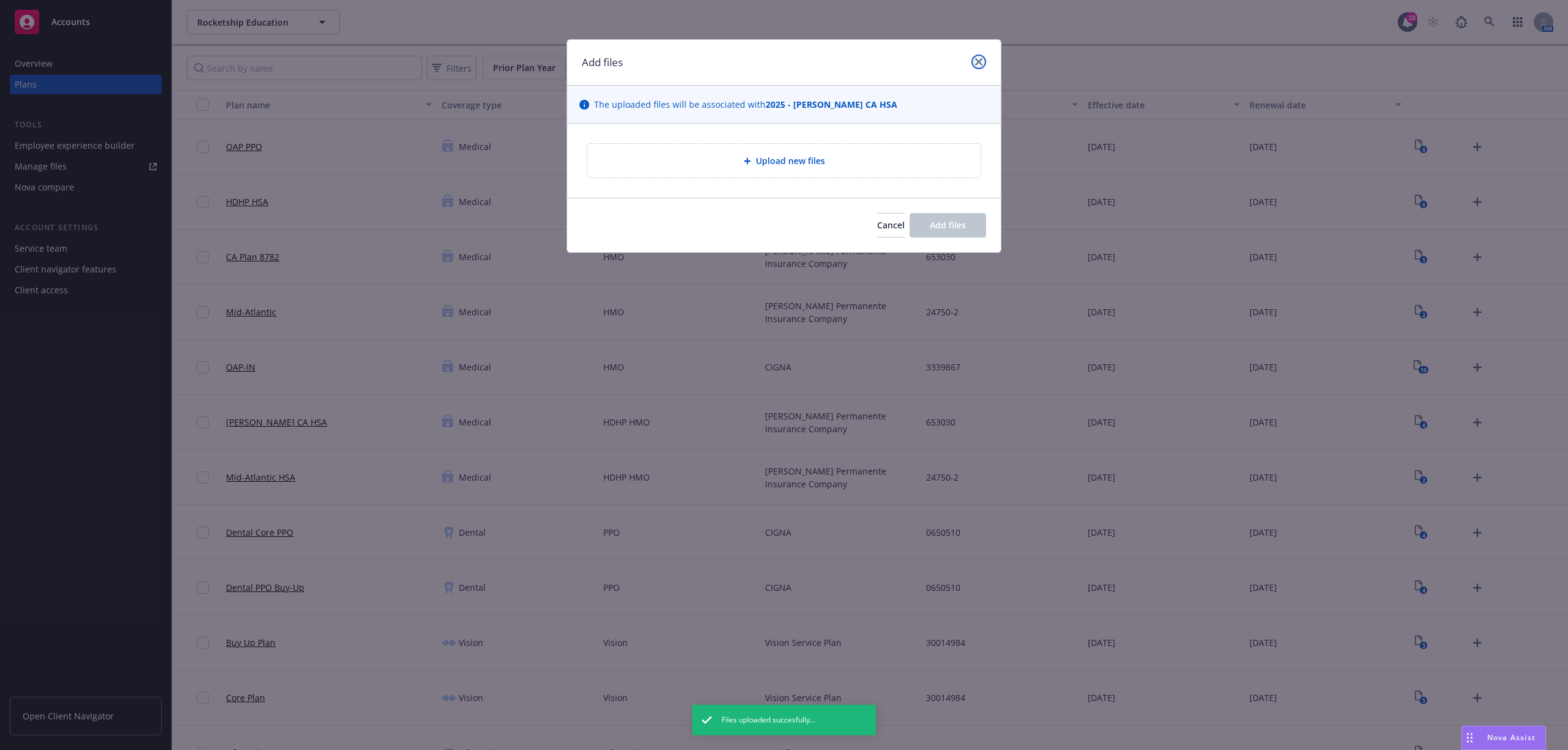
click at [978, 63] on icon "close" at bounding box center [979, 62] width 7 height 7
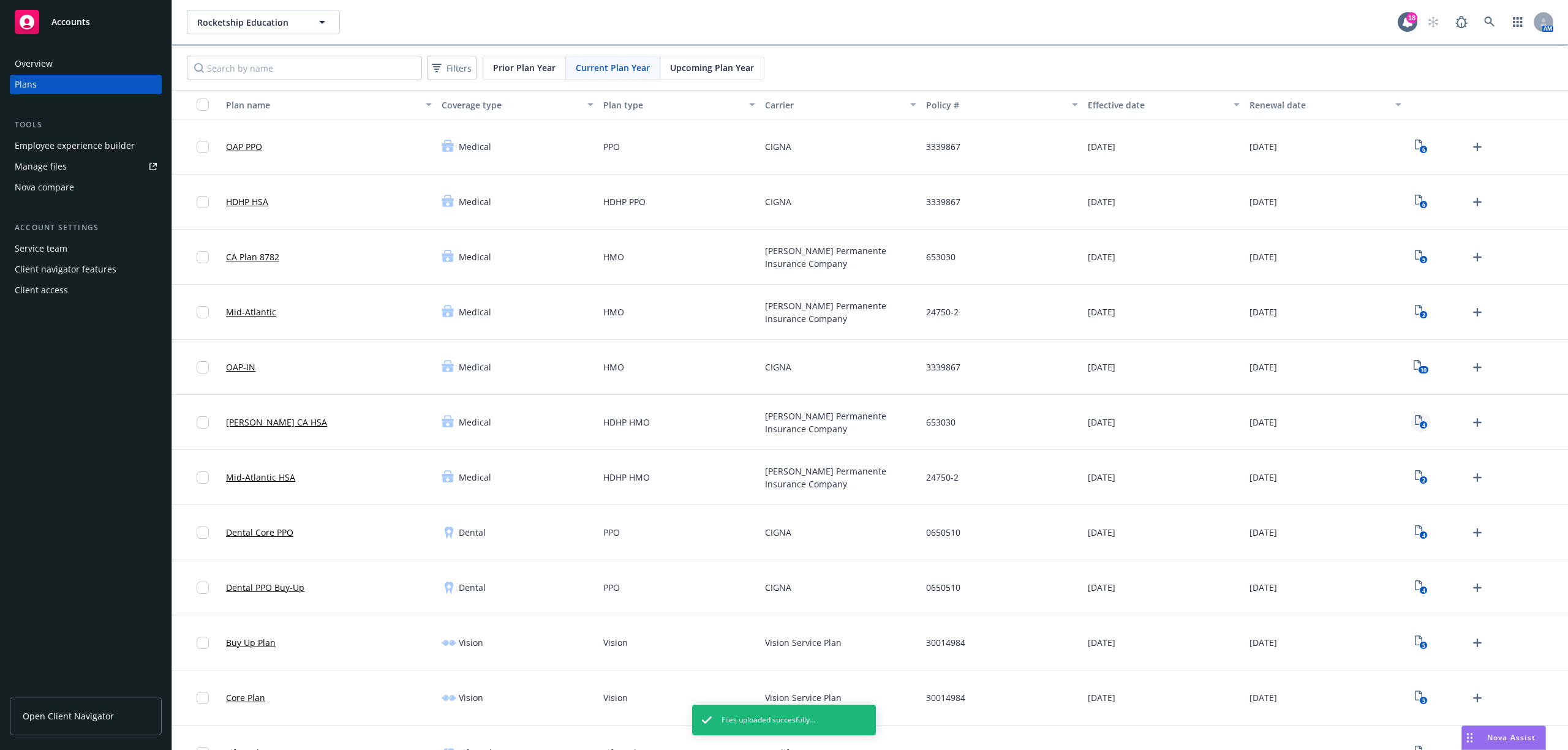
click at [1417, 419] on link "4" at bounding box center [1421, 423] width 20 height 20
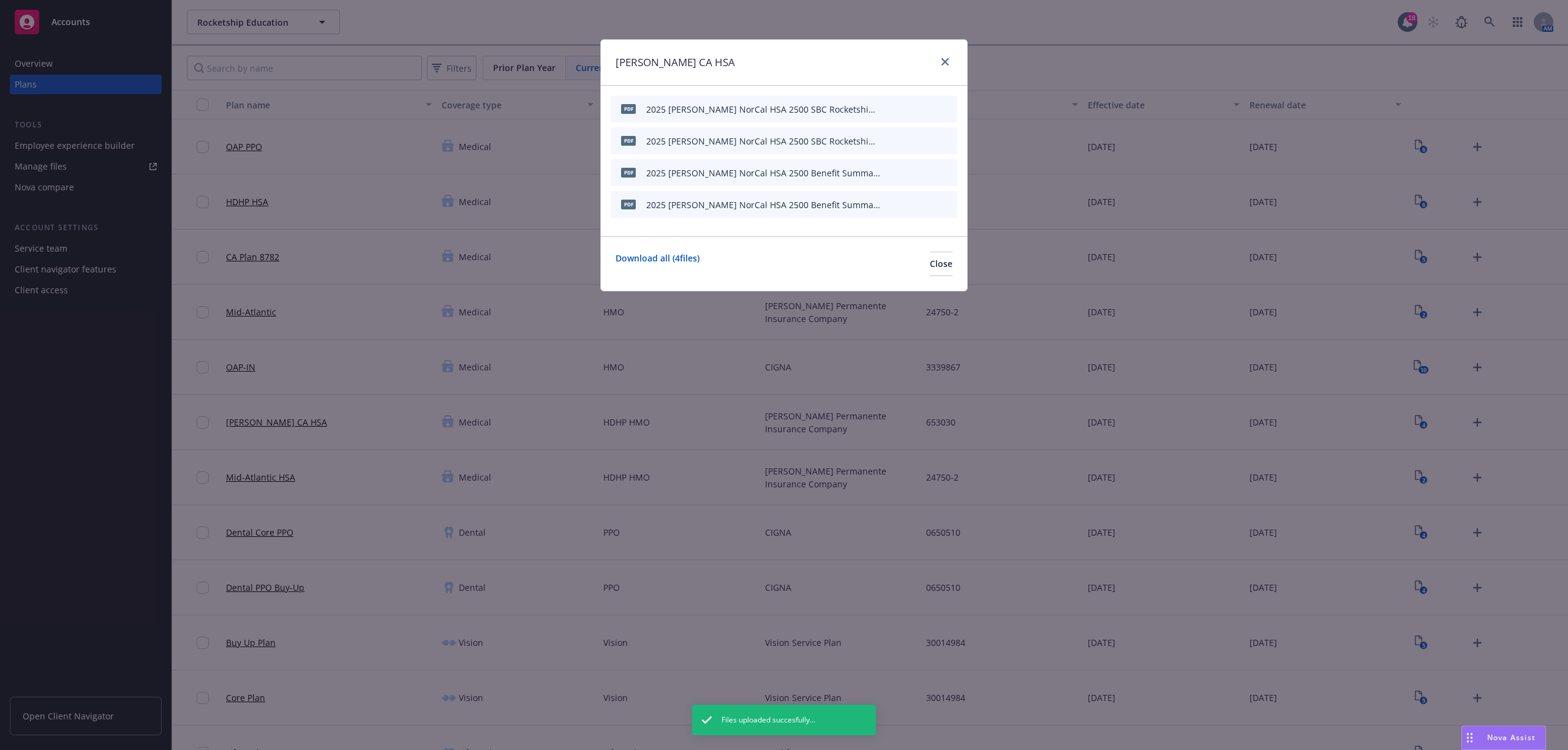
click at [885, 112] on icon "button" at bounding box center [887, 109] width 6 height 6
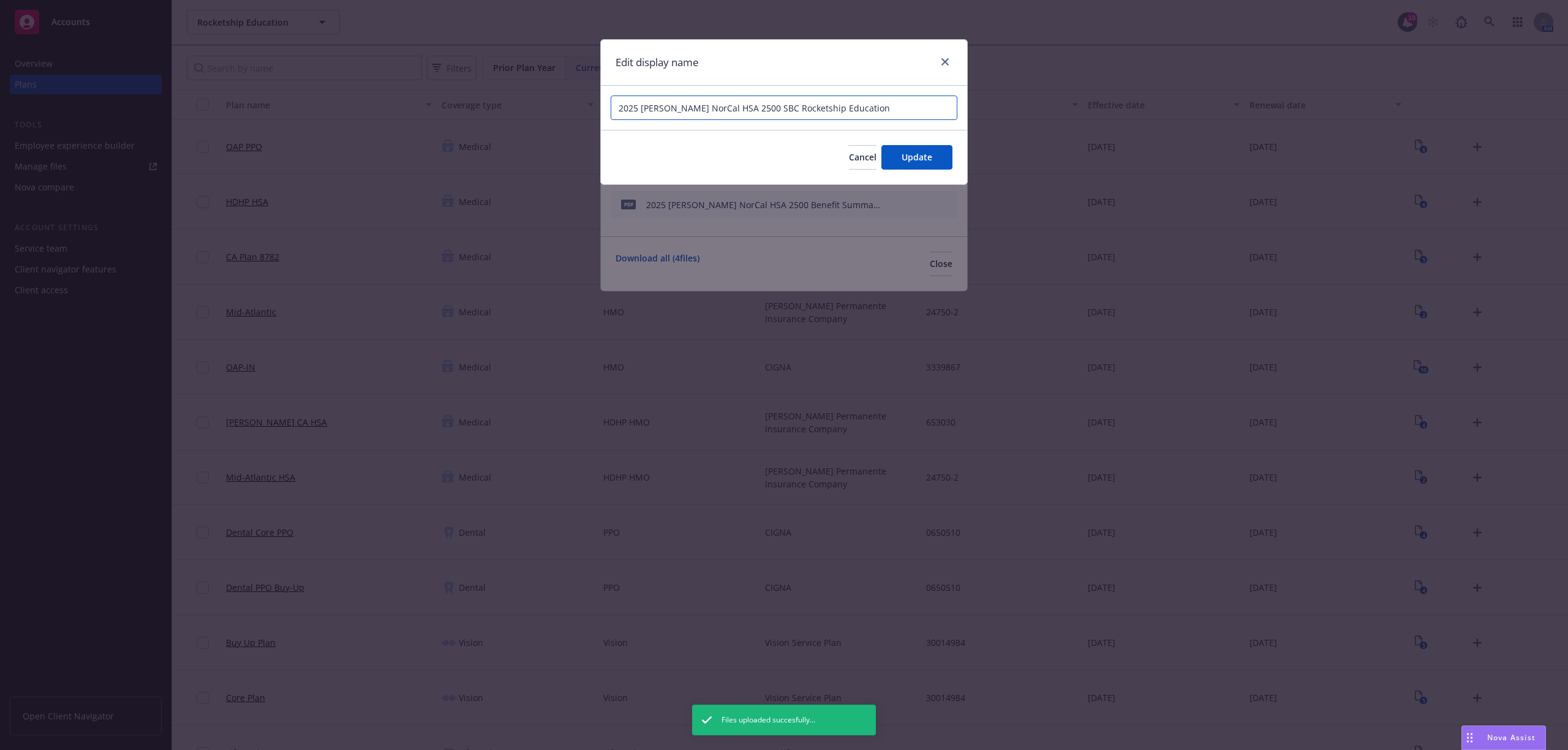
click at [670, 108] on input "2025 [PERSON_NAME] NorCal HSA 2500 SBC Rocketship Education" at bounding box center [784, 107] width 347 height 24
click at [700, 108] on input "2025 [PERSON_NAME] HSA 2500 SBC Rocketship Education" at bounding box center [784, 107] width 347 height 24
click at [684, 105] on input "2025 [PERSON_NAME] HSA 2500 SBC Rocketship Education" at bounding box center [784, 107] width 347 height 24
click at [695, 108] on input "2025 [PERSON_NAME] HSA 2500 SBC Rocketship Education" at bounding box center [784, 107] width 347 height 24
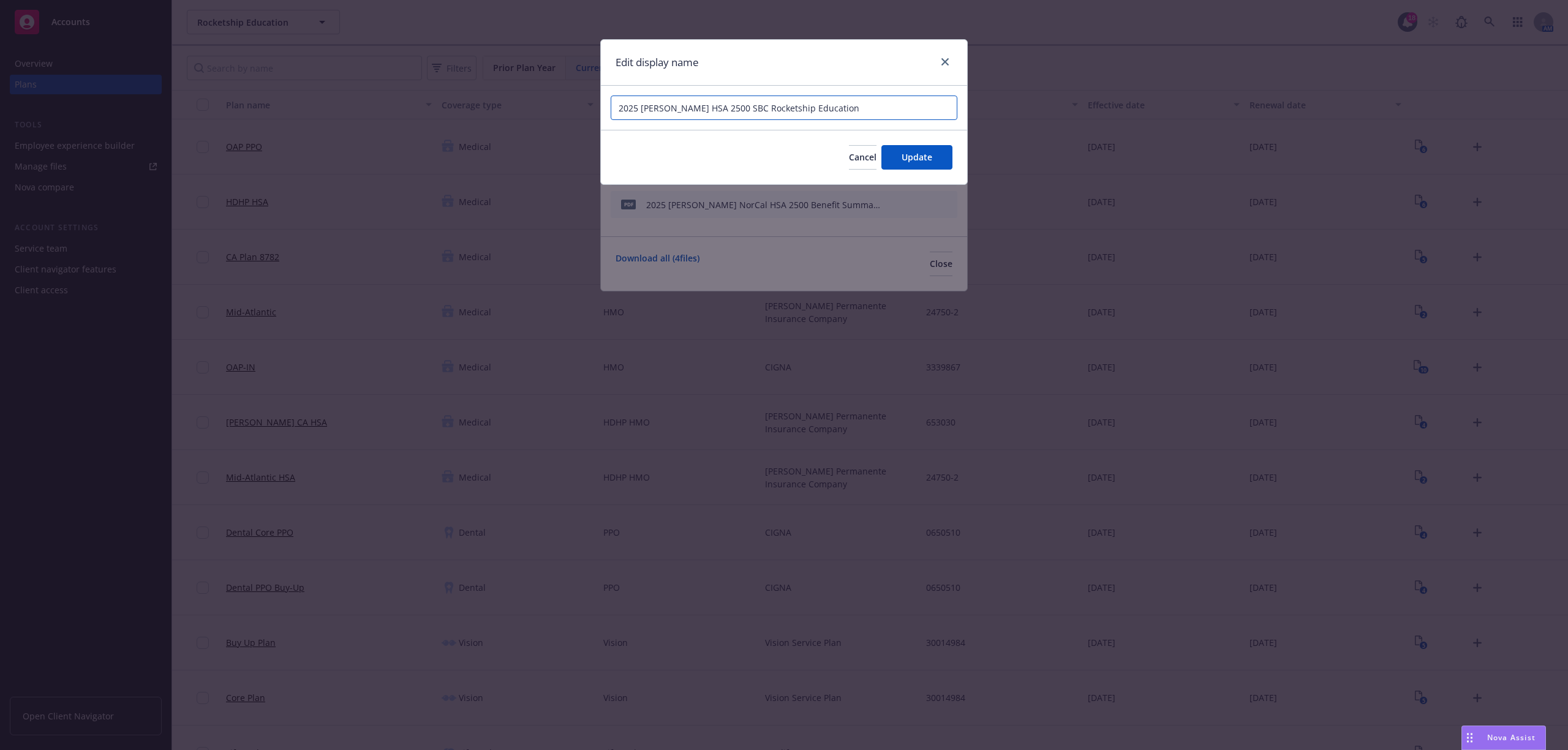
click at [695, 108] on input "2025 [PERSON_NAME] HSA 2500 SBC Rocketship Education" at bounding box center [784, 107] width 347 height 24
drag, startPoint x: 715, startPoint y: 103, endPoint x: 671, endPoint y: 106, distance: 44.1
click at [671, 106] on input "2025 [PERSON_NAME] HDHP HMO SBC Rocketship Education" at bounding box center [784, 107] width 347 height 24
drag, startPoint x: 667, startPoint y: 106, endPoint x: 715, endPoint y: 106, distance: 48.0
click at [715, 106] on input "2025 [PERSON_NAME] HDHP HMO SBC Rocketship Education" at bounding box center [784, 107] width 347 height 24
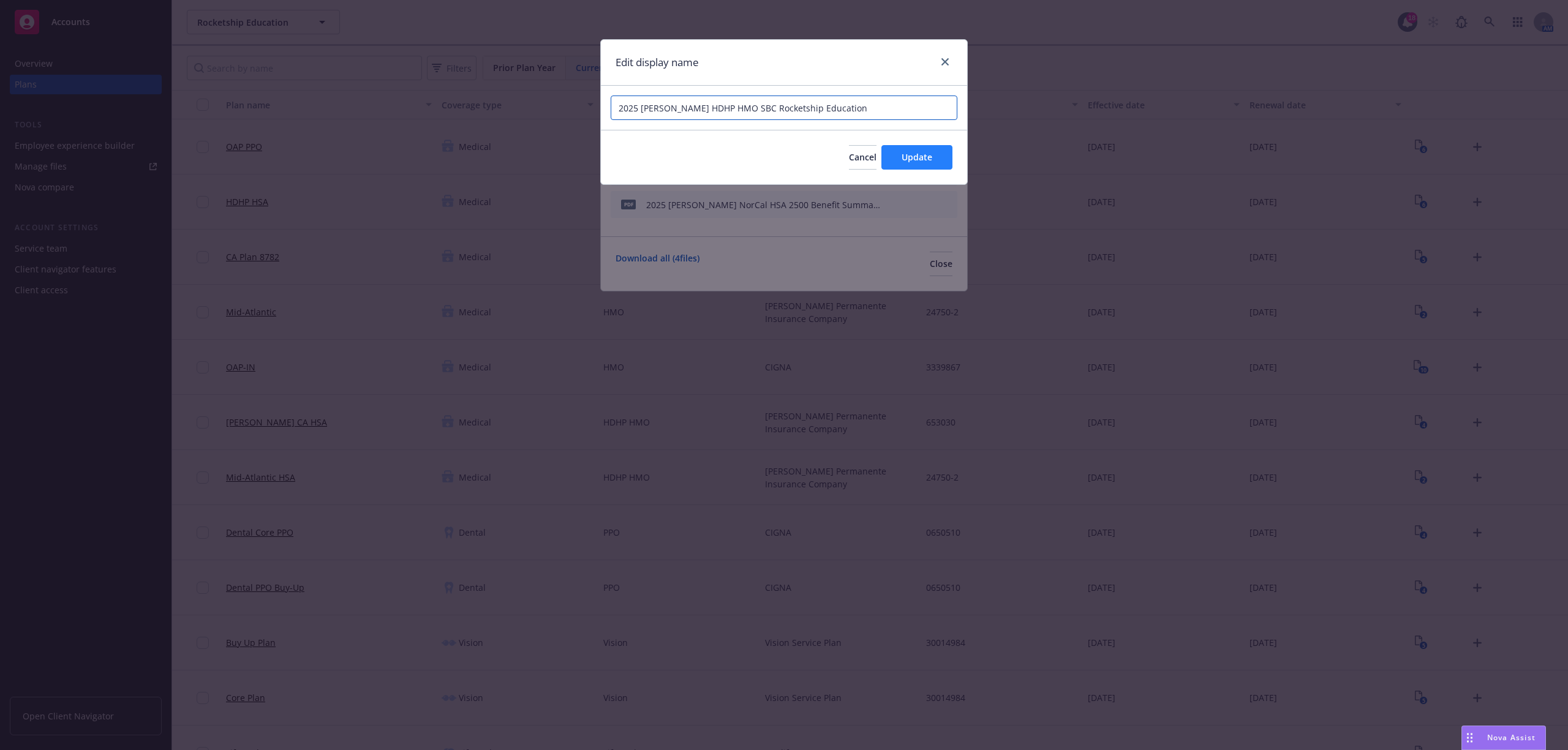
type input "2025 [PERSON_NAME] HDHP HMO SBC Rocketship Education"
click at [900, 155] on button "Update" at bounding box center [916, 156] width 71 height 24
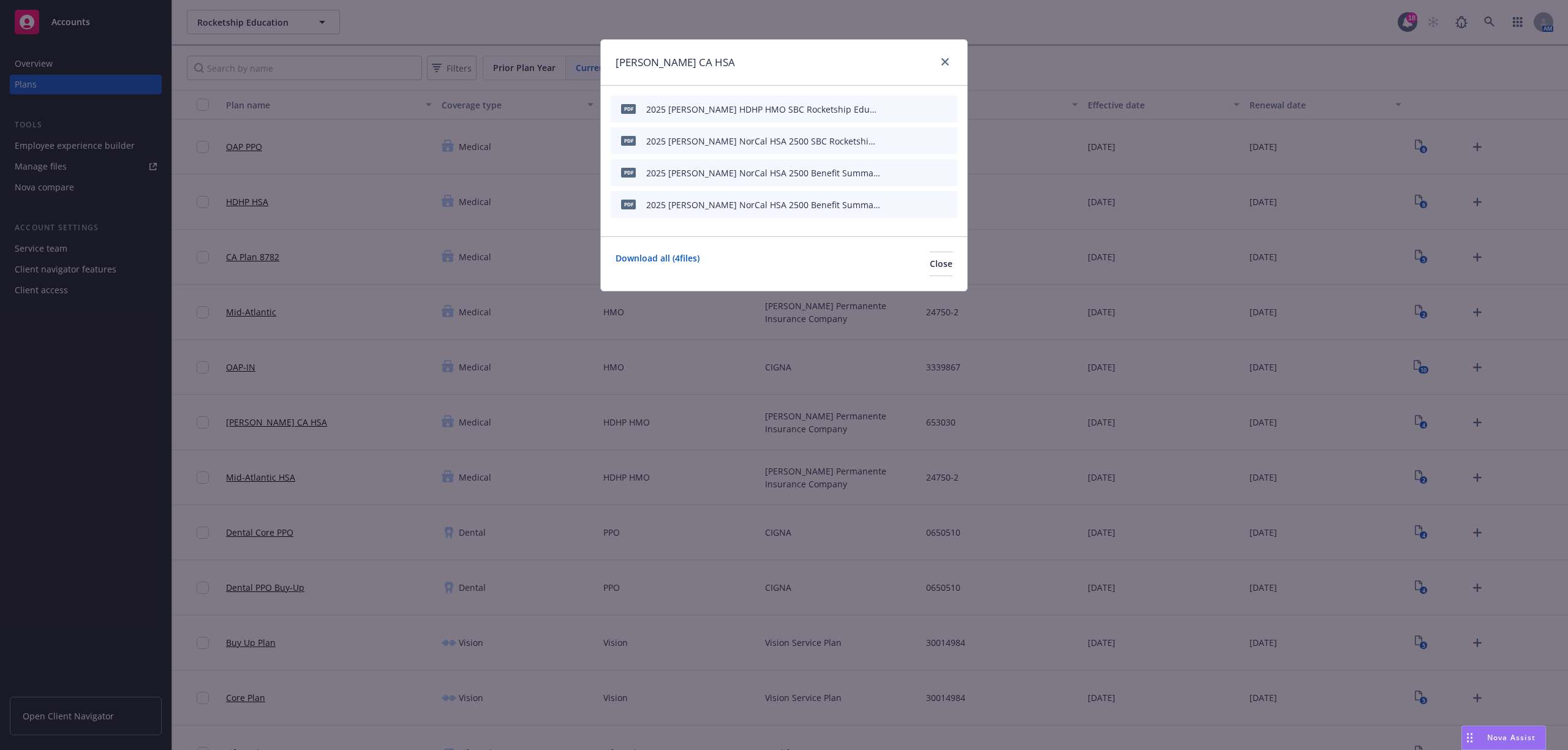
click at [883, 140] on div "pdf 2025 [PERSON_NAME] NorCal HSA 2500 SBC Rocketship Education Spanish.pdf" at bounding box center [784, 141] width 347 height 27
click at [889, 142] on icon "button" at bounding box center [888, 141] width 7 height 7
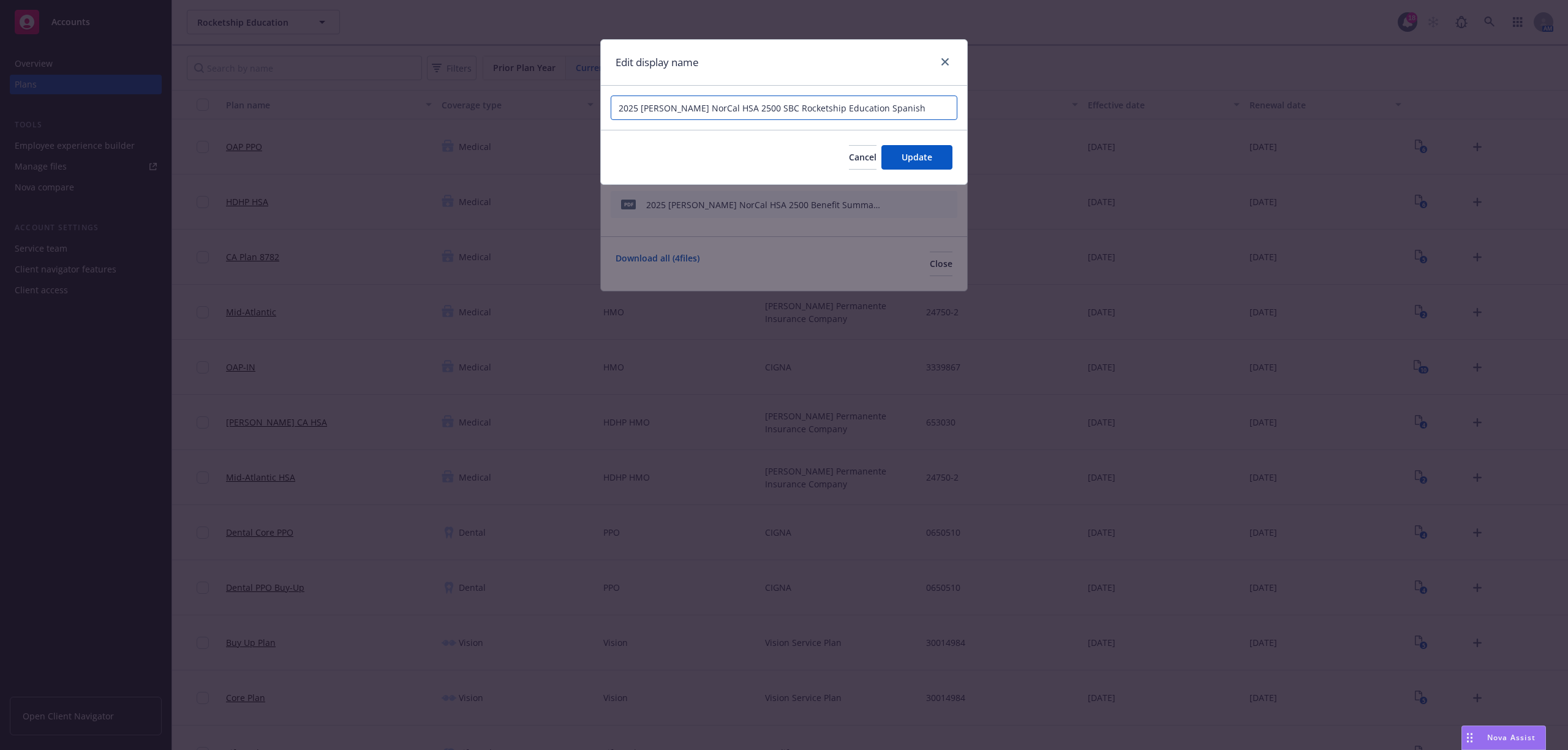
drag, startPoint x: 738, startPoint y: 108, endPoint x: 670, endPoint y: 113, distance: 68.2
click at [670, 113] on input "2025 [PERSON_NAME] NorCal HSA 2500 SBC Rocketship Education Spanish" at bounding box center [784, 107] width 347 height 24
paste input "HDHP HMO"
type input "2025 [PERSON_NAME] HDHP HMO SBC Rocketship Education Spanish"
click at [894, 161] on button "Update" at bounding box center [916, 156] width 71 height 24
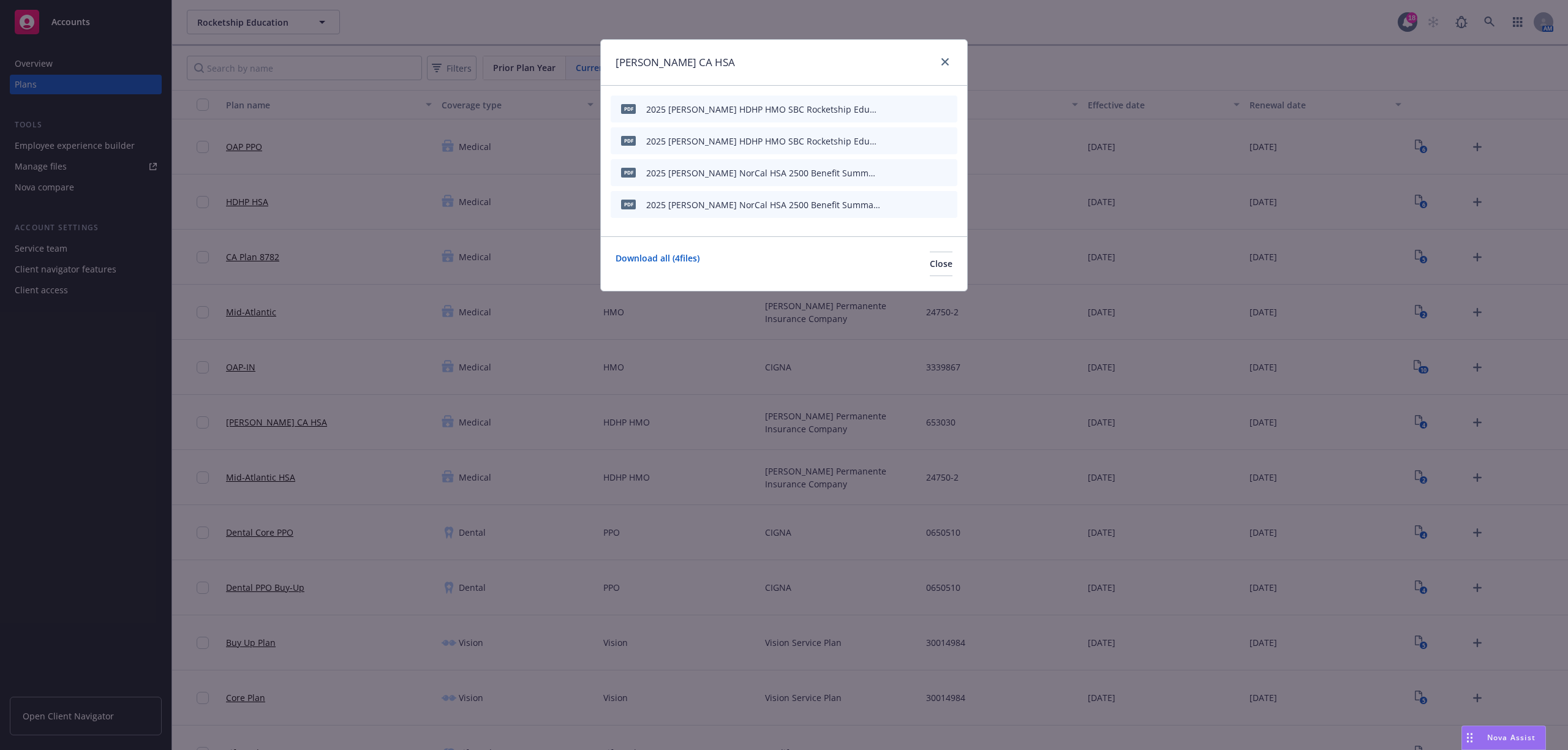
click at [890, 172] on icon "button" at bounding box center [888, 173] width 7 height 7
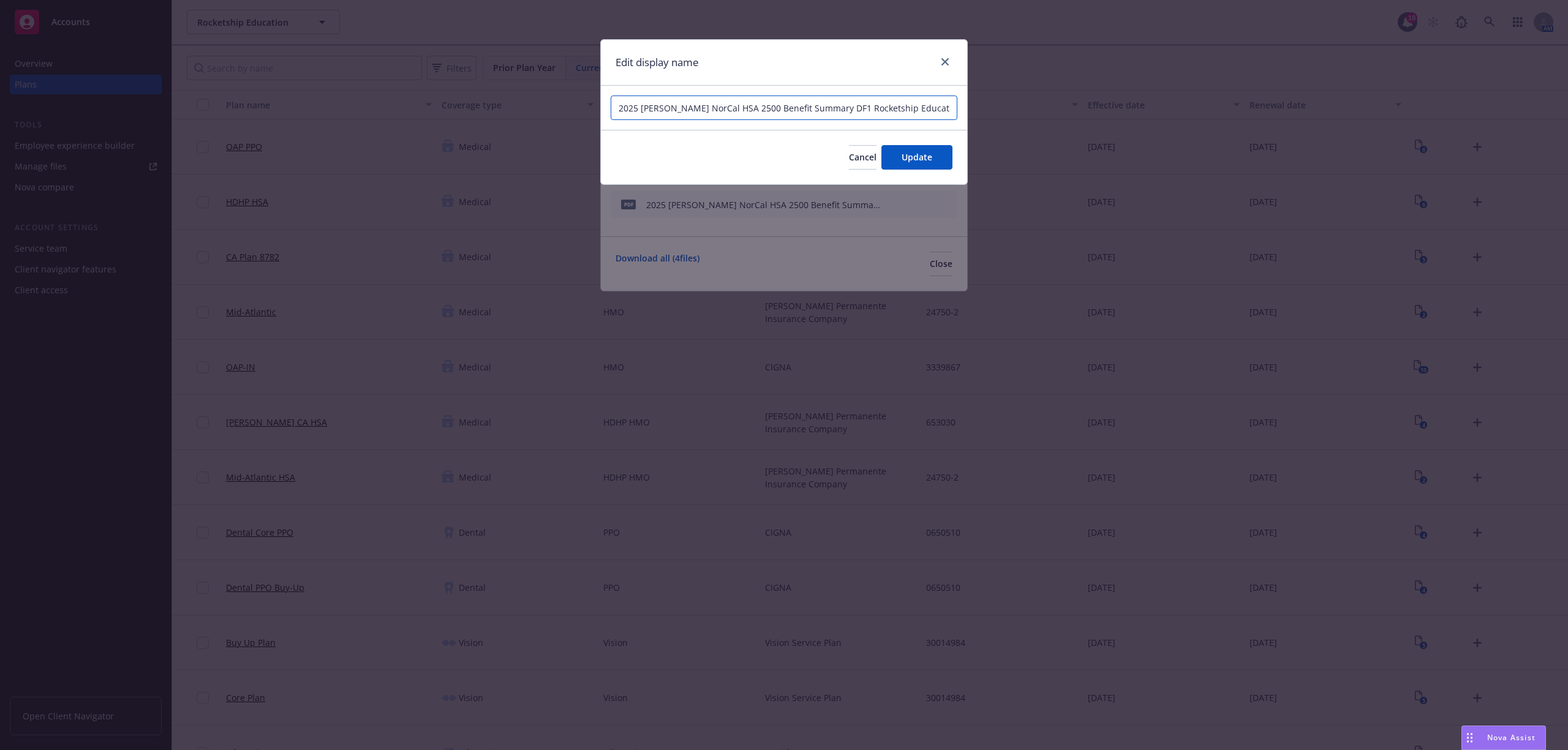
drag, startPoint x: 723, startPoint y: 106, endPoint x: 667, endPoint y: 115, distance: 56.7
click at [667, 115] on input "2025 [PERSON_NAME] NorCal HSA 2500 Benefit Summary DF1 Rocketship Education Spa…" at bounding box center [784, 107] width 347 height 24
paste input "HDHP HMO"
click at [664, 105] on input "2025 KaiserHDHP HMO Benefit Summary DF1 Rocketship Education Spanish" at bounding box center [784, 107] width 347 height 24
type input "2025 [PERSON_NAME] HDHP HMO Benefit Summary DF1 Rocketship Education Spanish"
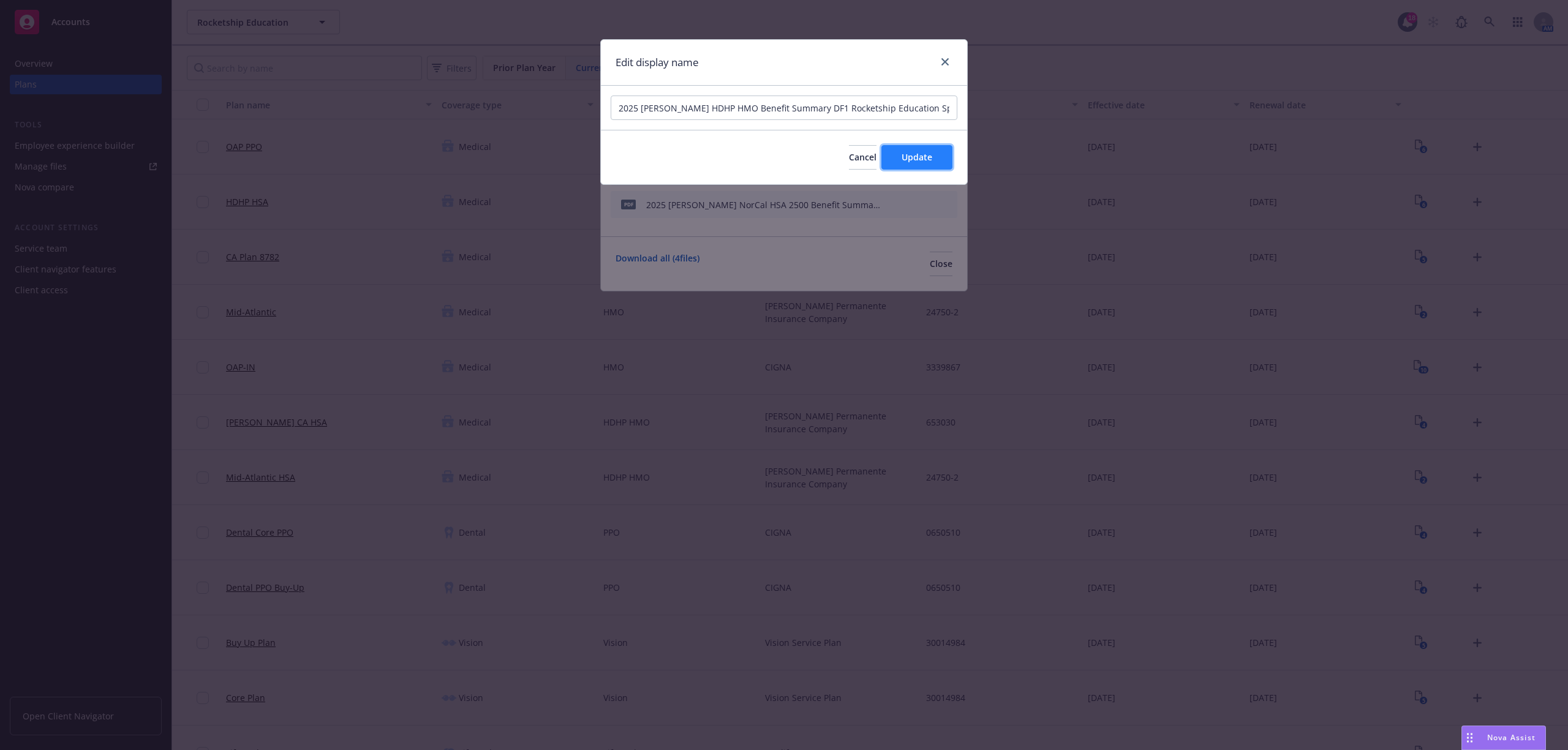
click at [910, 152] on span "Update" at bounding box center [917, 156] width 30 height 12
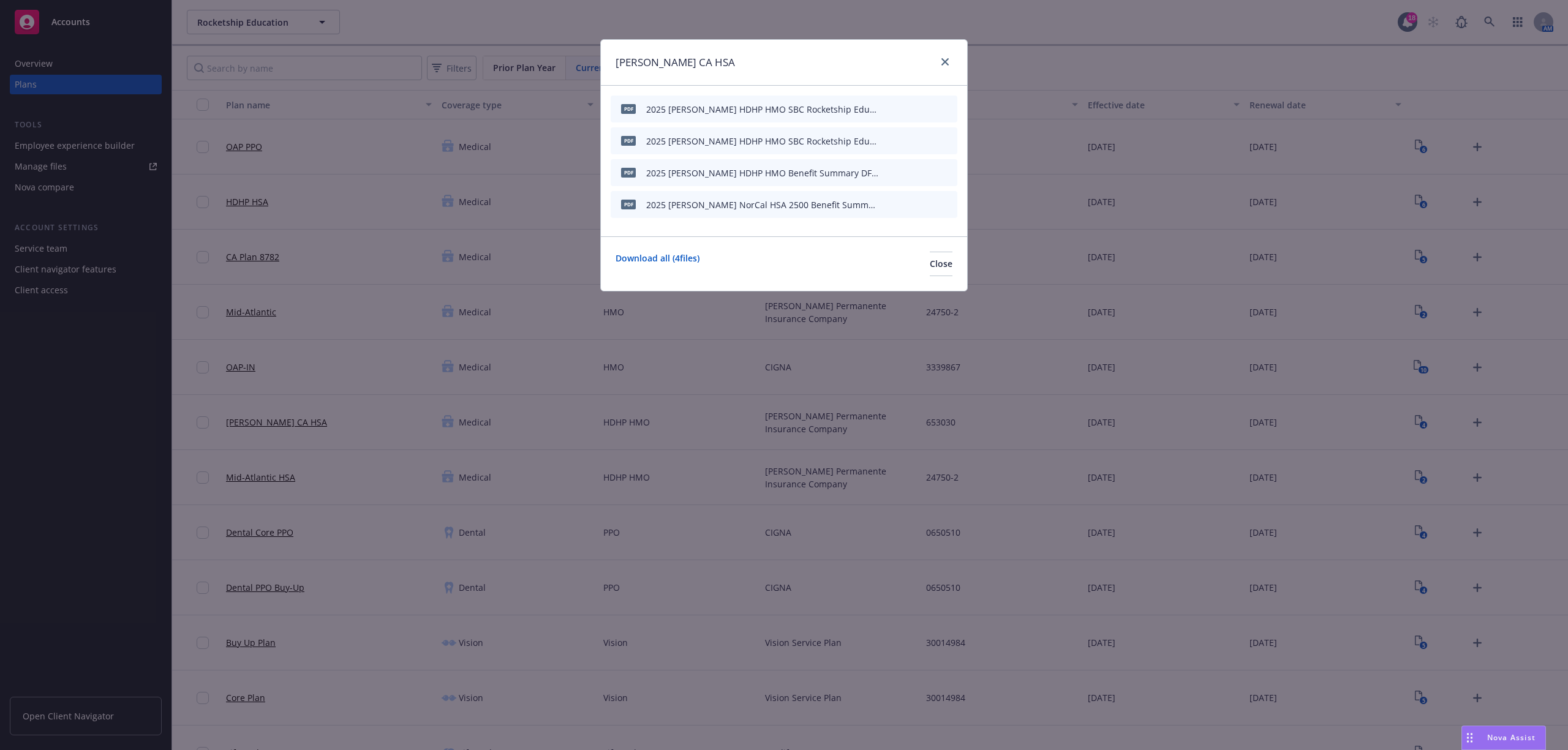
click at [889, 206] on icon "button" at bounding box center [888, 205] width 7 height 7
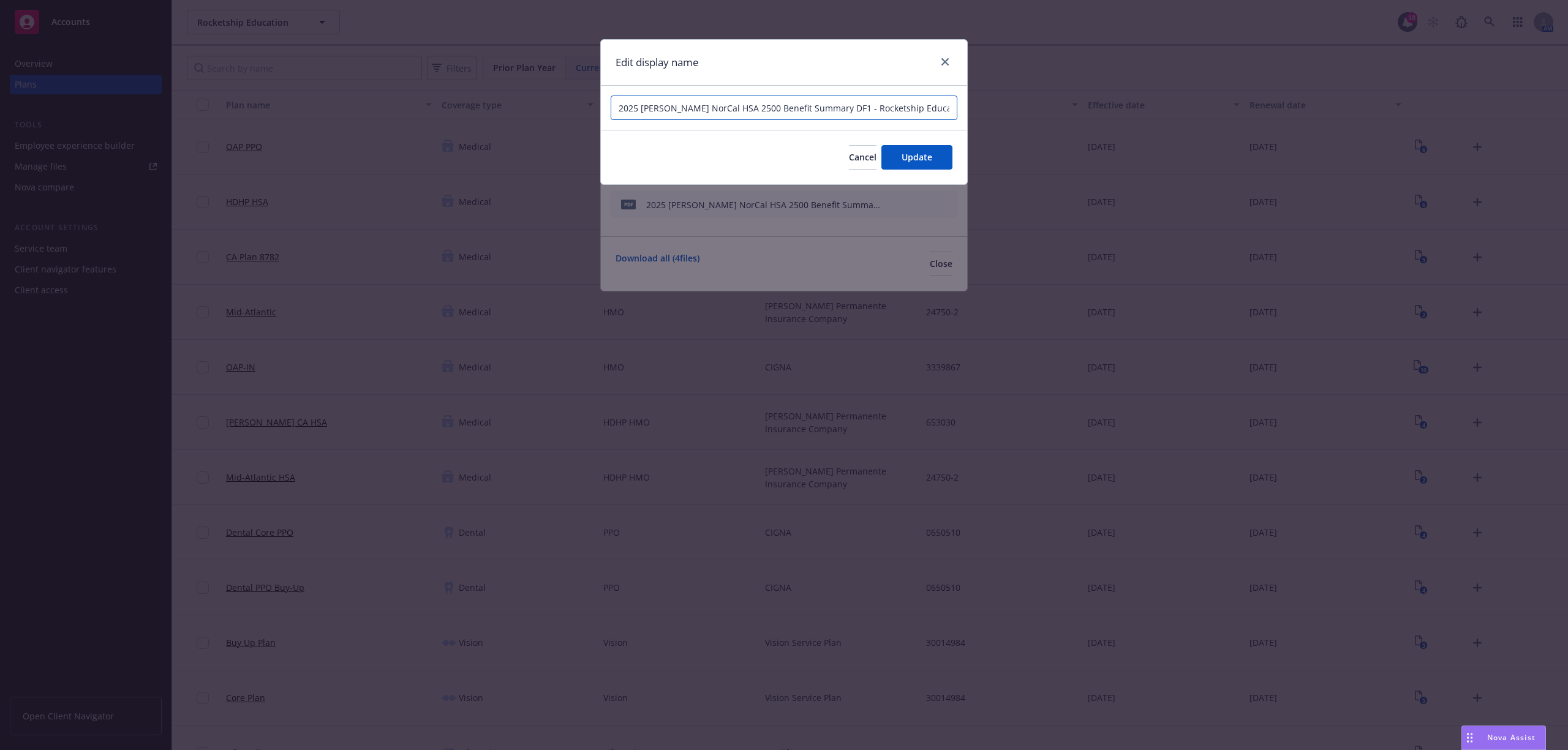
drag, startPoint x: 738, startPoint y: 106, endPoint x: 665, endPoint y: 106, distance: 73.0
click at [665, 106] on input "2025 [PERSON_NAME] NorCal HSA 2500 Benefit Summary DF1 - Rocketship Education" at bounding box center [784, 107] width 347 height 24
paste input "HDHP HMO"
click at [664, 106] on input "2025 KaiserHDHP HMOBenefit Summary DF1 - Rocketship Education" at bounding box center [784, 107] width 347 height 24
click at [712, 113] on input "2025 [PERSON_NAME] HDHP HMOBenefit Summary DF1 - Rocketship Education" at bounding box center [784, 107] width 347 height 24
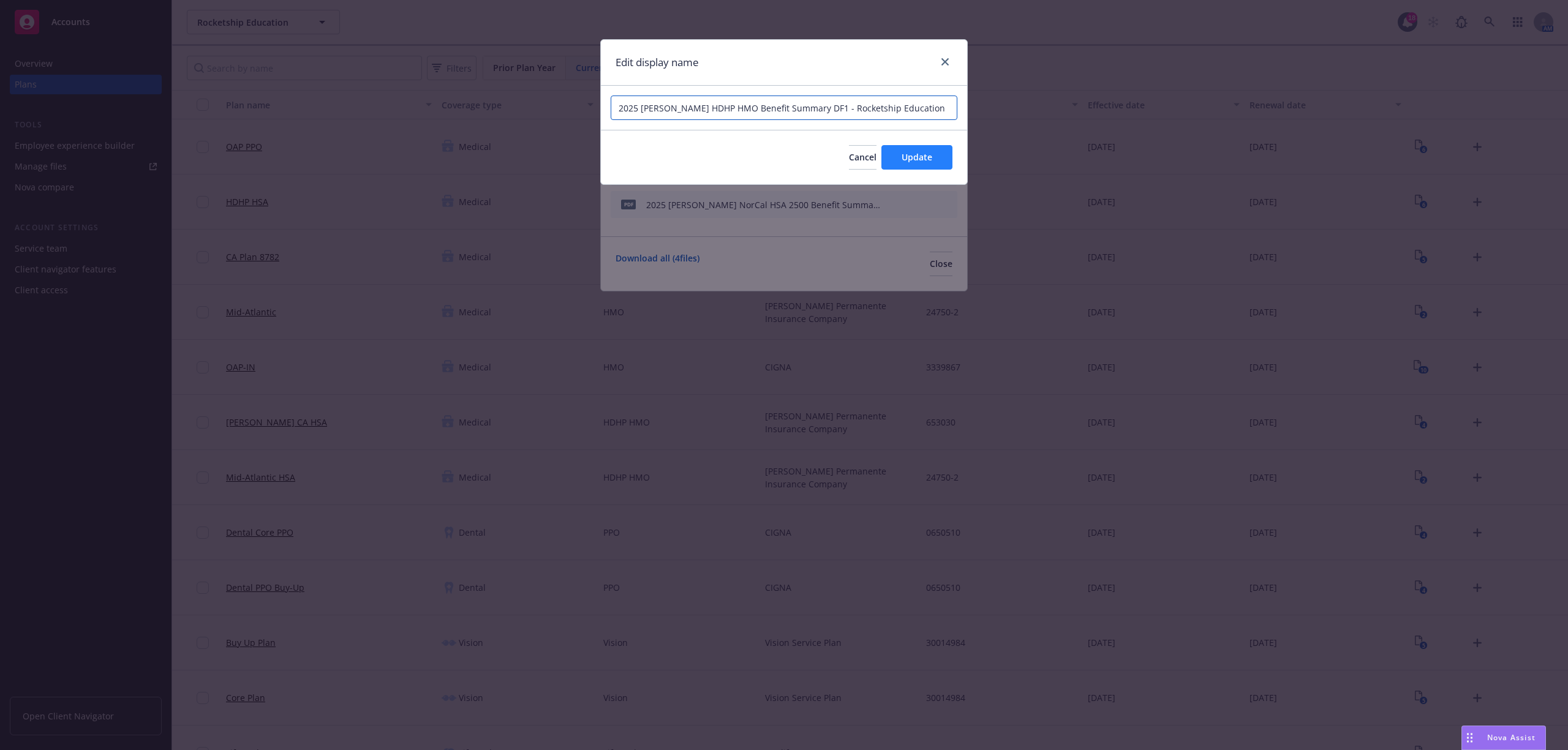
type input "2025 [PERSON_NAME] HDHP HMO Benefit Summary DF1 - Rocketship Education"
click at [898, 153] on button "Update" at bounding box center [916, 156] width 71 height 24
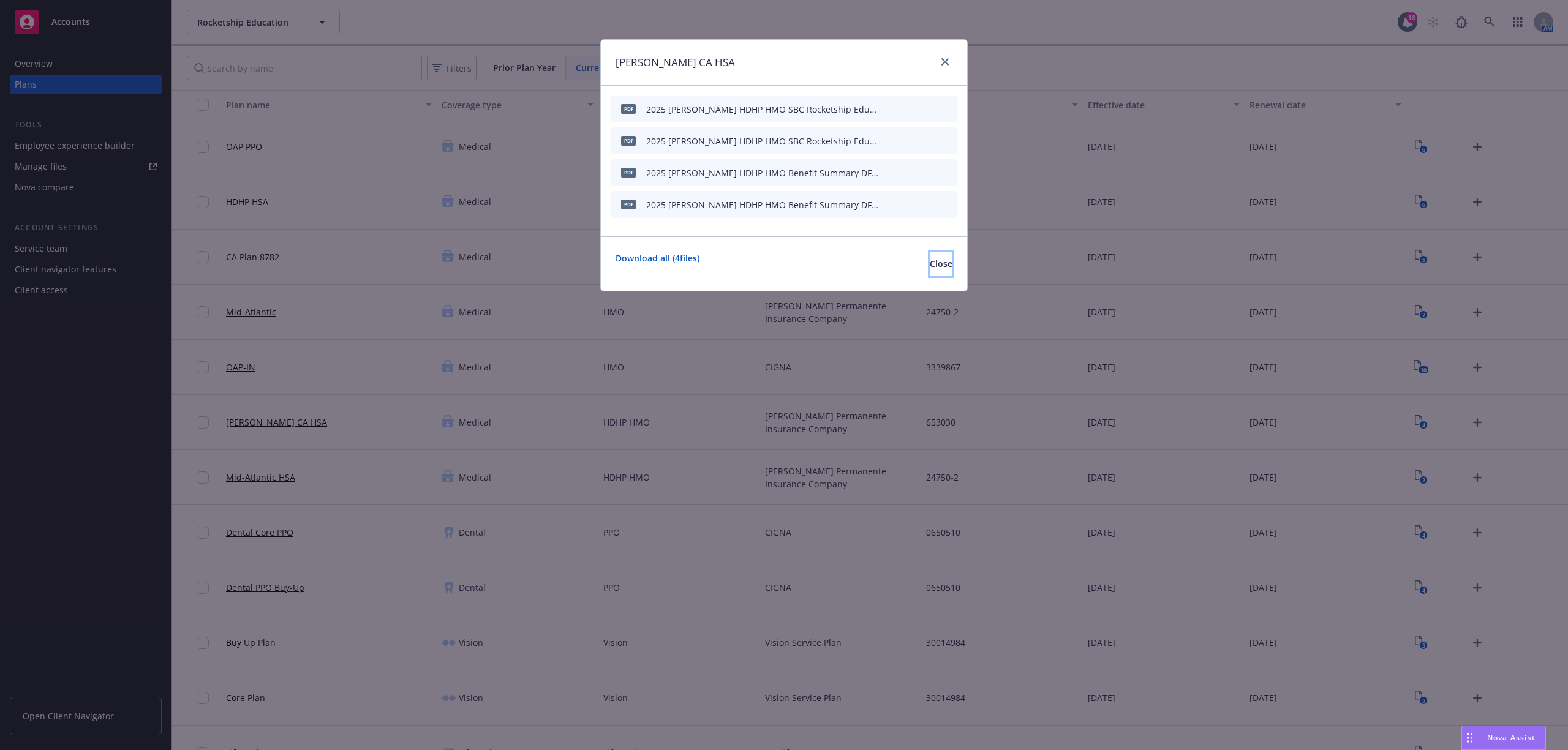
click at [937, 265] on button "Close" at bounding box center [940, 264] width 22 height 24
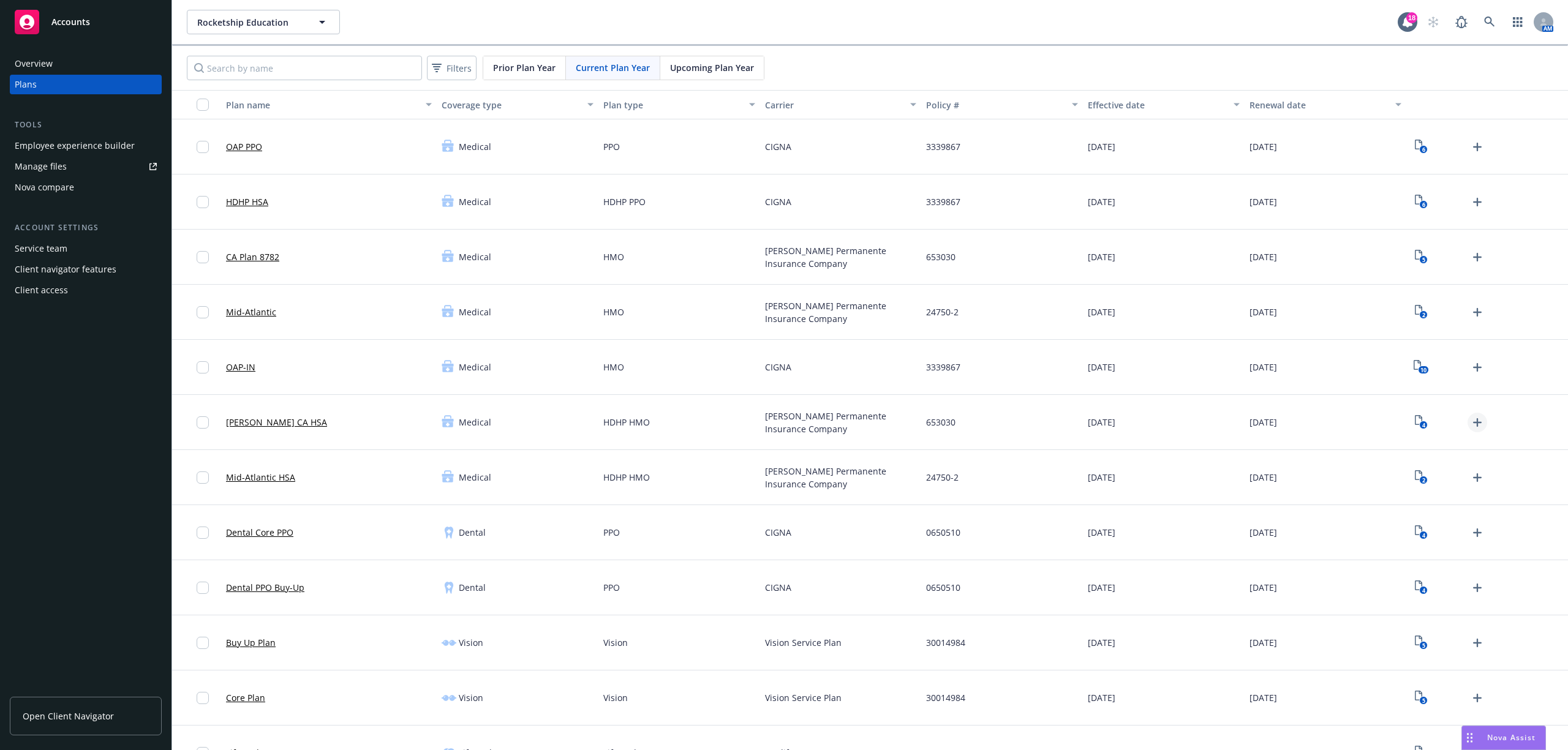
click at [1471, 420] on icon "Upload Plan Documents" at bounding box center [1478, 423] width 14 height 14
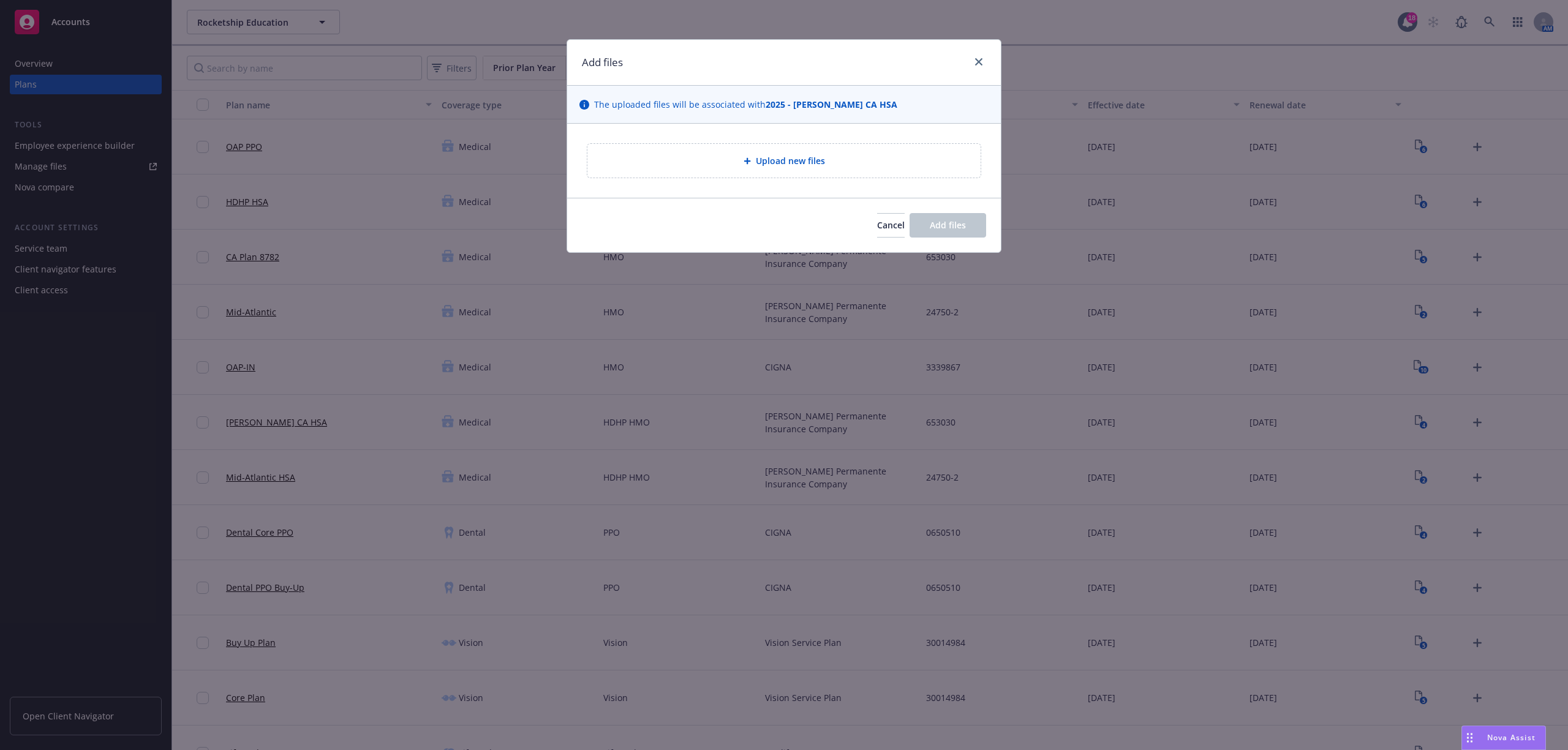
click at [780, 161] on span "Upload new files" at bounding box center [790, 161] width 69 height 13
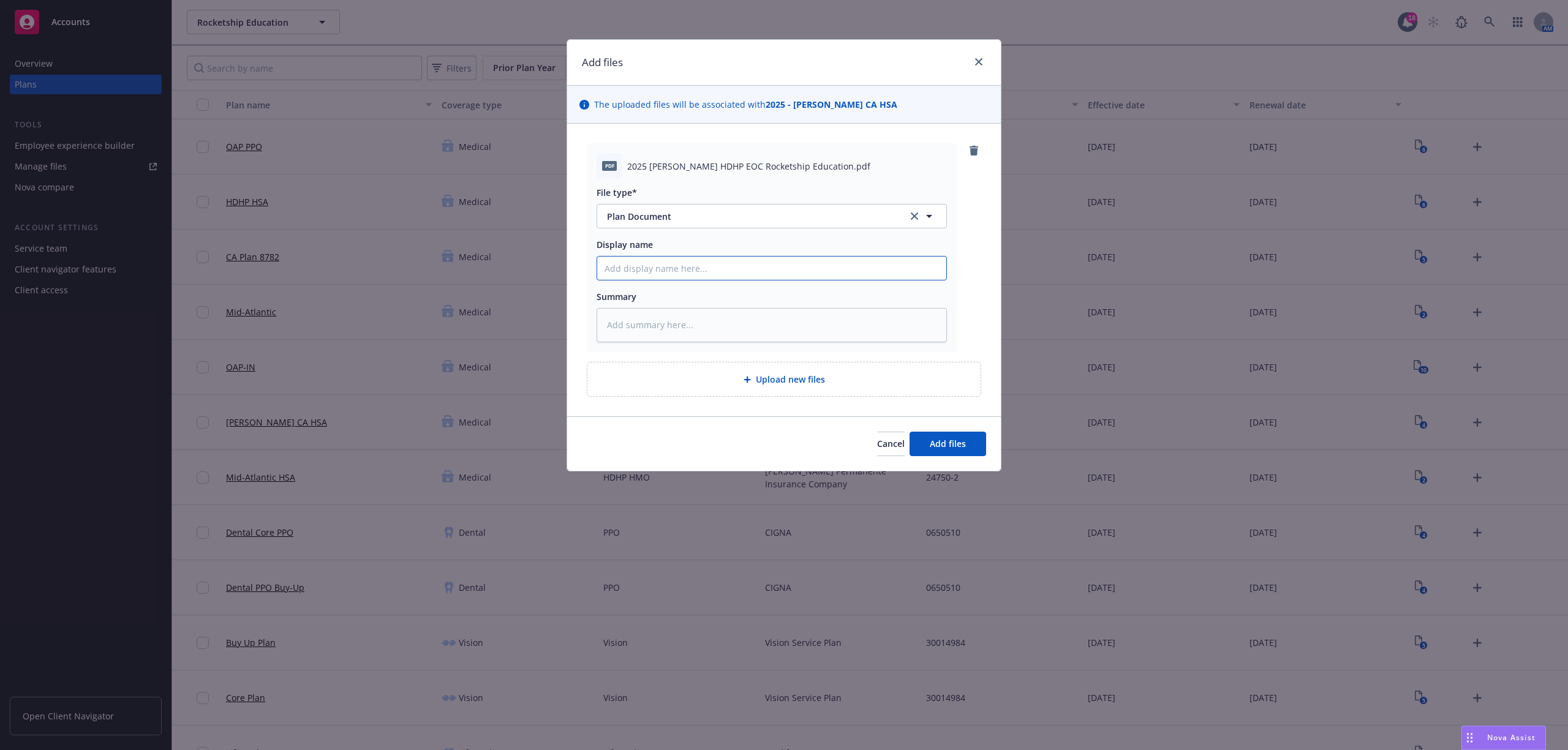
paste input "HDHP HMO"
type textarea "x"
type input "HDHP HMO"
click at [692, 163] on span "2025 [PERSON_NAME] HDHP EOC Rocketship Education.pdf" at bounding box center [749, 166] width 243 height 13
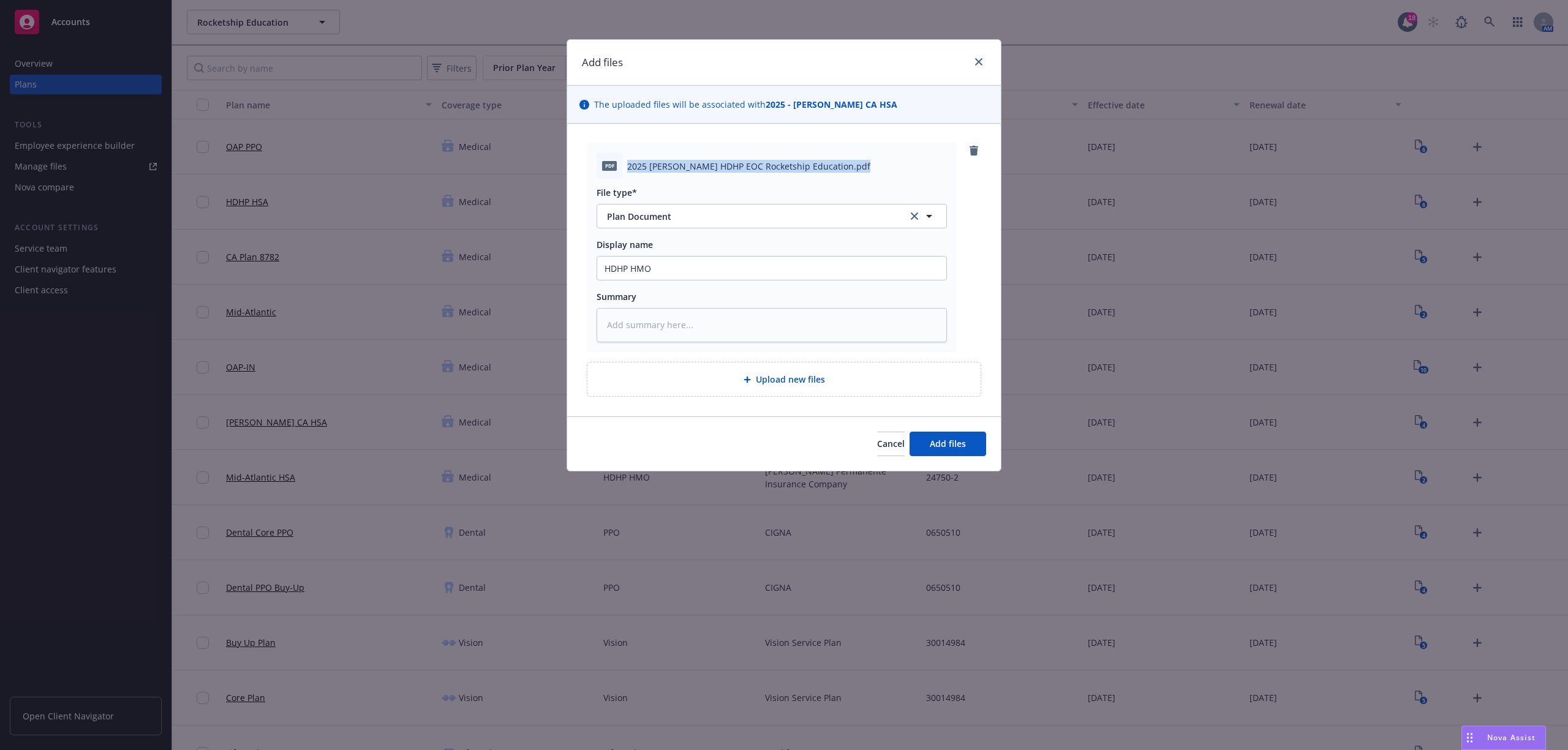
click at [692, 163] on span "2025 [PERSON_NAME] HDHP EOC Rocketship Education.pdf" at bounding box center [749, 166] width 243 height 13
copy span "2025 [PERSON_NAME] HDHP EOC Rocketship Education.pdf"
click at [606, 263] on input "HDHP HMO" at bounding box center [771, 268] width 350 height 23
paste input "2025 [PERSON_NAME] HDHP EOC Rocketship Education.pdf"
type textarea "x"
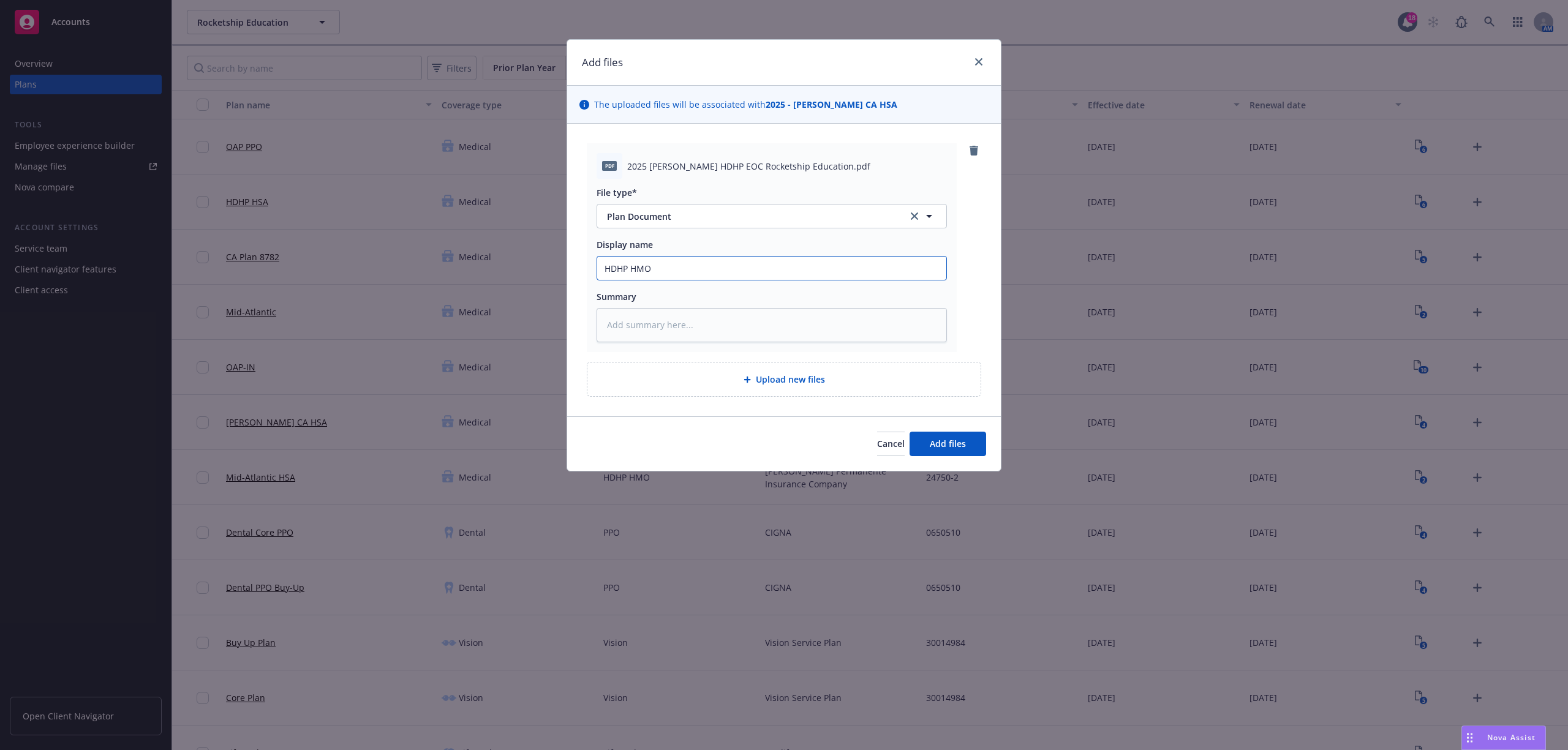
type input "2025 [PERSON_NAME] HDHP EOC Rocketship Education.pdfHDHP HMO"
type textarea "x"
type input "2025 [PERSON_NAME] HDHP EOC Rocketship Education.pdf HDHP HMO"
drag, startPoint x: 877, startPoint y: 267, endPoint x: 787, endPoint y: 270, distance: 90.0
click at [787, 270] on input "2025 [PERSON_NAME] HDHP EOC Rocketship Education.pdf HDHP HMO" at bounding box center [771, 268] width 350 height 23
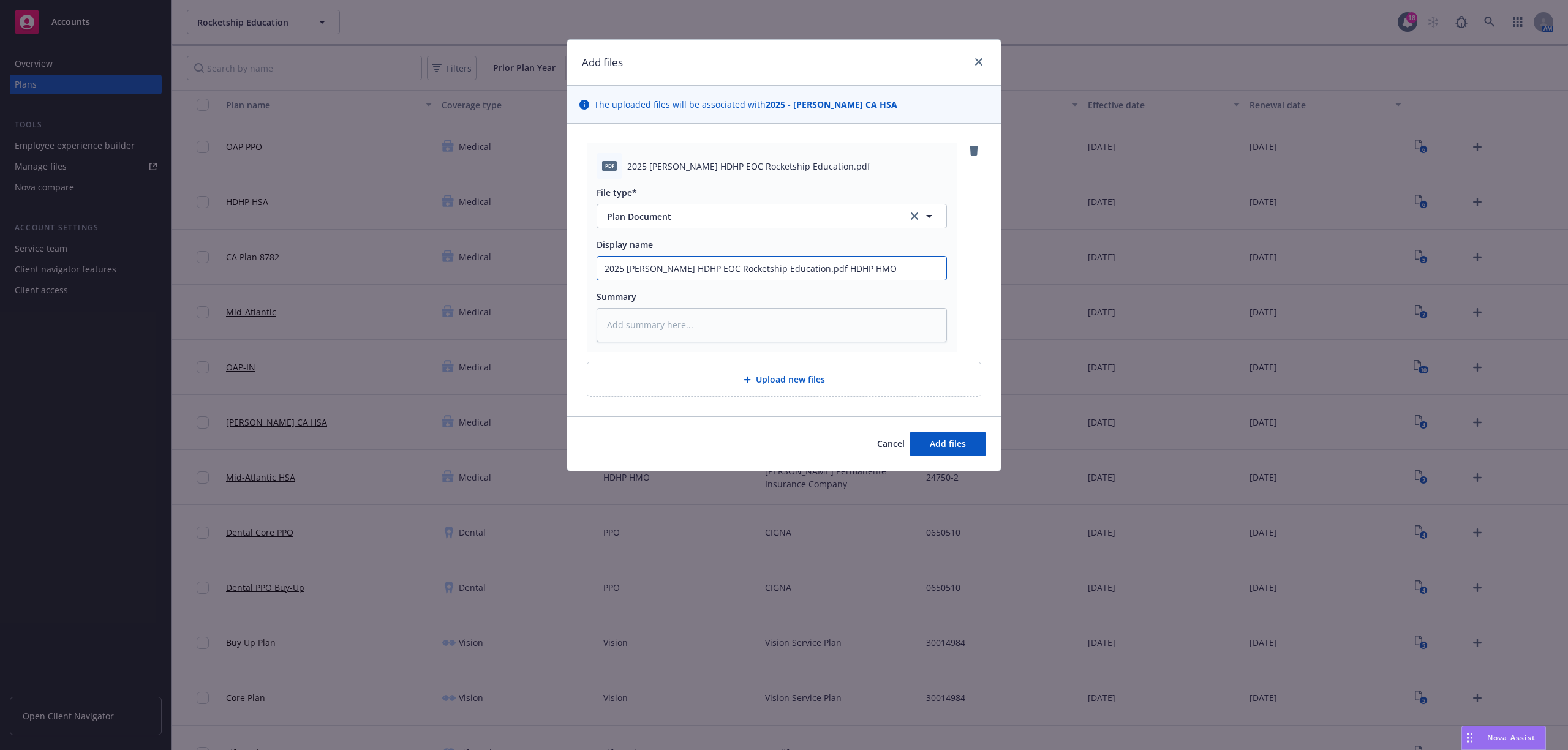
type textarea "x"
type input "2025 [PERSON_NAME] HDHP EOC Rocketship Education."
type textarea "x"
type input "2025 [PERSON_NAME] HDHP EOC Rocketship Education"
click at [662, 265] on input "2025 [PERSON_NAME] HDHP EOC Rocketship Education" at bounding box center [771, 268] width 350 height 23
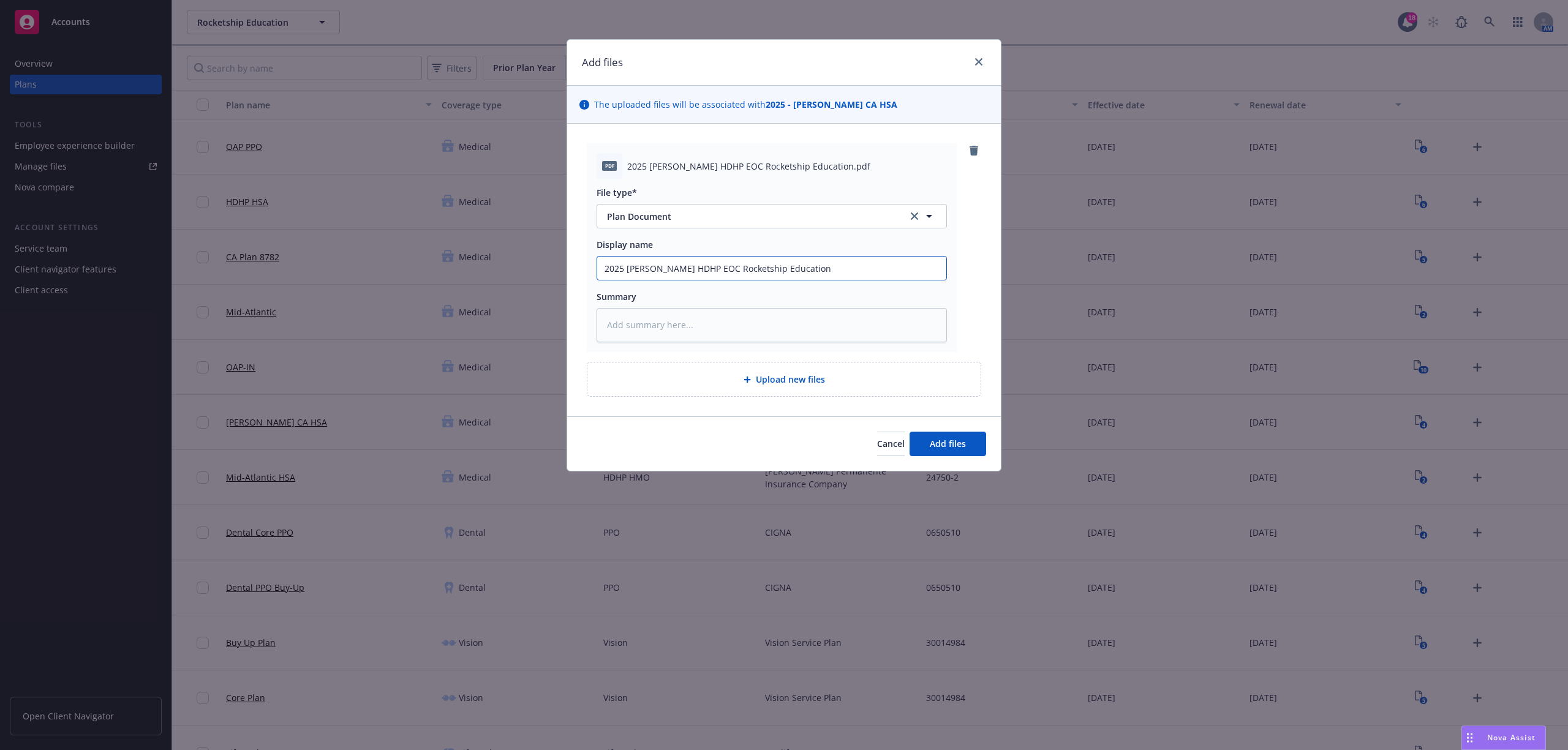
click at [662, 265] on input "2025 [PERSON_NAME] HDHP EOC Rocketship Education" at bounding box center [771, 268] width 350 height 23
paste input "pdf HDHP HMO"
type textarea "x"
type input "2025 [PERSON_NAME] pdf HDHP HMOEOC Rocketship Education"
click at [661, 265] on input "2025 [PERSON_NAME] pdf HDHP HMOEOC Rocketship Education" at bounding box center [771, 268] width 350 height 23
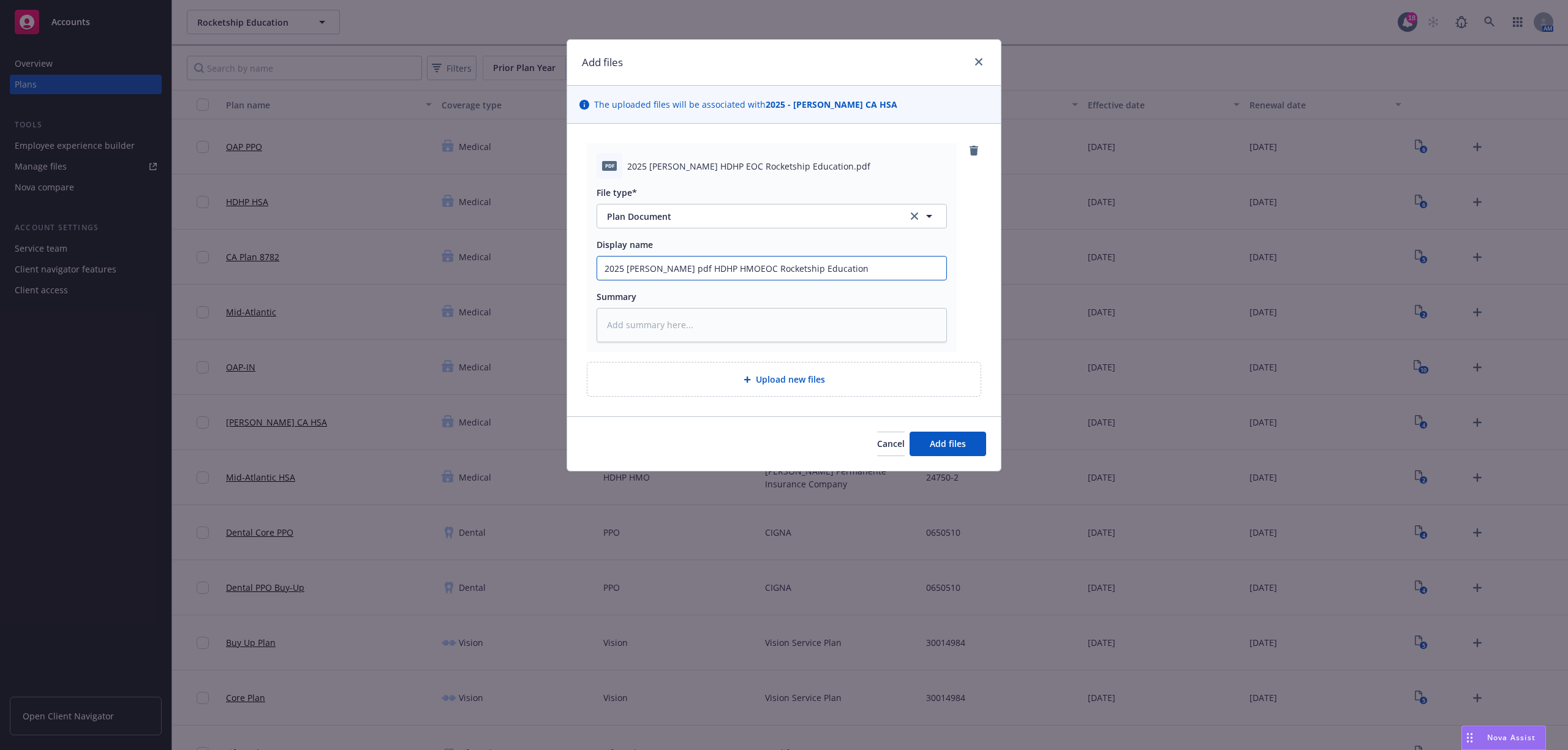
click at [661, 265] on input "2025 [PERSON_NAME] pdf HDHP HMOEOC Rocketship Education" at bounding box center [771, 268] width 350 height 23
type textarea "x"
type input "2025 [PERSON_NAME] HDHP HMOEOC Rocketship Education"
type textarea "x"
type input "2025 [PERSON_NAME] HDHP HMO EOC Rocketship Education"
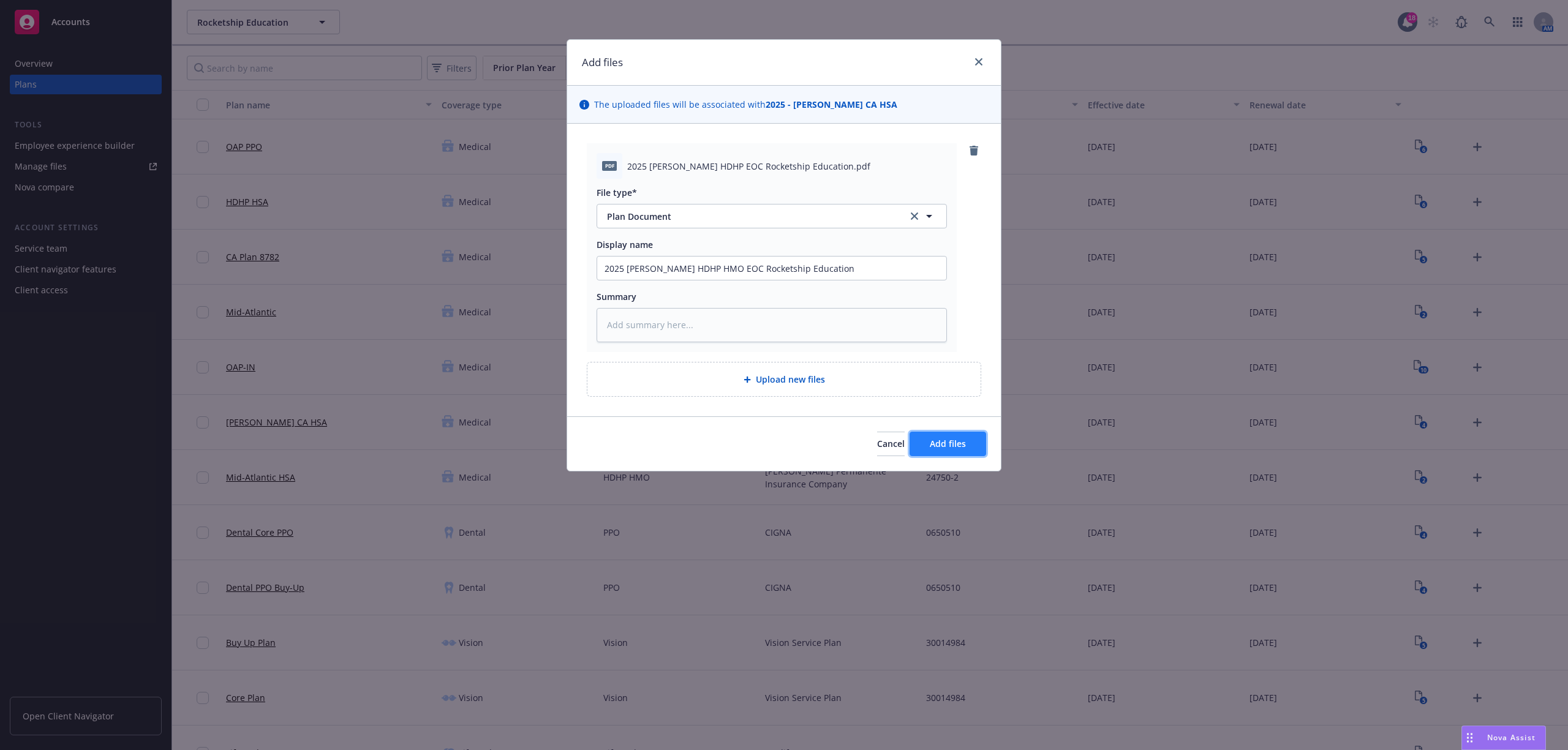
click at [947, 447] on span "Add files" at bounding box center [948, 443] width 36 height 12
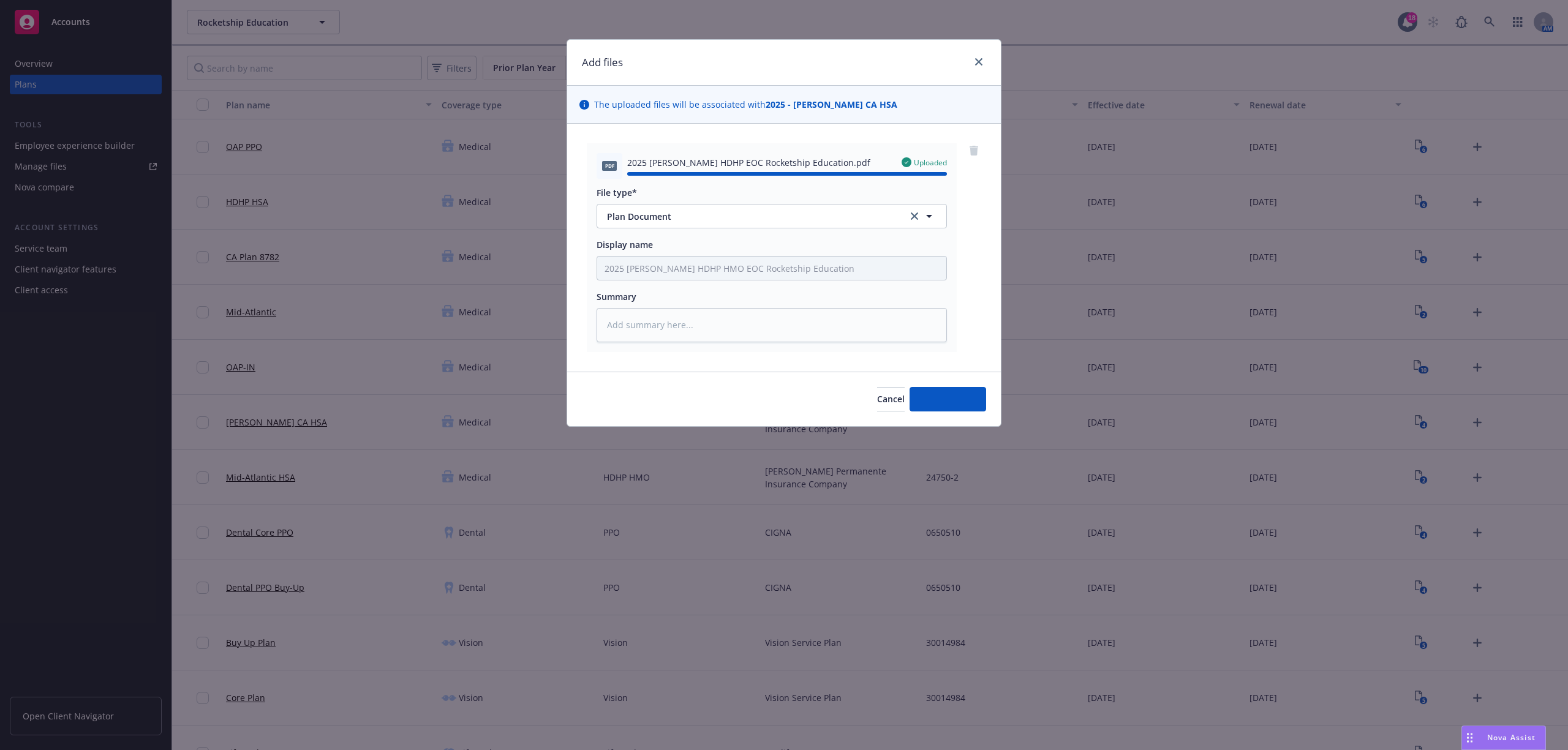
type textarea "x"
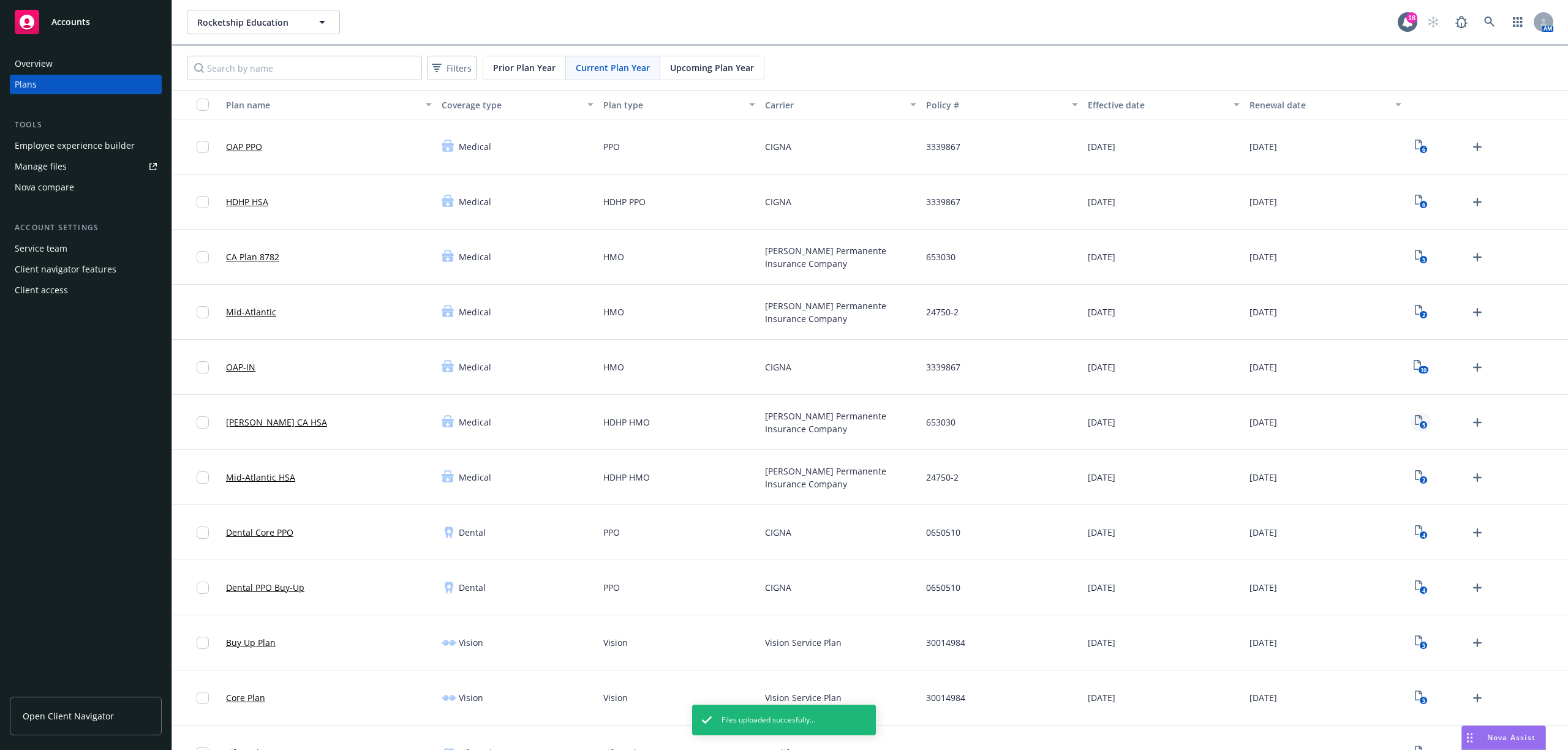
click at [1422, 423] on text "5" at bounding box center [1423, 425] width 3 height 8
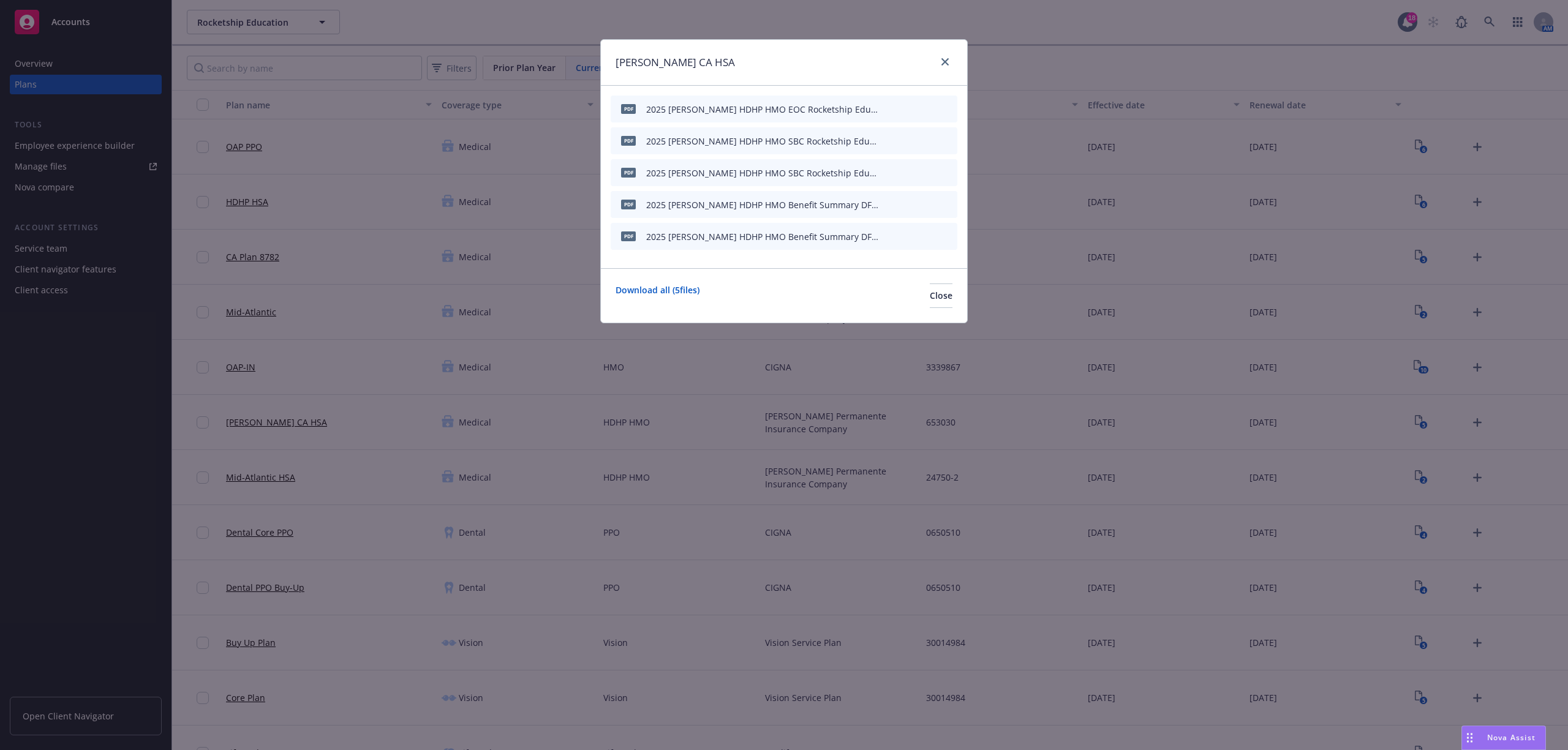
click at [927, 106] on icon "preview file" at bounding box center [926, 108] width 11 height 9
